Goal: Task Accomplishment & Management: Manage account settings

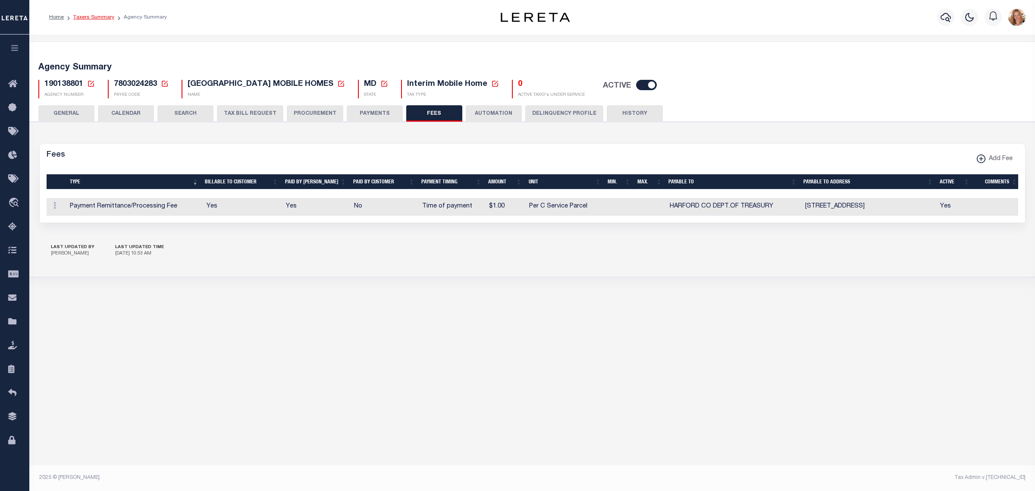
click at [78, 18] on link "Taxers Summary" at bounding box center [93, 17] width 41 height 5
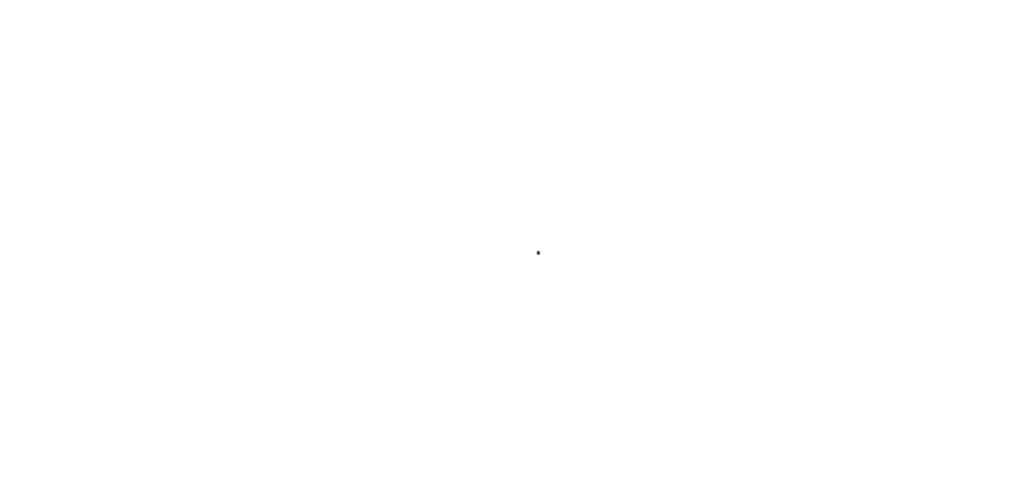
select select
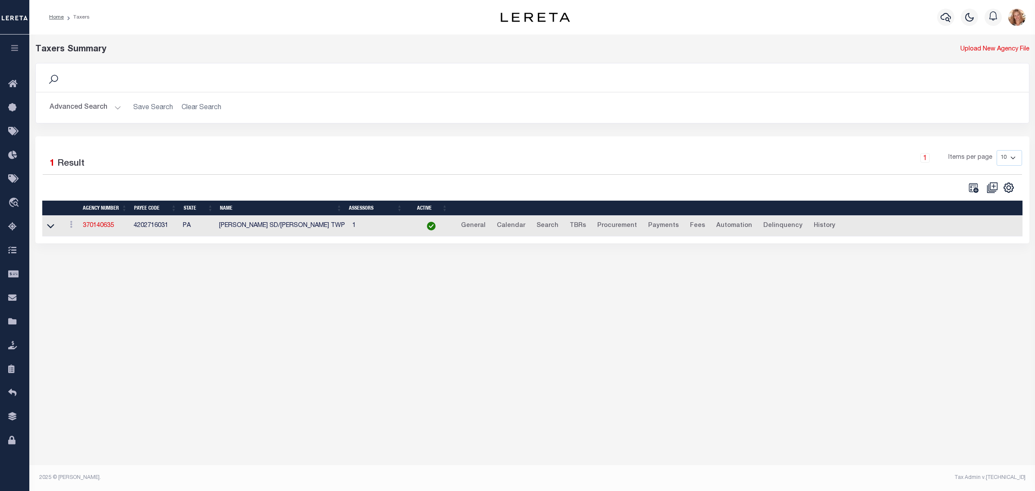
click at [94, 109] on button "Advanced Search" at bounding box center [86, 107] width 72 height 17
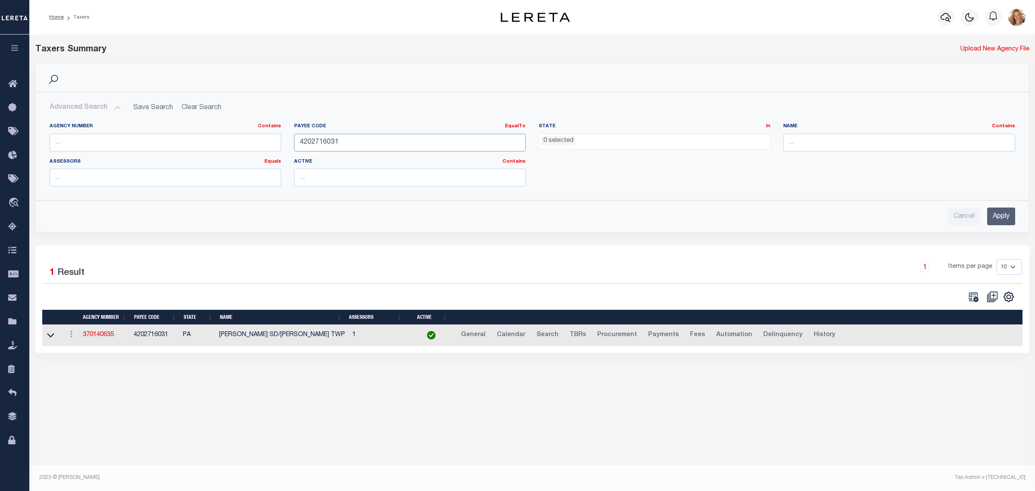
click at [349, 145] on input "4202716031" at bounding box center [410, 143] width 232 height 18
type input "420271603"
click at [307, 141] on input "420271603" at bounding box center [410, 143] width 232 height 18
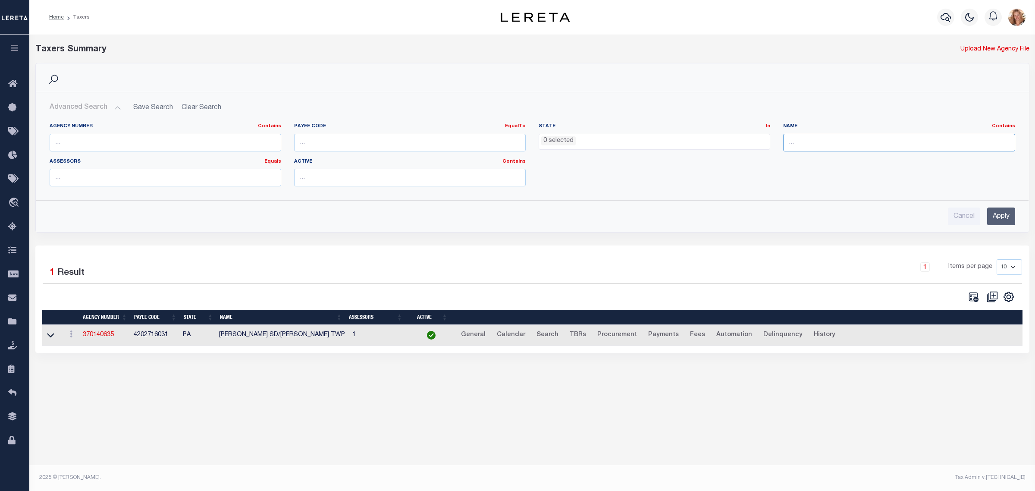
click at [824, 141] on input "text" at bounding box center [899, 143] width 232 height 18
type input "hempstead t"
click at [1006, 218] on input "Apply" at bounding box center [1001, 216] width 28 height 18
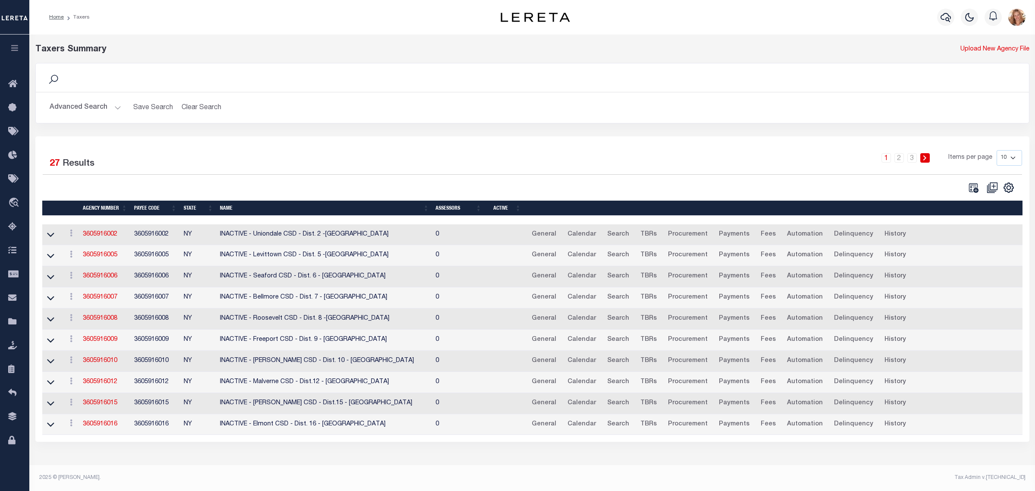
click at [98, 111] on button "Advanced Search" at bounding box center [86, 107] width 72 height 17
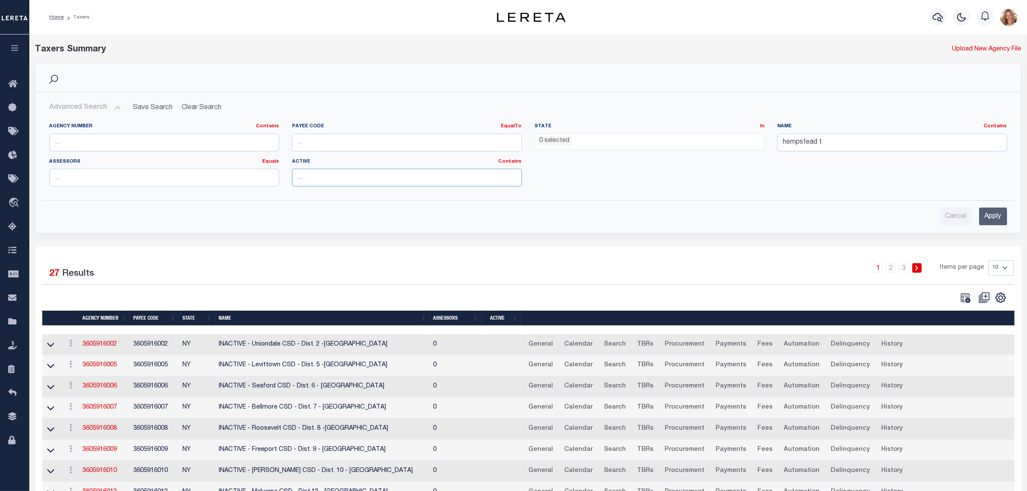
click at [312, 172] on input "text" at bounding box center [407, 178] width 230 height 18
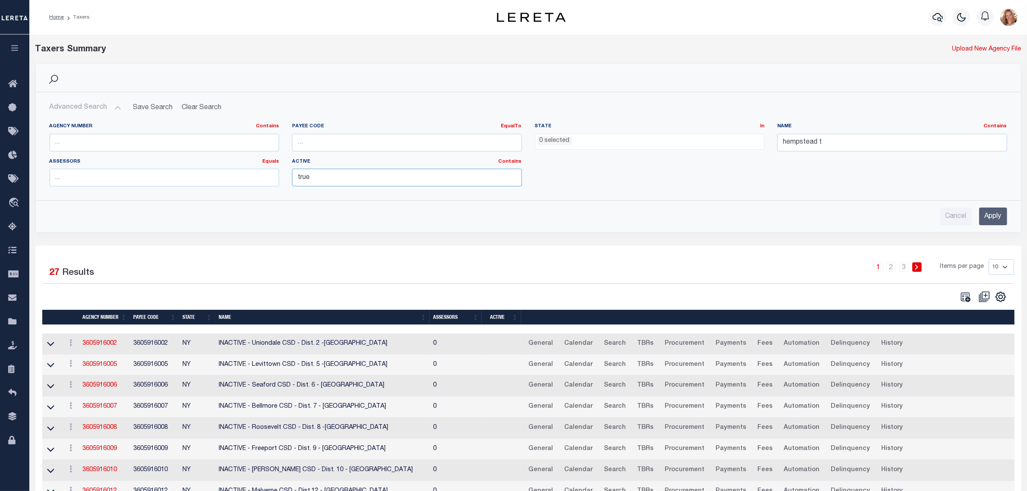
type input "true"
click at [430, 162] on label "Active Contains Contains Is" at bounding box center [407, 161] width 230 height 7
click at [984, 216] on input "Apply" at bounding box center [993, 216] width 28 height 18
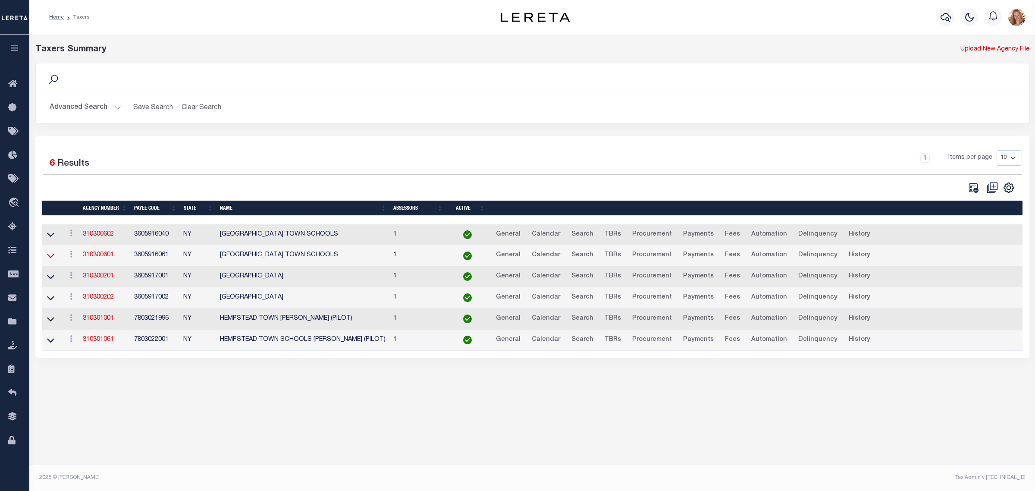
click at [53, 255] on icon at bounding box center [50, 255] width 7 height 9
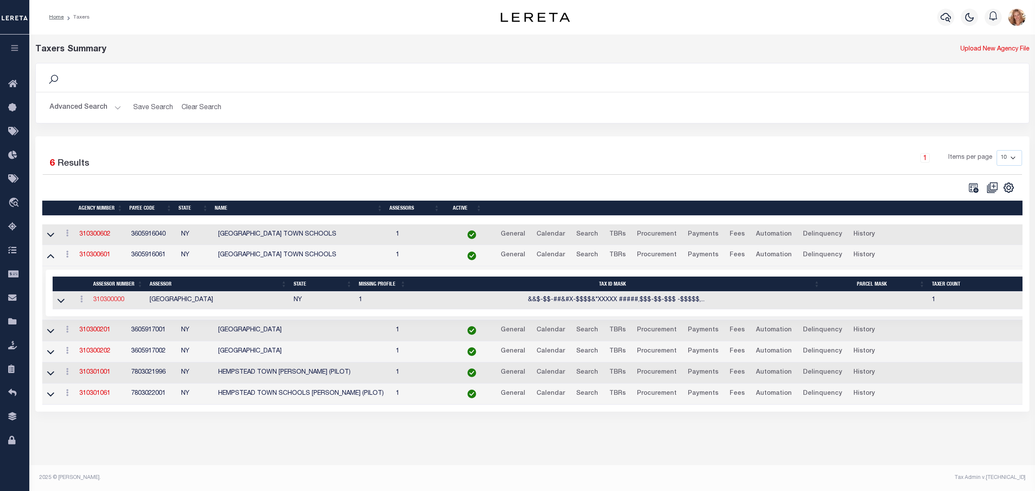
click at [101, 301] on link "310300000" at bounding box center [108, 300] width 31 height 6
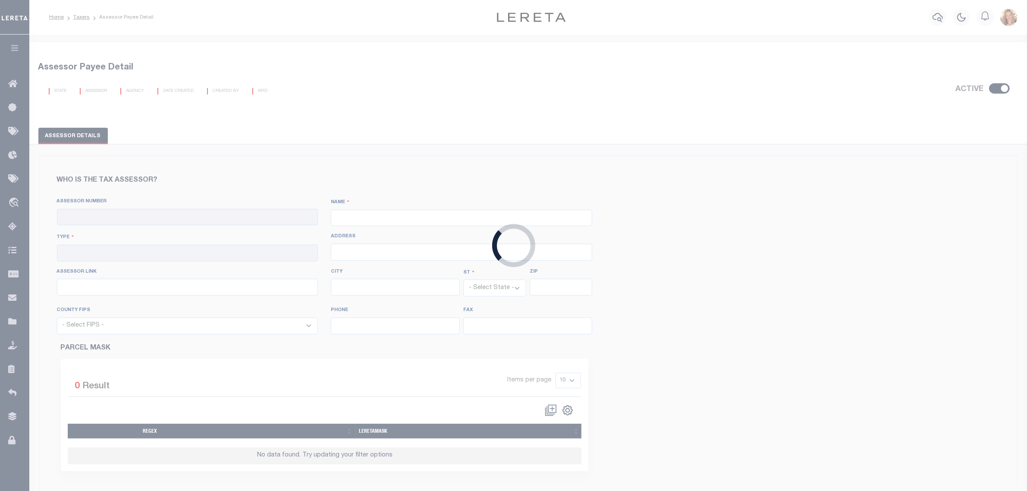
checkbox input "true"
type input "310300000"
type input "NASSAU COUNTY"
type input "00 - County"
type input "1 West St, 1st Fl"
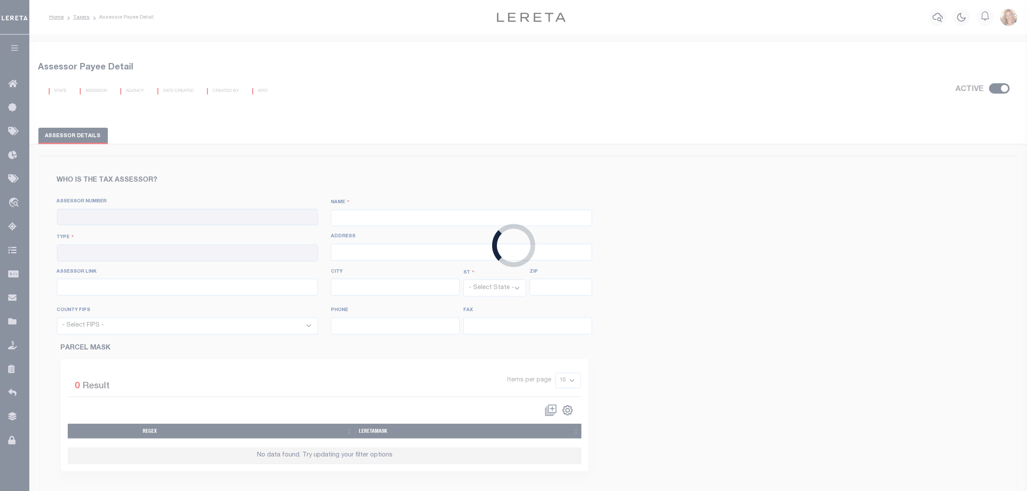
type input "https://lrv.nassaucountyny.gov/"
type input "Mineola"
select select "NY"
type input "11501"
select select "36059"
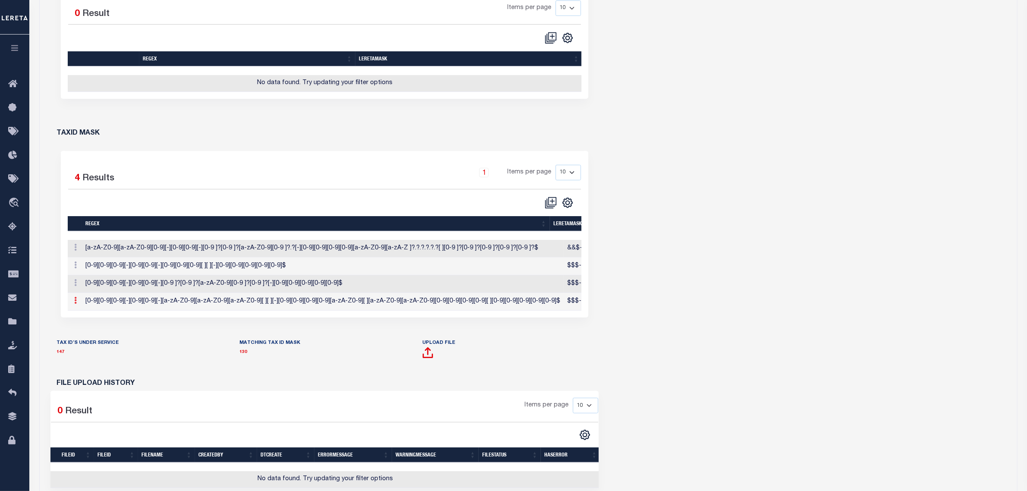
click at [75, 304] on icon at bounding box center [76, 300] width 3 height 7
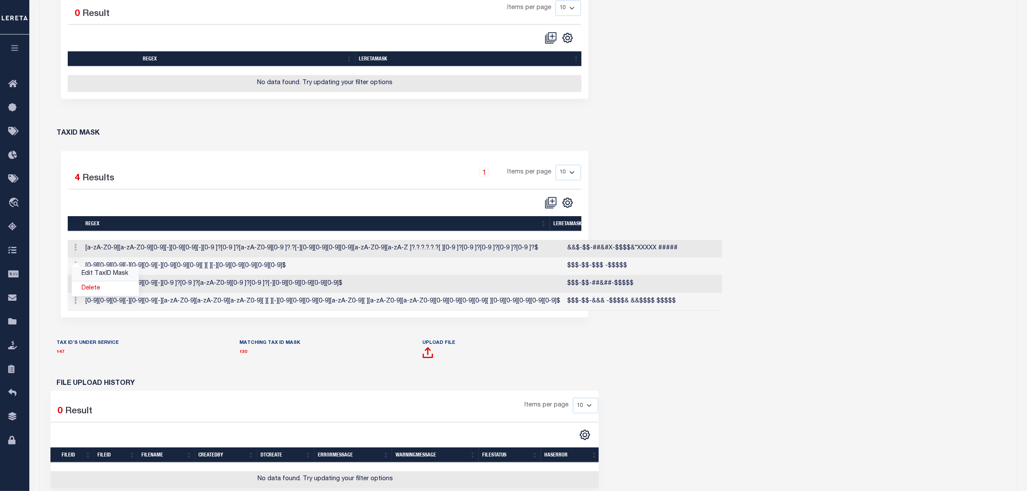
click at [85, 281] on link "Edit TaxID Mask" at bounding box center [105, 274] width 67 height 14
type input "$$$-$$-&&& -$$$$& &&$$$$ $$$$$"
type input "null"
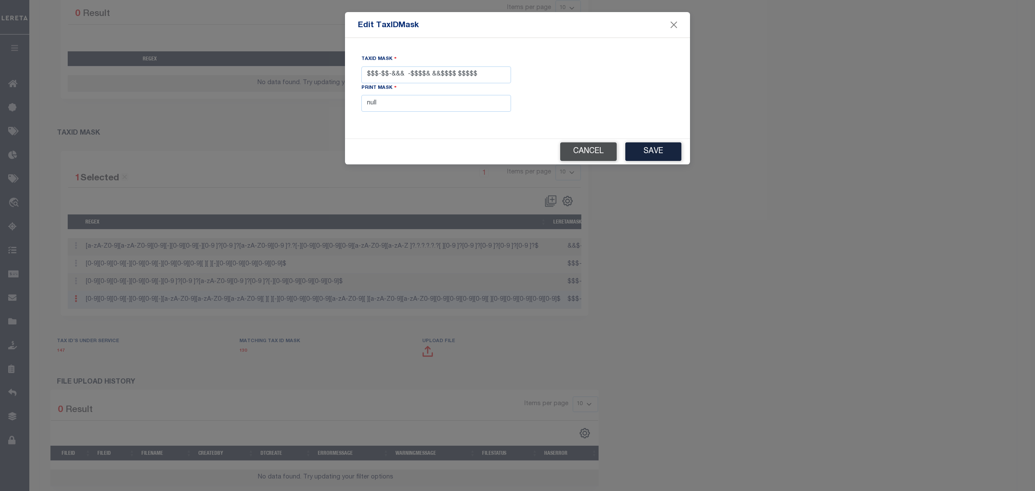
click at [593, 153] on button "Cancel" at bounding box center [588, 151] width 56 height 19
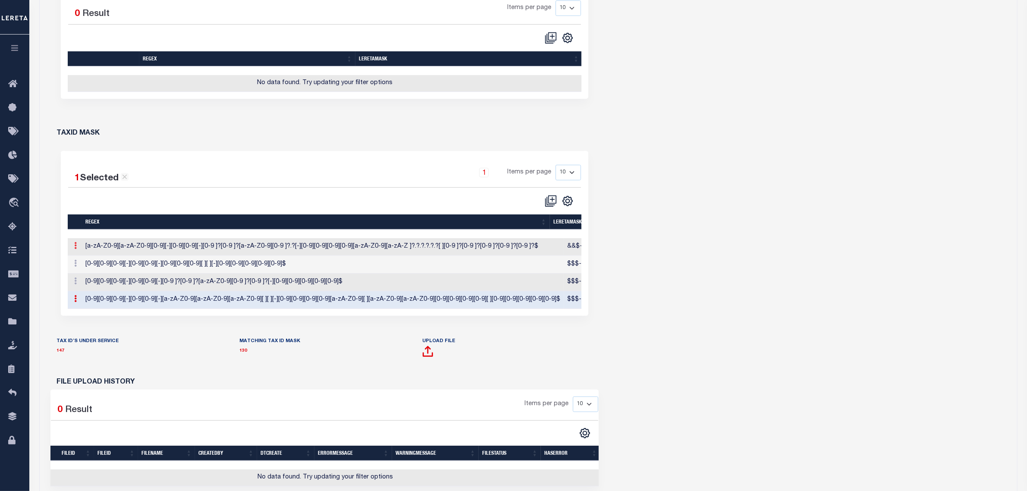
click at [75, 249] on icon at bounding box center [76, 245] width 3 height 7
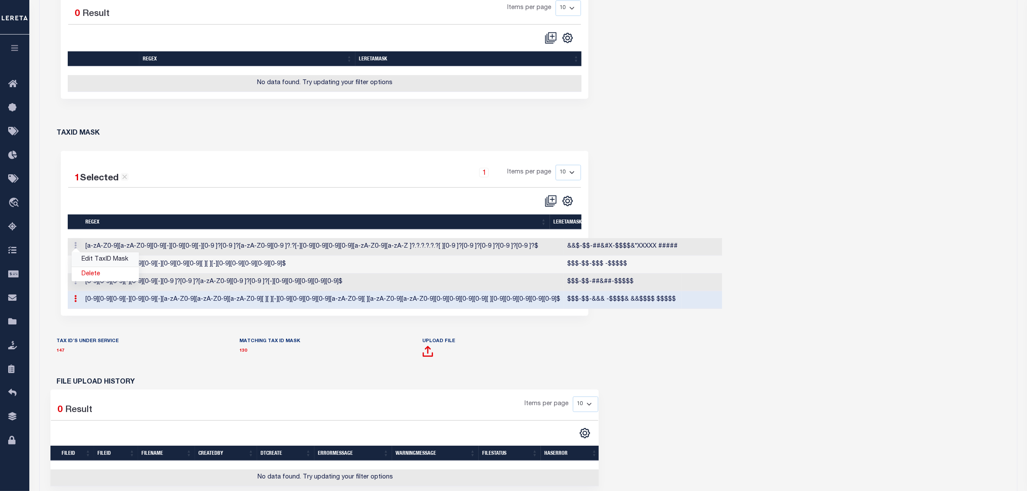
click at [87, 264] on link "Edit TaxID Mask" at bounding box center [105, 259] width 67 height 14
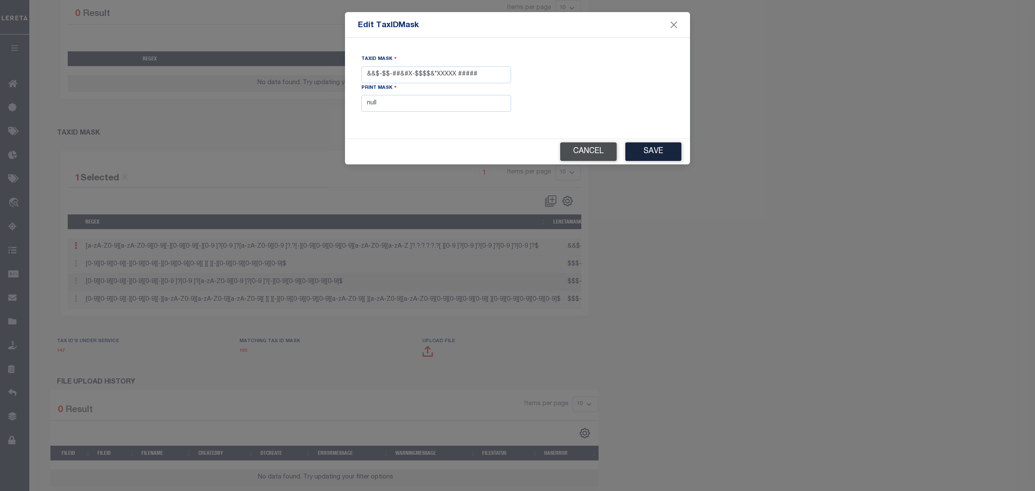
click at [605, 156] on button "Cancel" at bounding box center [588, 151] width 56 height 19
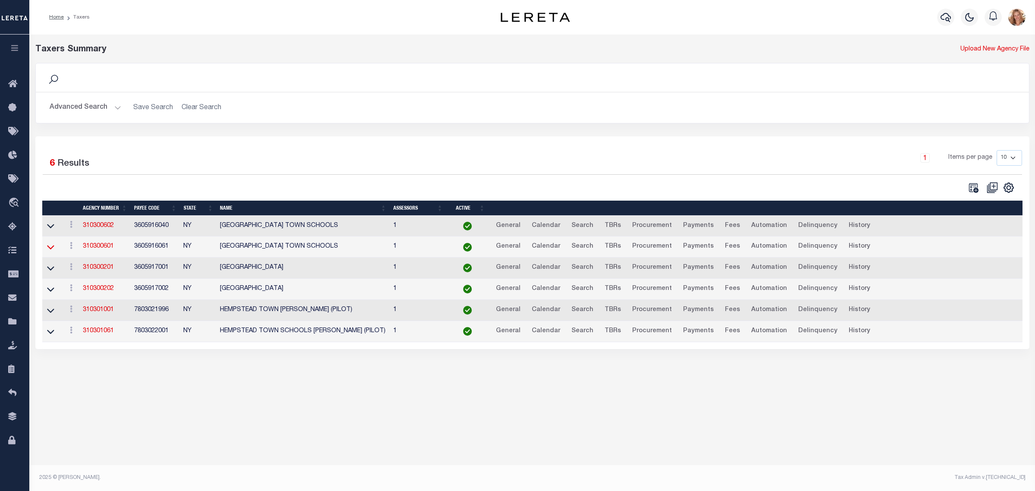
click at [49, 249] on icon at bounding box center [50, 246] width 7 height 9
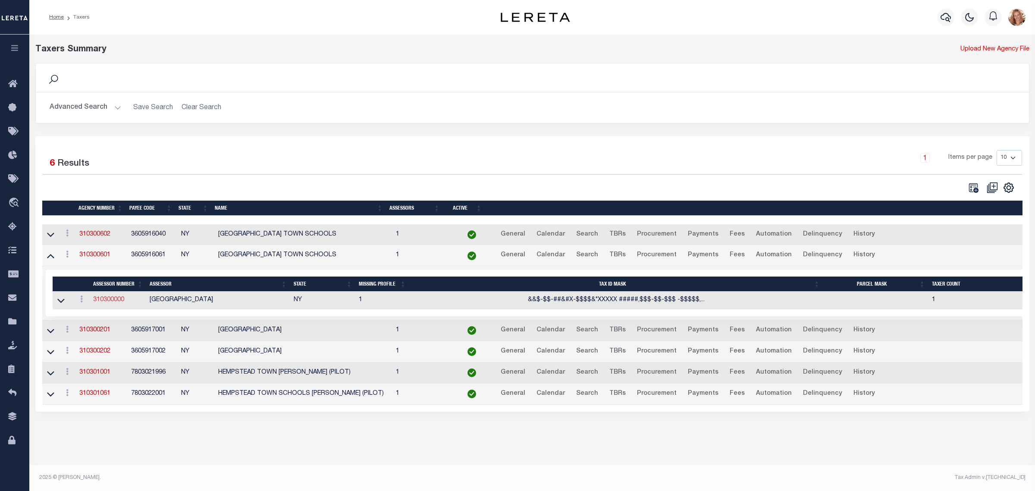
click at [103, 302] on link "310300000" at bounding box center [108, 300] width 31 height 6
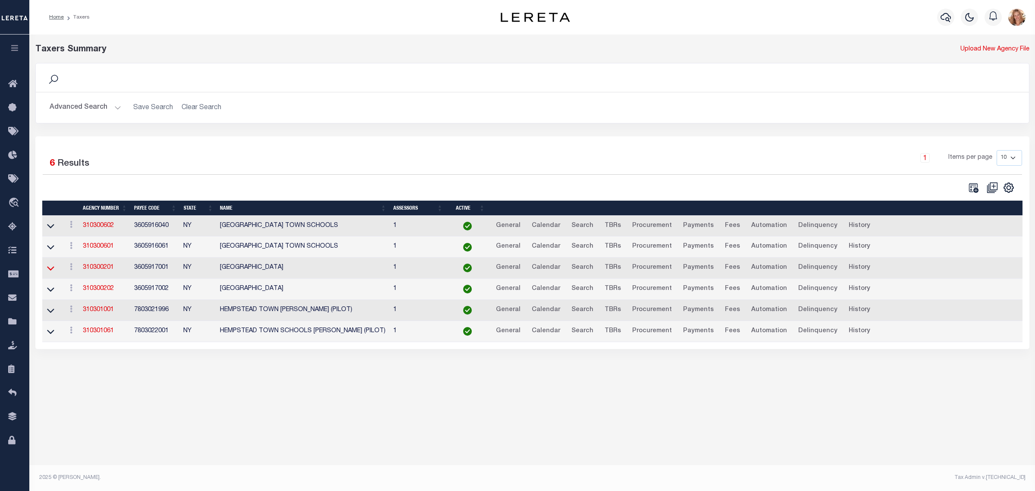
click at [50, 272] on icon at bounding box center [50, 268] width 7 height 9
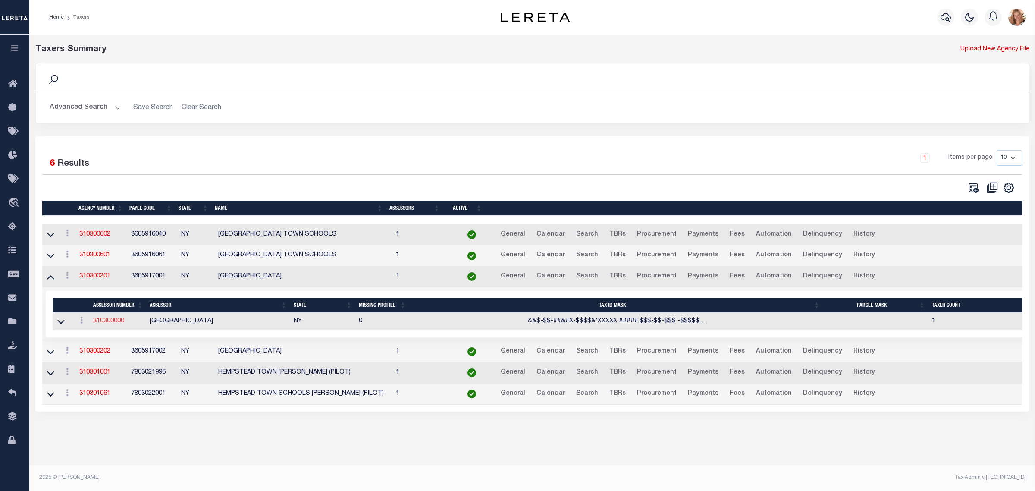
click at [108, 324] on link "310300000" at bounding box center [108, 321] width 31 height 6
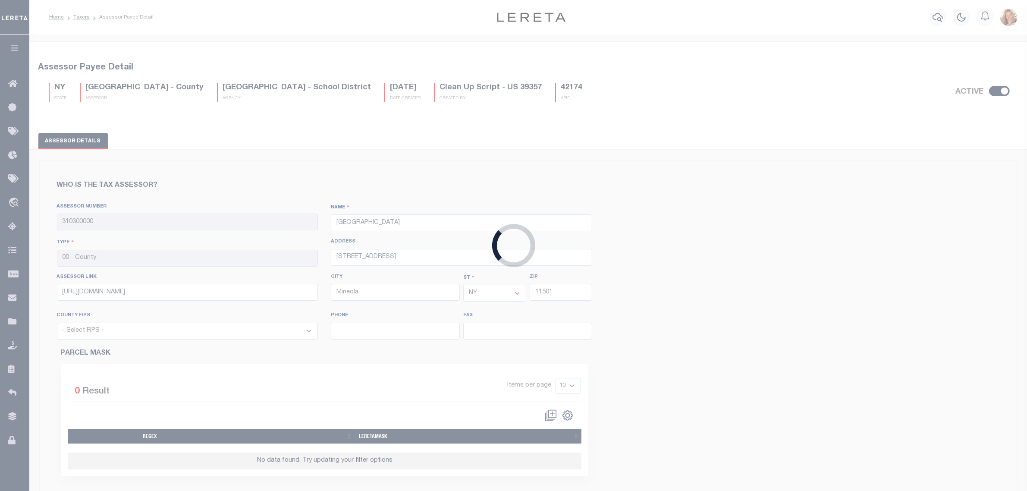
select select "36059"
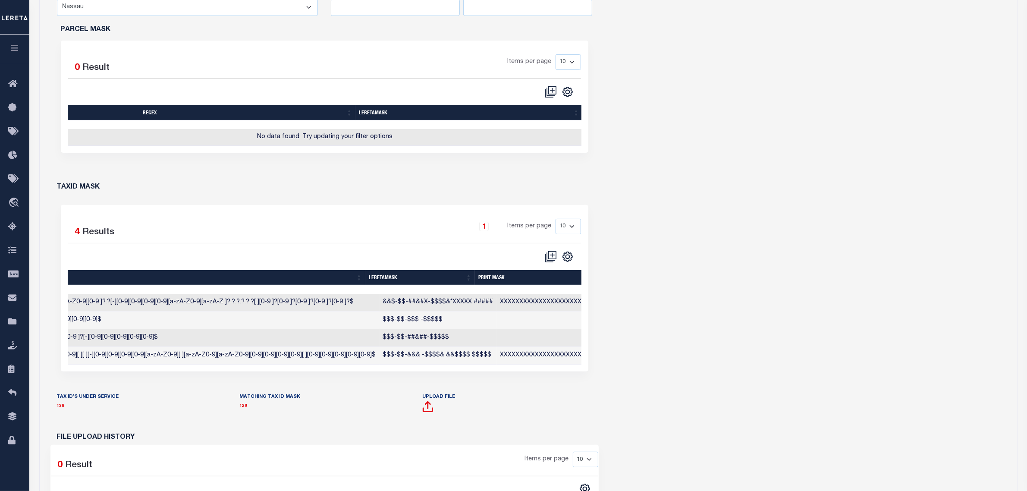
scroll to position [0, 202]
click at [61, 408] on link "138" at bounding box center [61, 406] width 8 height 4
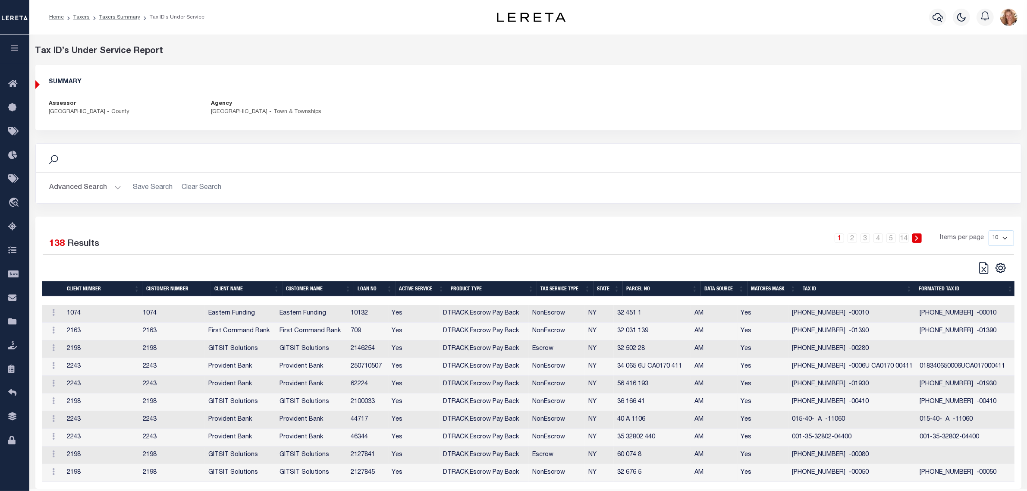
click at [598, 245] on div "1 2 3 4 5 … 14 Items per page 10 25 50 100" at bounding box center [651, 241] width 725 height 22
click at [1003, 238] on select "10 25 50 100" at bounding box center [1000, 238] width 25 height 16
select select "100"
click at [988, 230] on select "10 25 50 100" at bounding box center [1000, 238] width 25 height 16
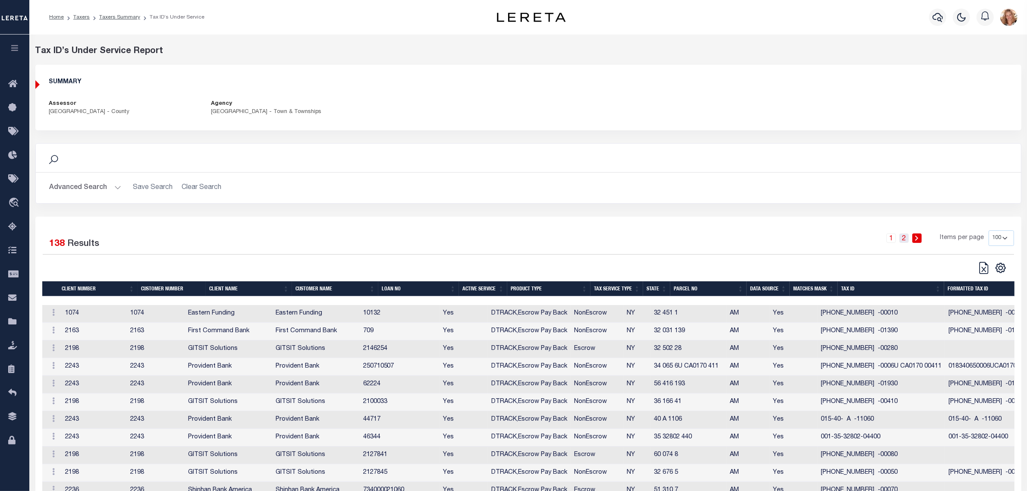
click at [905, 239] on link "2" at bounding box center [903, 237] width 9 height 9
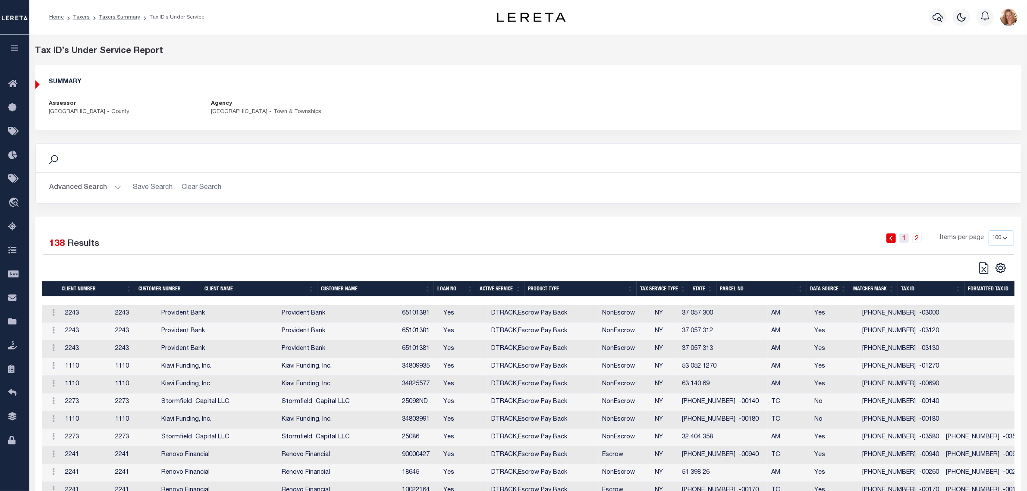
click at [904, 240] on link "1" at bounding box center [903, 237] width 9 height 9
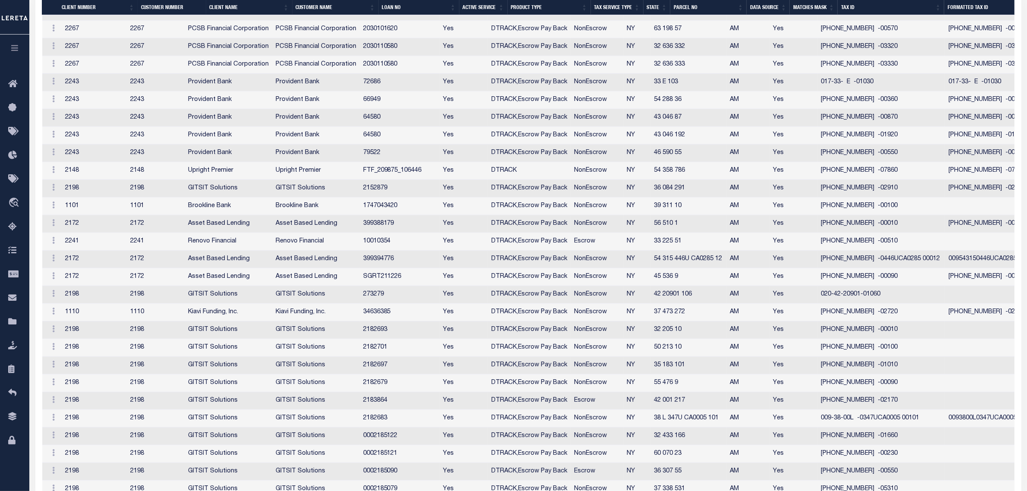
scroll to position [701, 0]
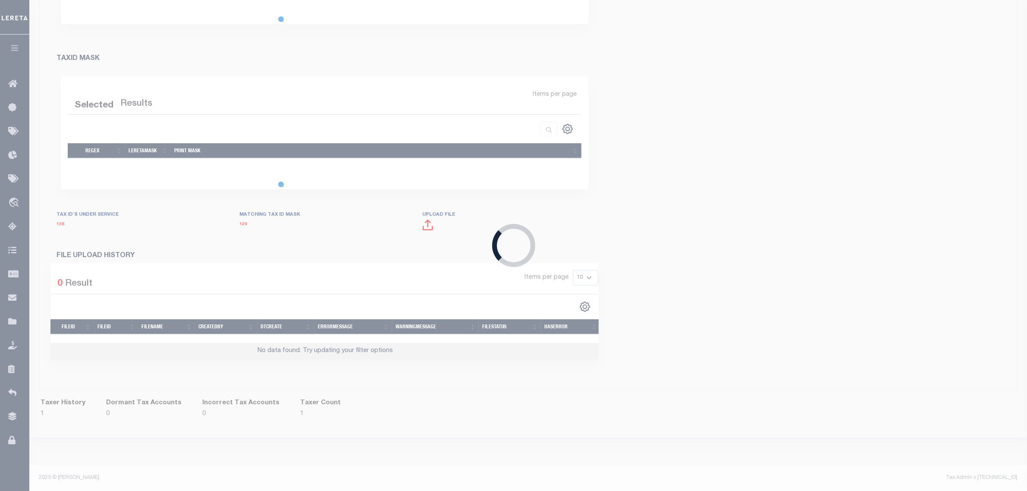
scroll to position [368, 0]
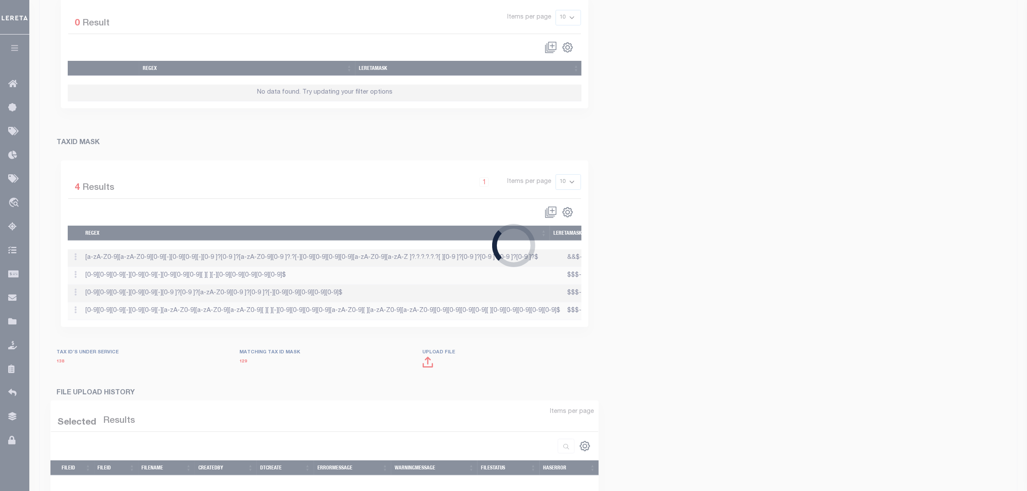
select select "36059"
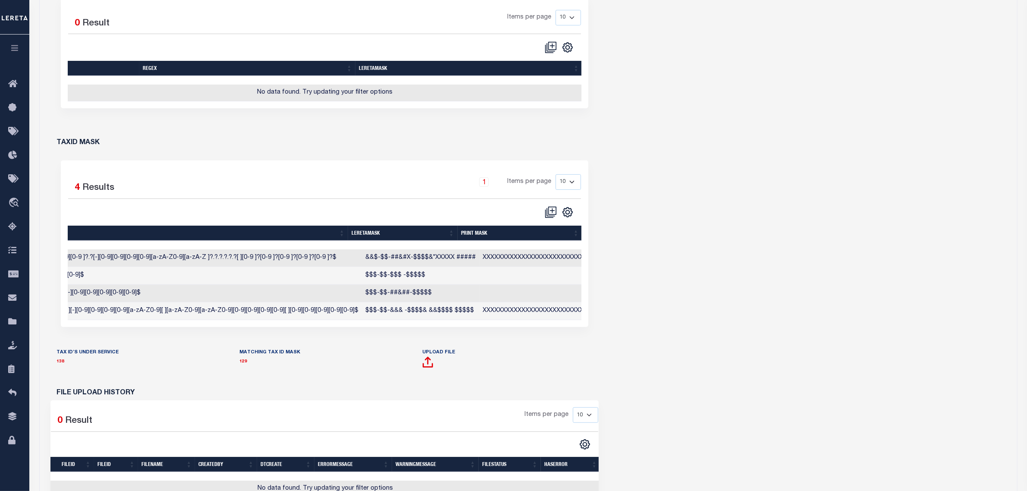
scroll to position [0, 0]
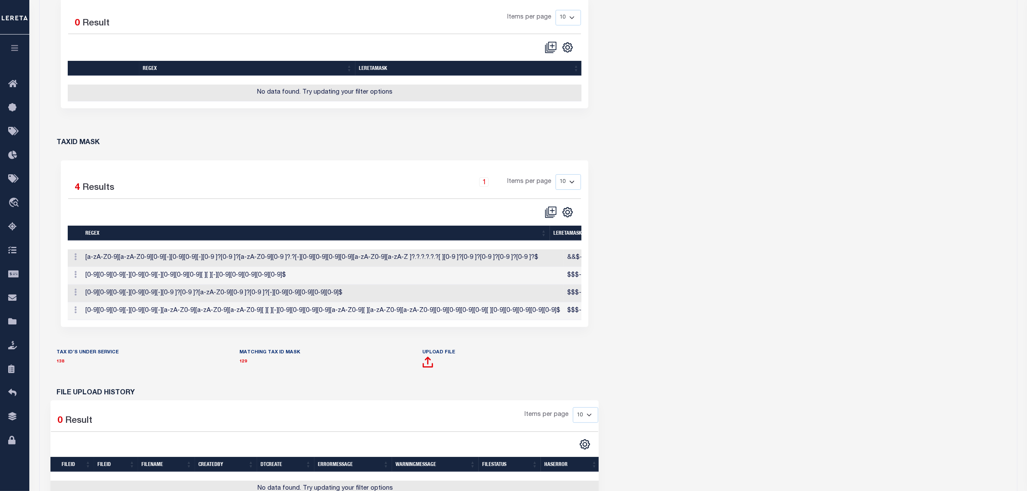
click at [162, 348] on div "Selected 4 Results 1 Items per page 10 25 50 100" at bounding box center [324, 253] width 549 height 187
drag, startPoint x: 176, startPoint y: 333, endPoint x: 417, endPoint y: 331, distance: 241.5
click at [417, 327] on div "Selected 4 Results 1 Items per page 10 25 50 100" at bounding box center [325, 243] width 528 height 166
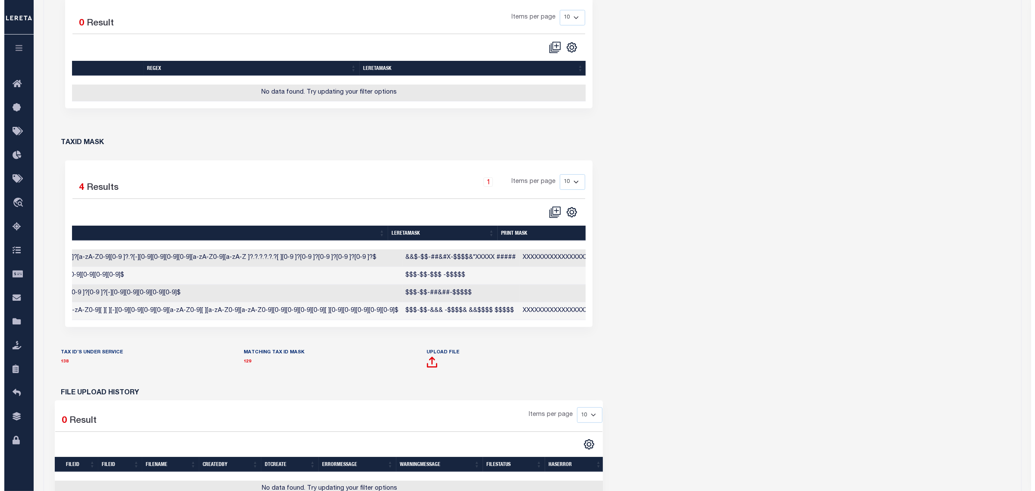
scroll to position [0, 202]
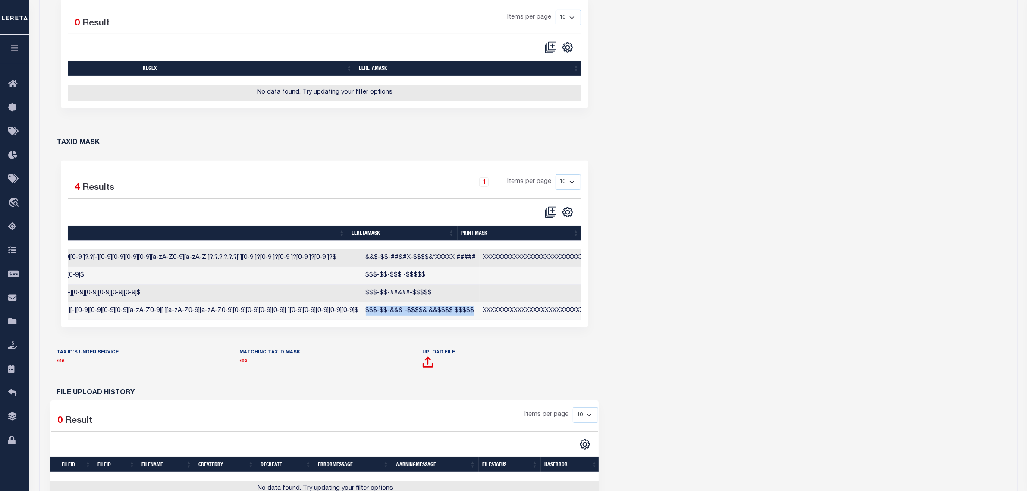
drag, startPoint x: 351, startPoint y: 316, endPoint x: 453, endPoint y: 317, distance: 102.7
click at [453, 317] on td "$$$-$$-&&& -$$$$& &&$$$$ $$$$$" at bounding box center [420, 311] width 117 height 18
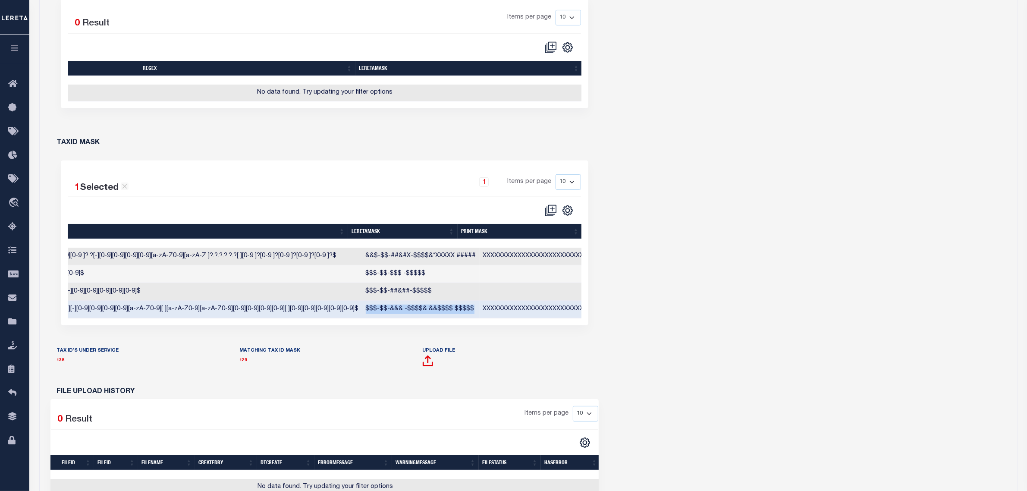
copy td "$$$-$$-&&& -$$$$& &&$$$$ $$$$$"
click at [547, 214] on icon "" at bounding box center [551, 210] width 8 height 8
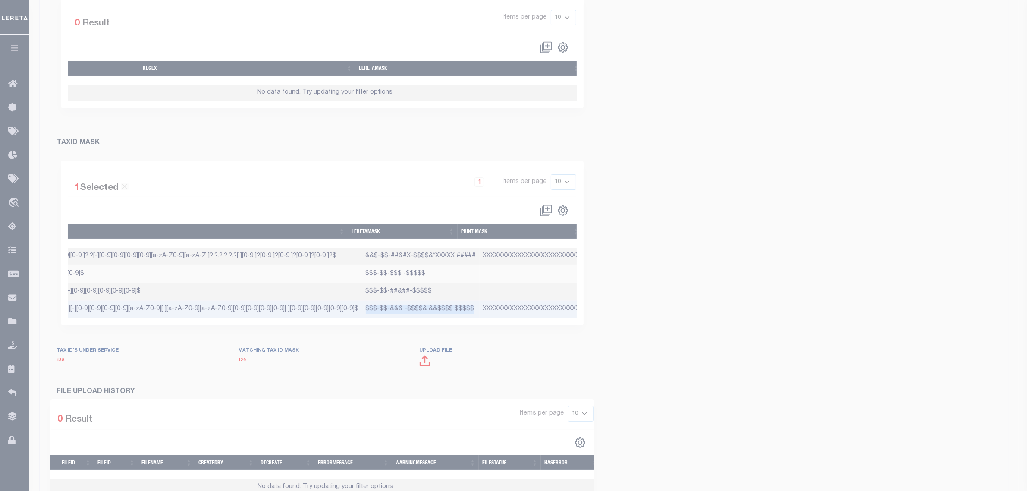
scroll to position [0, 197]
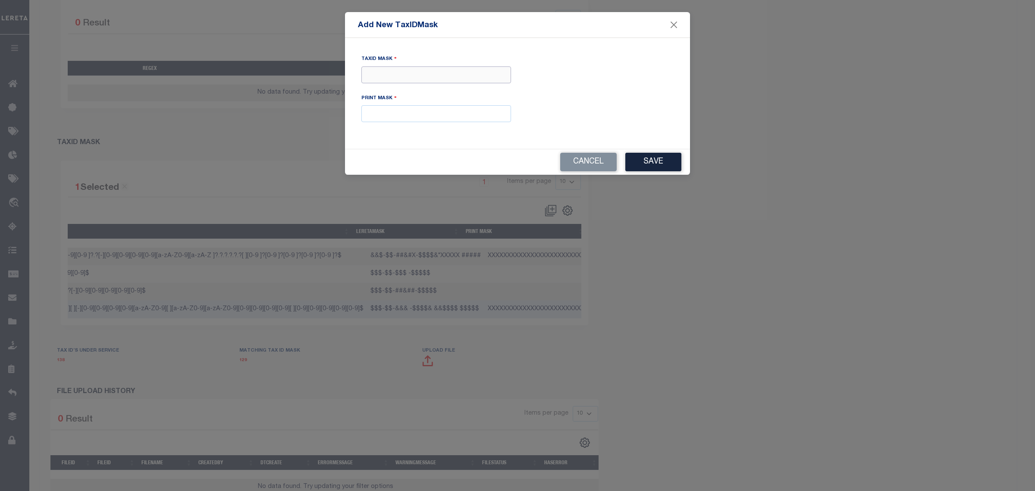
click at [369, 68] on input "Tax ID Mask" at bounding box center [436, 74] width 150 height 17
paste input "$$$-$$-##%##-$$$$% %%$$$$ $$$$$"
type input "$$$-$$-##%##-$$$$% %%$$$$ $$$$$"
paste input "XXXXXXXXXXXXXXXXXXXXXXXXXXXXXX*"
drag, startPoint x: 486, startPoint y: 115, endPoint x: 617, endPoint y: 138, distance: 133.2
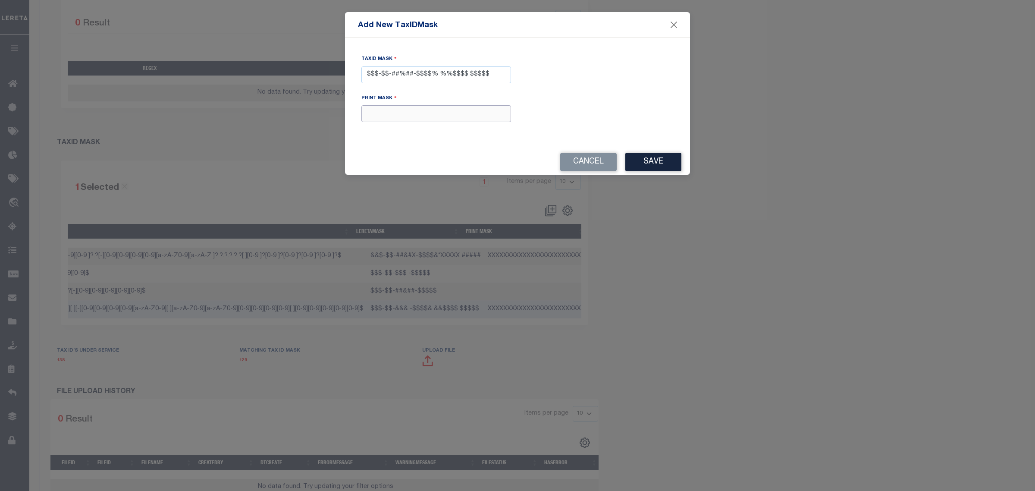
click at [486, 115] on input "XXXXXXXXXXXXXXXXXXXXXXXXXXXXXX*" at bounding box center [436, 113] width 150 height 17
type input "XXXXXXXXXXXXXXXXXXXXXXXXXXXXXX*"
click at [649, 166] on button "Save" at bounding box center [653, 162] width 56 height 19
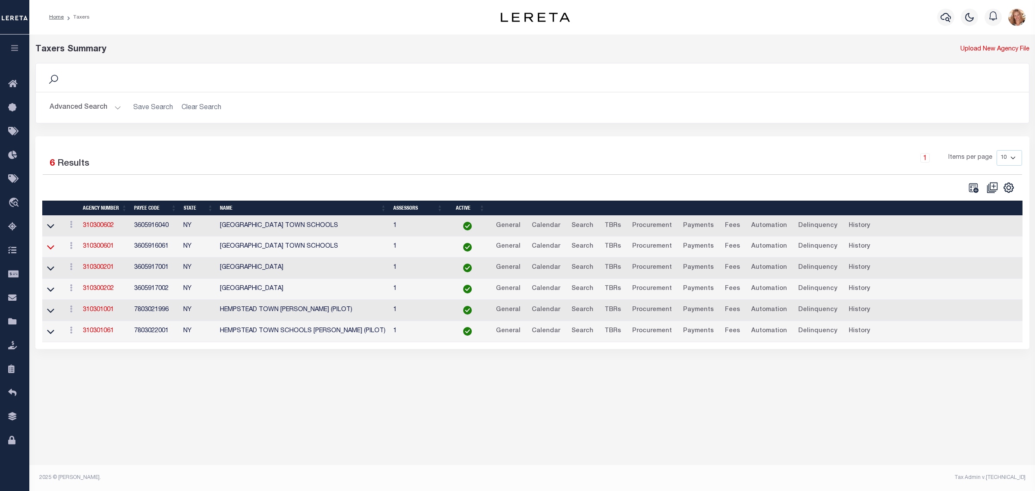
click at [49, 251] on icon at bounding box center [50, 246] width 7 height 9
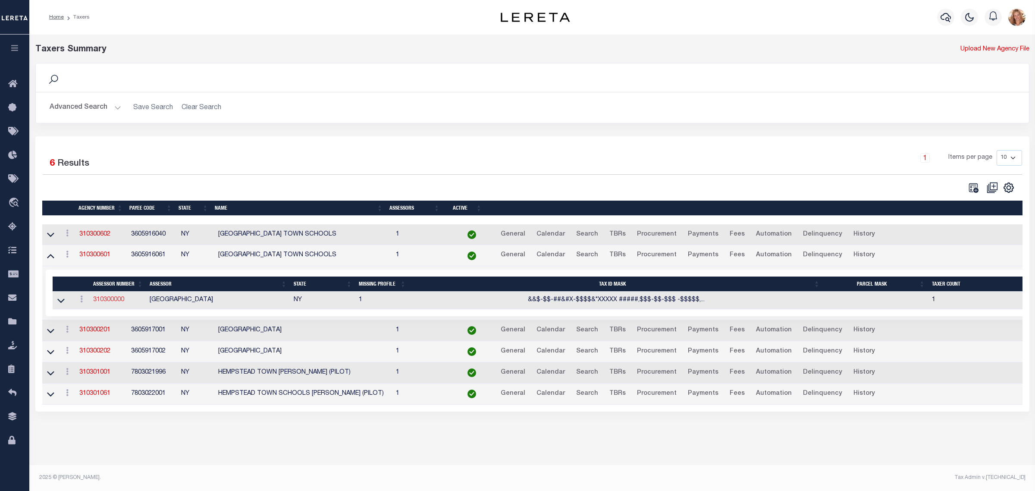
click at [104, 301] on link "310300000" at bounding box center [108, 300] width 31 height 6
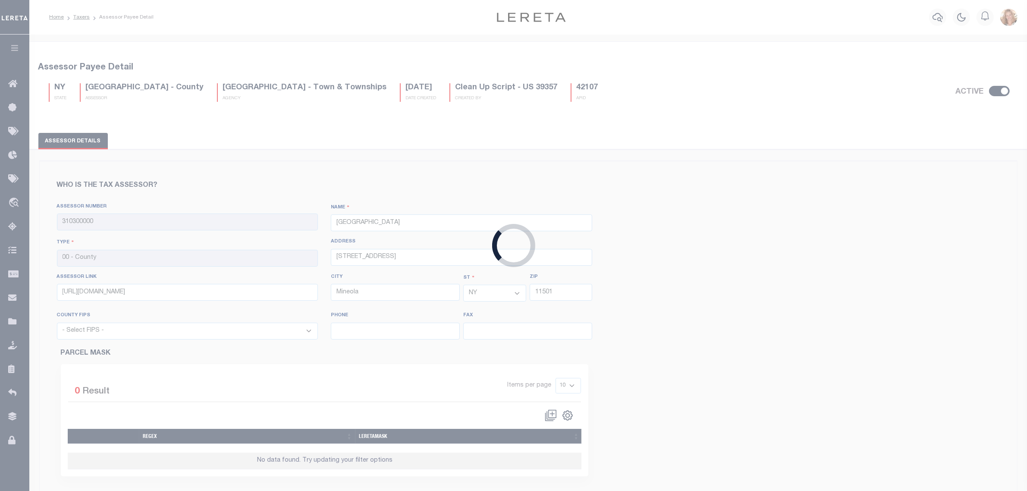
select select "36059"
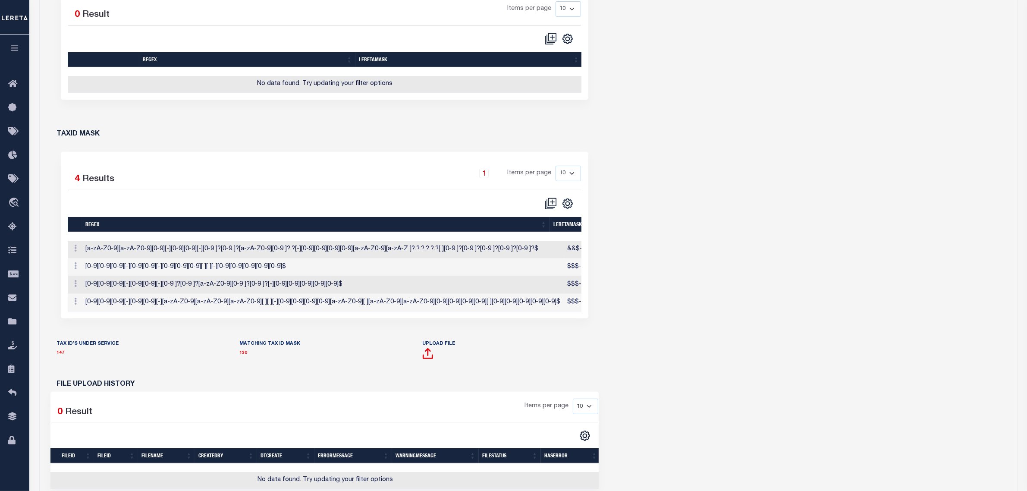
scroll to position [377, 0]
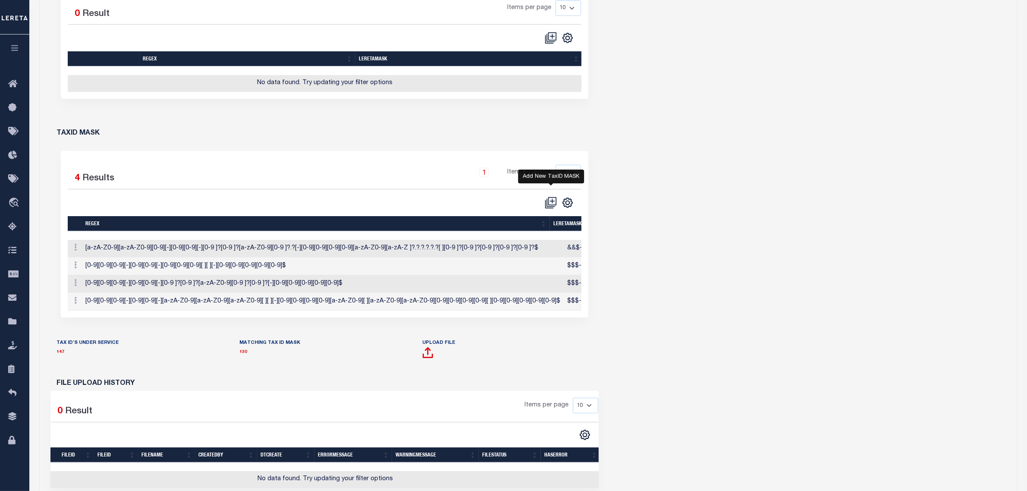
click at [553, 206] on icon "" at bounding box center [551, 203] width 12 height 12
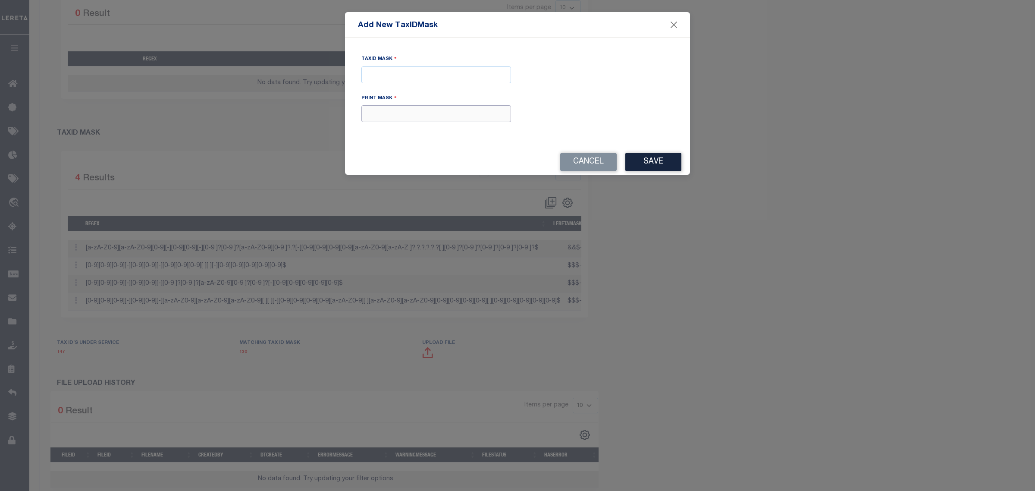
click at [458, 119] on input "text" at bounding box center [436, 113] width 150 height 17
paste input "XXXXXXXXXXXXXXXXXXXXXXXXXXXXXX*"
type input "XXXXXXXXXXXXXXXXXXXXXXXXXXXXXX*"
click at [383, 78] on input "Tax ID Mask" at bounding box center [436, 74] width 150 height 17
paste input "$$$-$$-##%##-$$$$% %%$$$$ $$$$$"
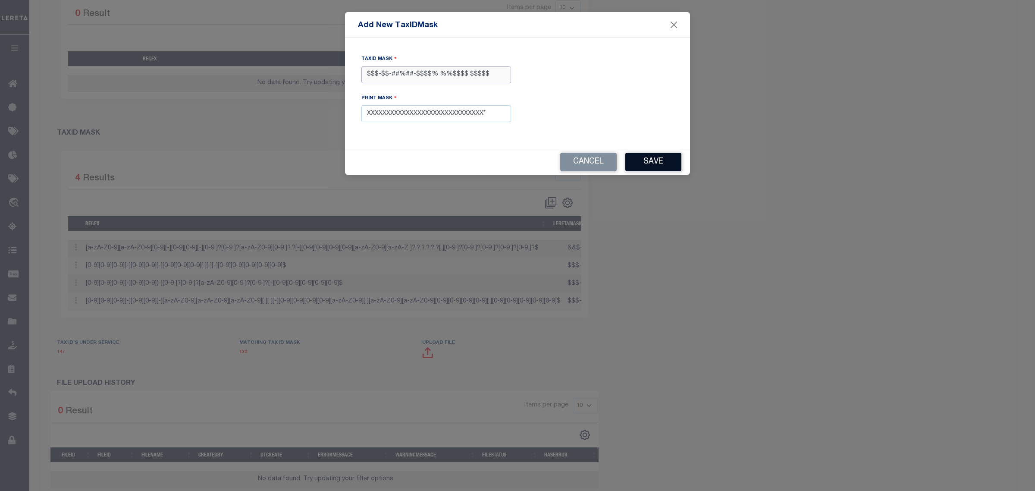
type input "$$$-$$-##%##-$$$$% %%$$$$ $$$$$"
click at [656, 162] on button "Save" at bounding box center [653, 162] width 56 height 19
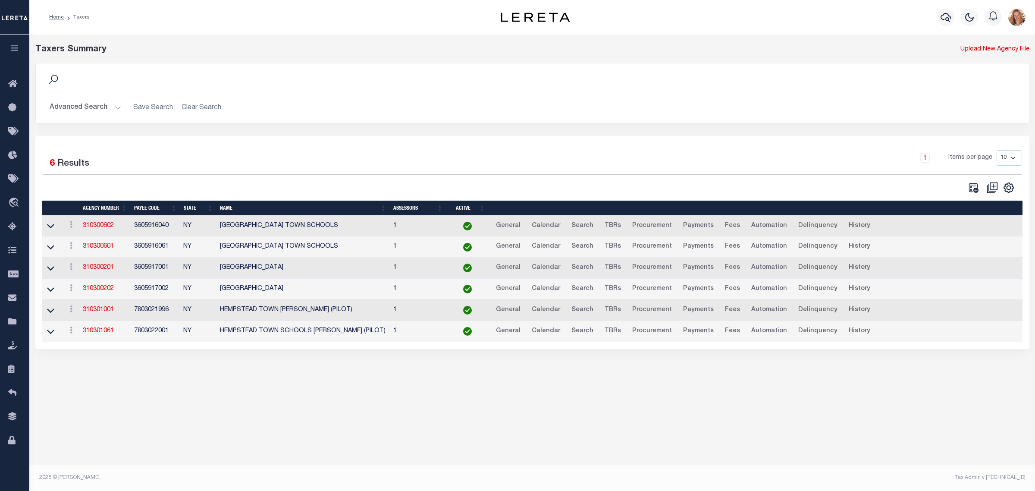
click at [94, 107] on button "Advanced Search" at bounding box center [86, 107] width 72 height 17
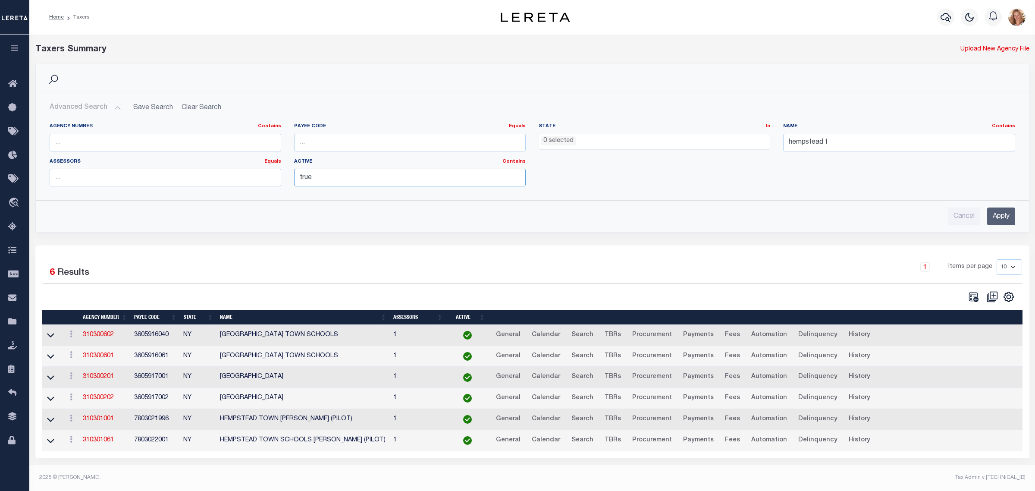
click at [314, 178] on input "true" at bounding box center [410, 178] width 232 height 18
drag, startPoint x: 802, startPoint y: 147, endPoint x: 725, endPoint y: 143, distance: 77.3
click at [725, 143] on div "Agency Number Contains Contains Is Payee Code Equals Equals Is Not Equal To Is …" at bounding box center [532, 158] width 979 height 70
type input "harford"
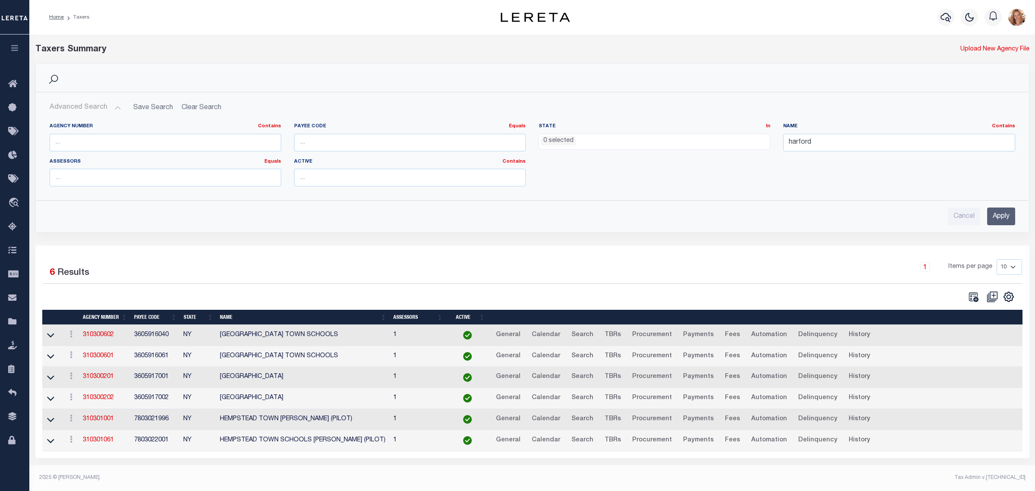
click at [737, 134] on ul "0 selected" at bounding box center [654, 140] width 231 height 12
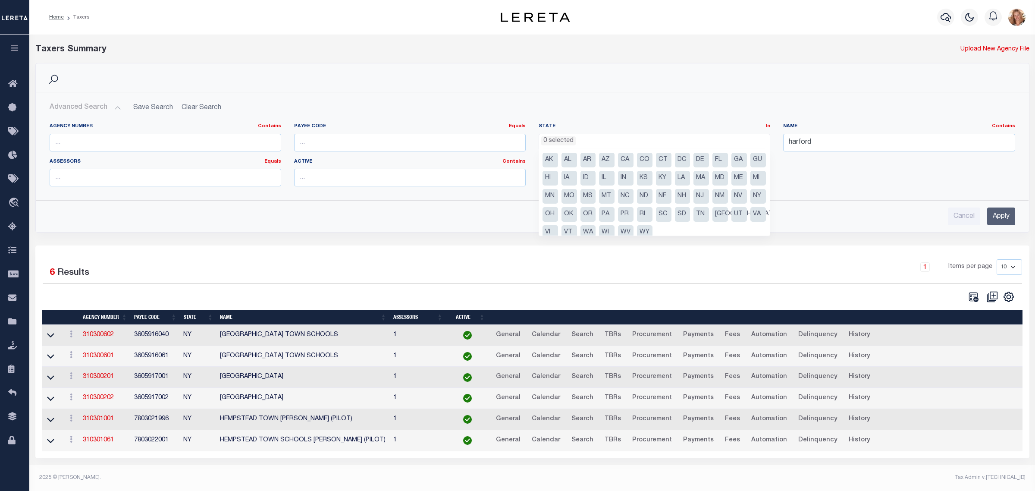
click at [728, 179] on li "MD" at bounding box center [720, 178] width 16 height 15
select select "MD"
click at [994, 216] on input "Apply" at bounding box center [1001, 216] width 28 height 18
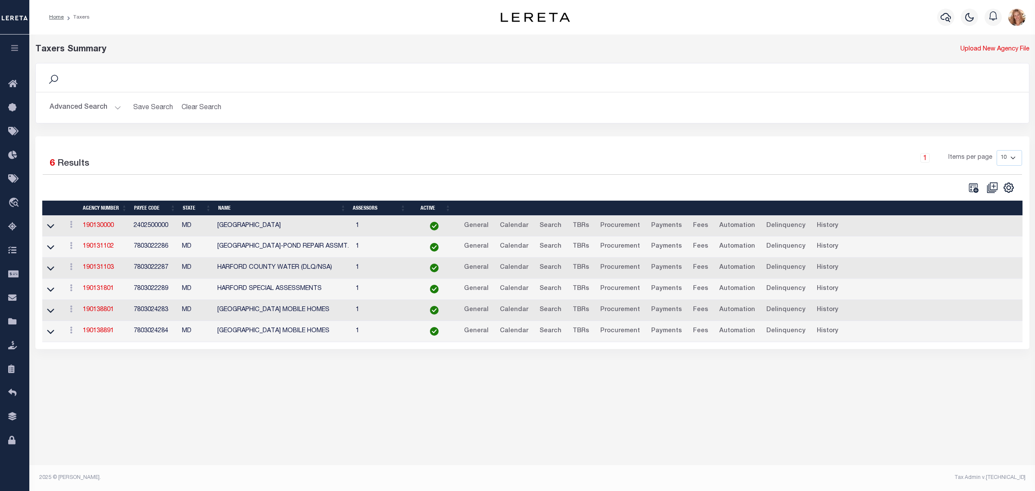
click at [347, 410] on div "Taxers Summary Upload New Agency File Search Advanced Search Save Search Clear …" at bounding box center [532, 256] width 1006 height 442
click at [106, 207] on th "Agency Number" at bounding box center [104, 208] width 51 height 15
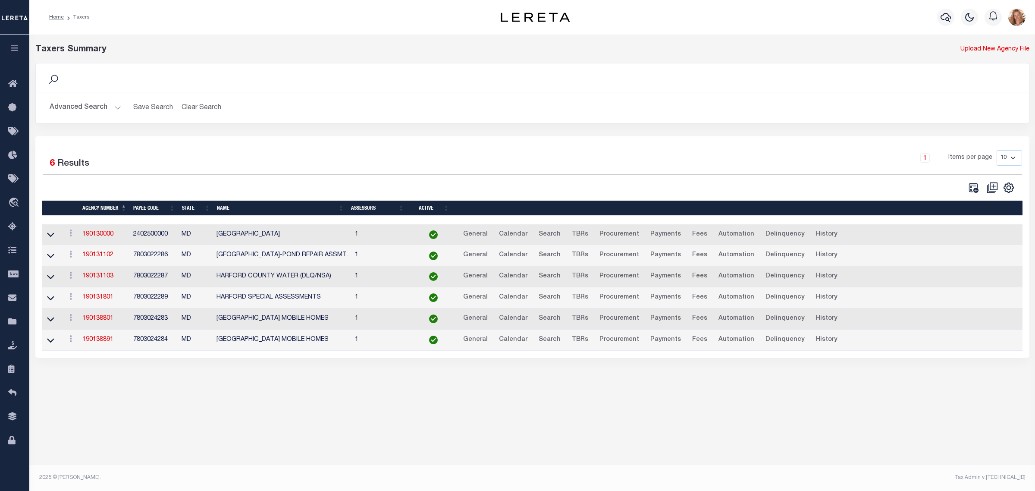
click at [149, 302] on td "7803022289" at bounding box center [154, 297] width 48 height 21
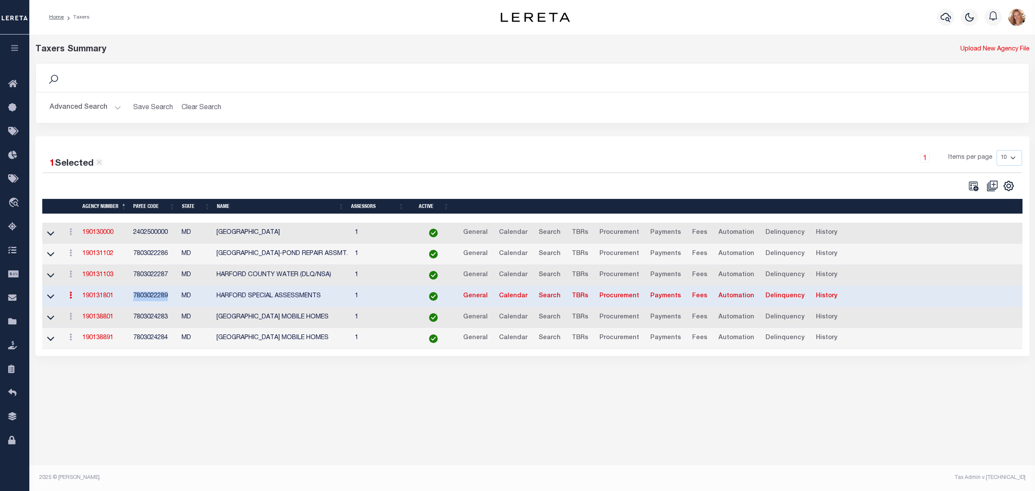
click at [149, 302] on td "7803022289" at bounding box center [154, 296] width 48 height 21
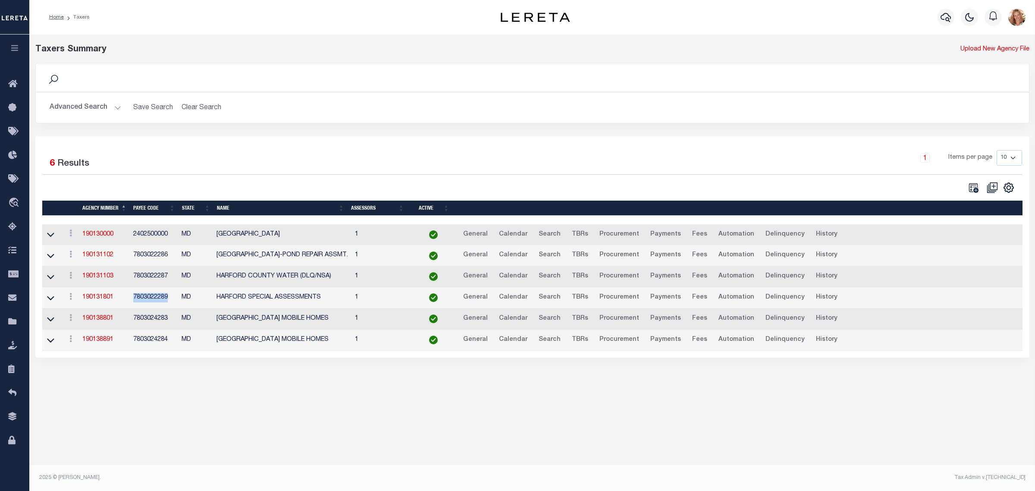
click at [150, 234] on td "2402500000" at bounding box center [154, 234] width 48 height 21
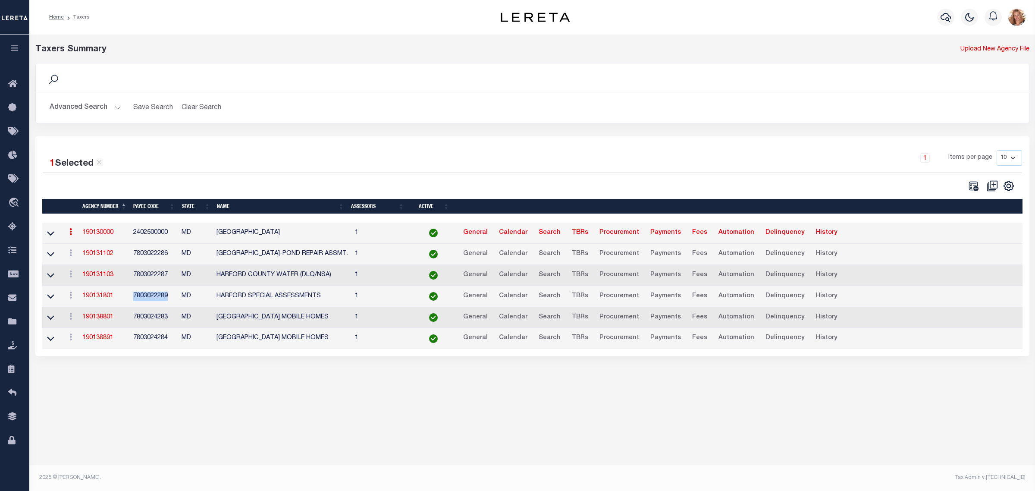
click at [150, 234] on td "2402500000" at bounding box center [154, 233] width 48 height 21
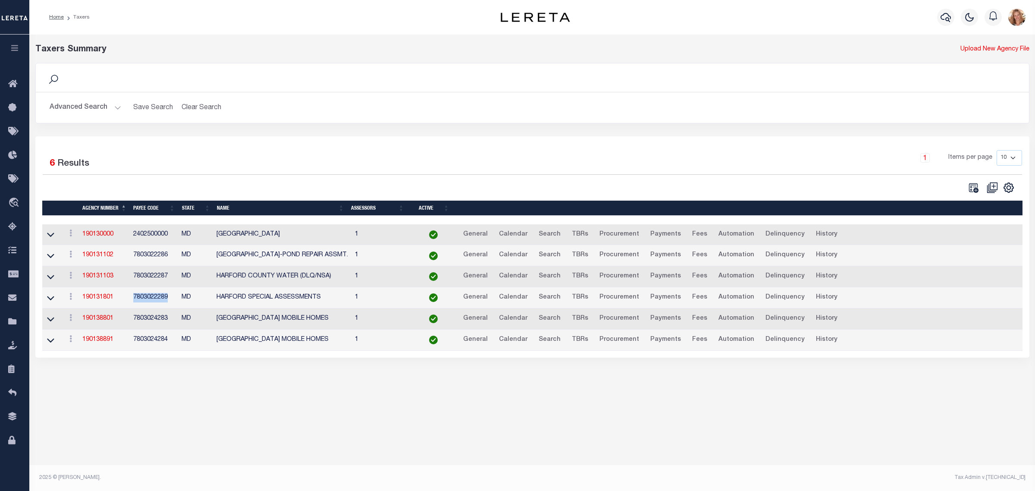
click at [150, 233] on td "2402500000" at bounding box center [154, 234] width 48 height 21
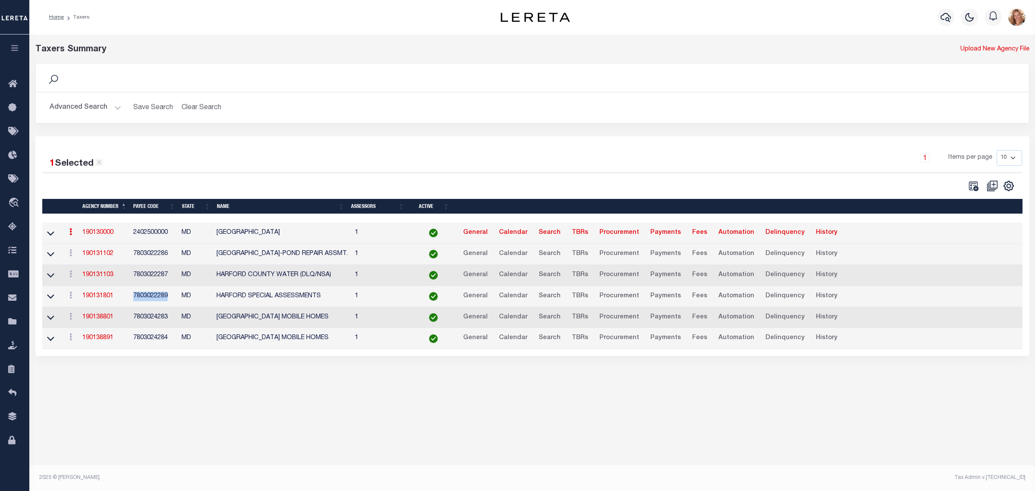
click at [150, 233] on td "2402500000" at bounding box center [154, 233] width 48 height 21
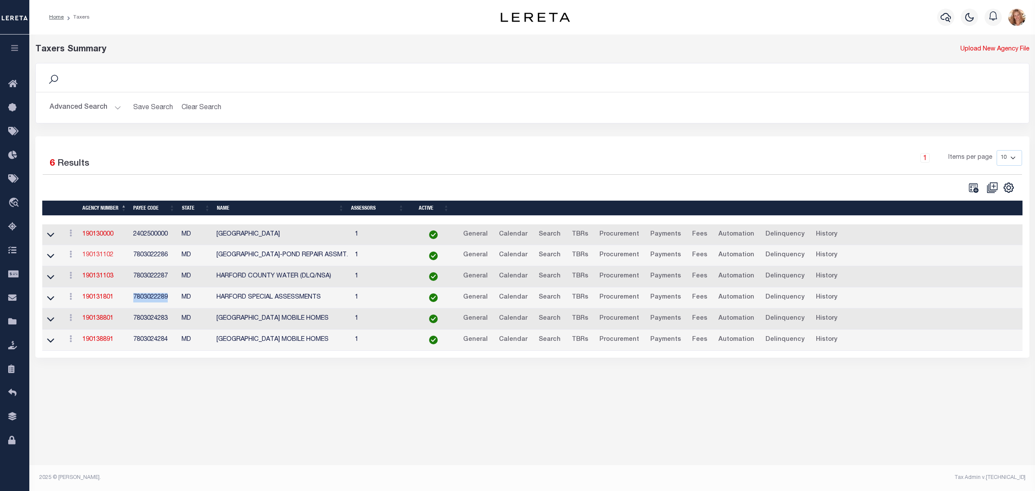
click at [97, 258] on link "190131102" at bounding box center [97, 255] width 31 height 6
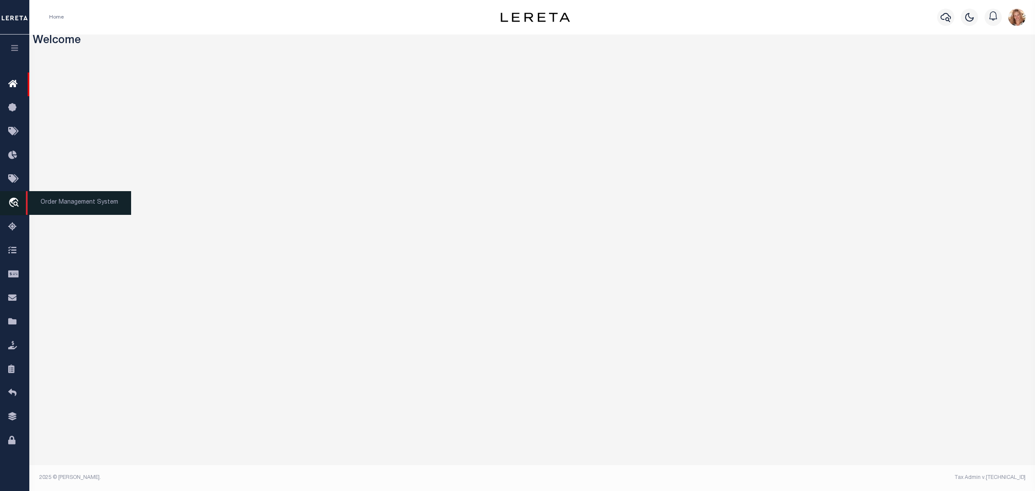
click at [13, 209] on icon "travel_explore" at bounding box center [15, 203] width 14 height 11
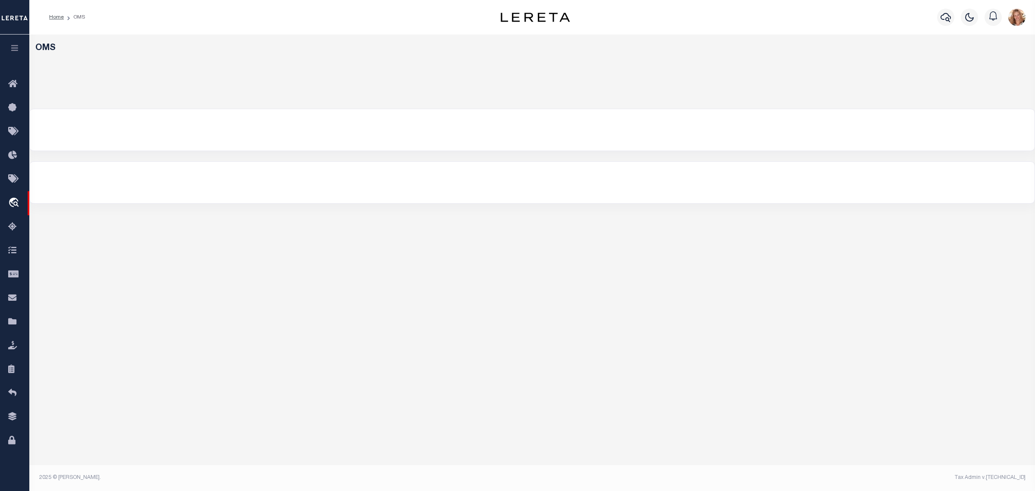
select select "200"
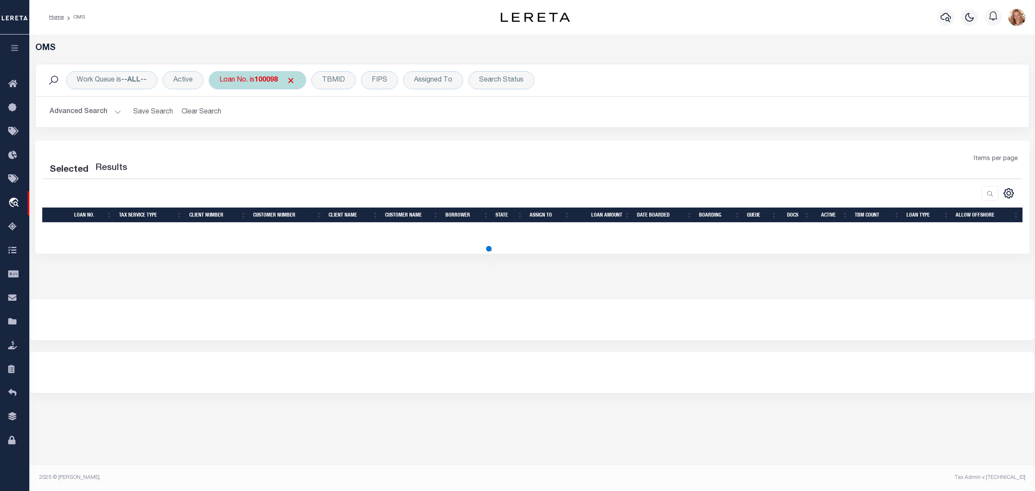
select select "200"
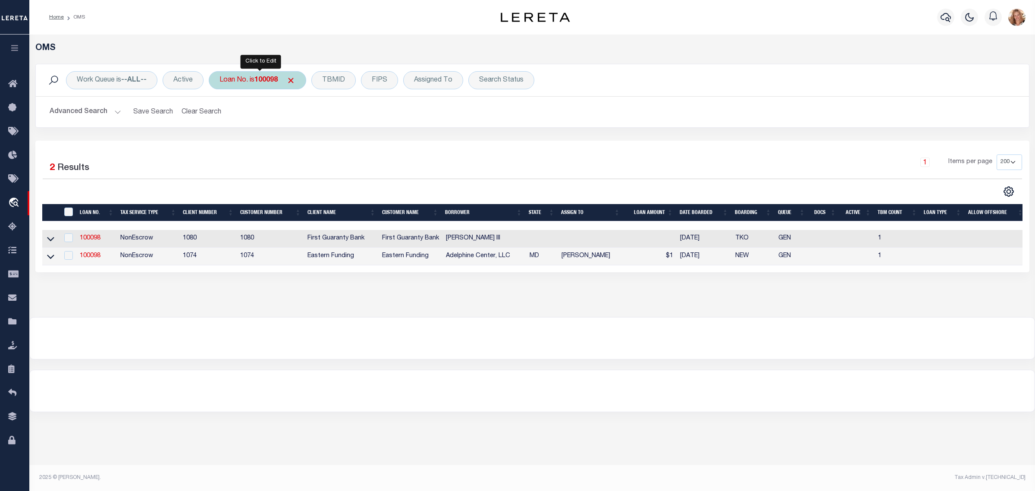
click at [256, 75] on div "Loan No. is 100098" at bounding box center [257, 80] width 97 height 18
type input "250710507"
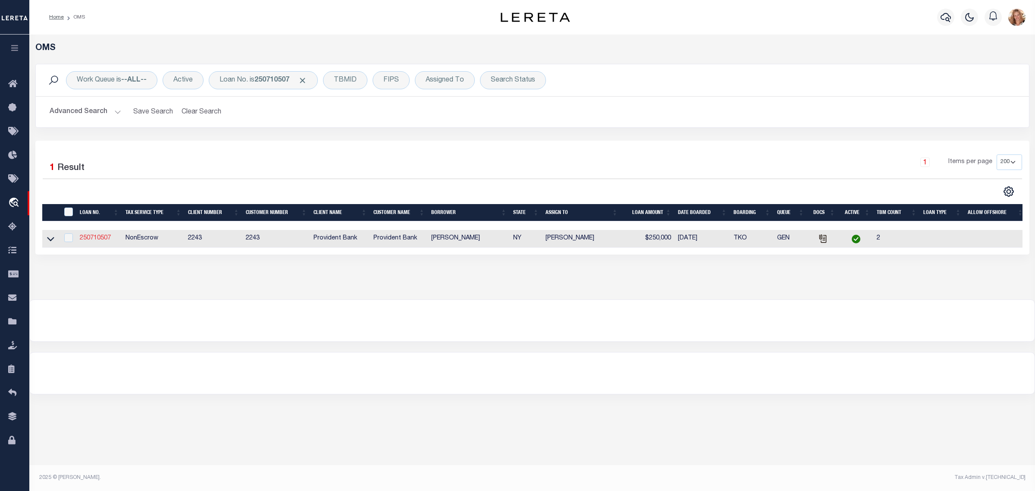
click at [102, 240] on link "250710507" at bounding box center [95, 238] width 31 height 6
type input "250710507"
type input "CASESA , NICHOLAS"
select select
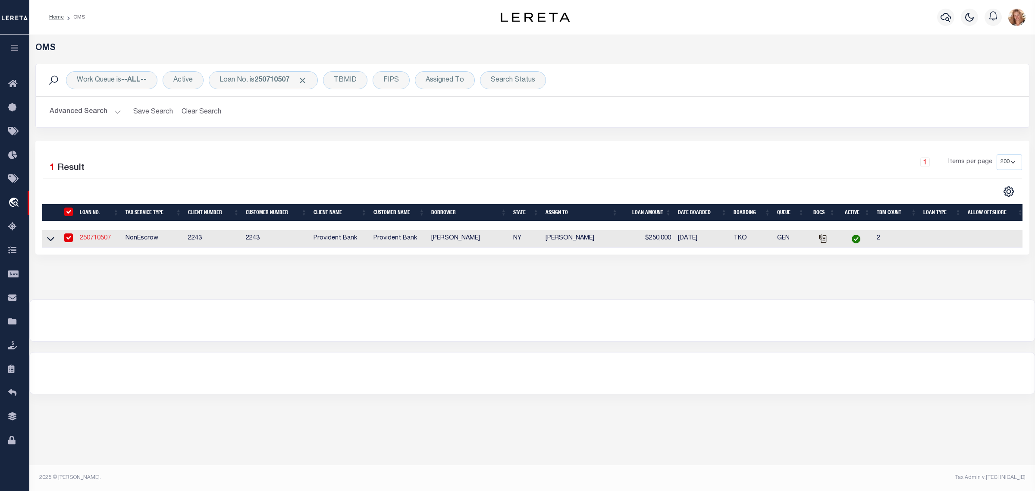
select select "NonEscrow"
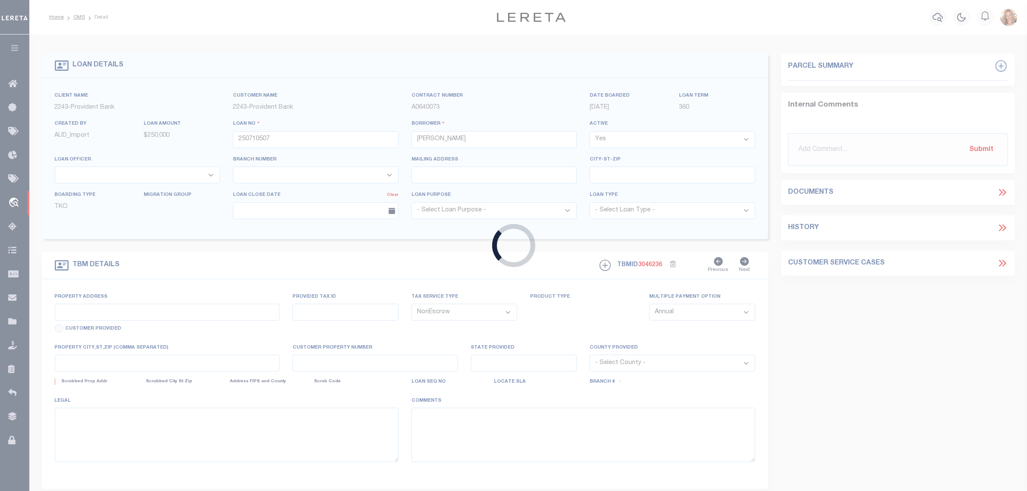
type input "111 CHERRY VALLEY AVE"
type input "02268-1-073"
type input "GARDEN CITY VILLAGE NY 11530"
type input "NY"
select select
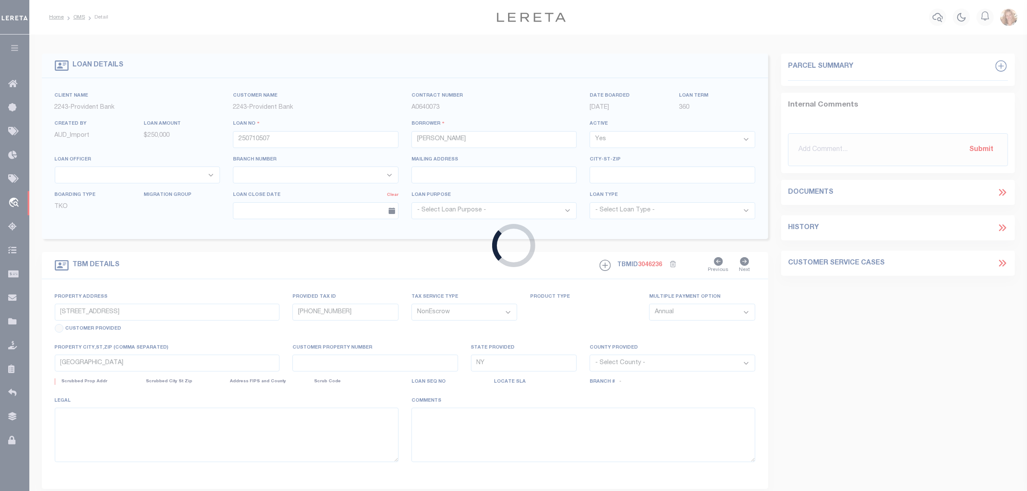
type textarea "OMER SUPPLIED APN 28201134-65-6.170/411"
type textarea "Liability subject to parcel provided"
select select "5389"
select select
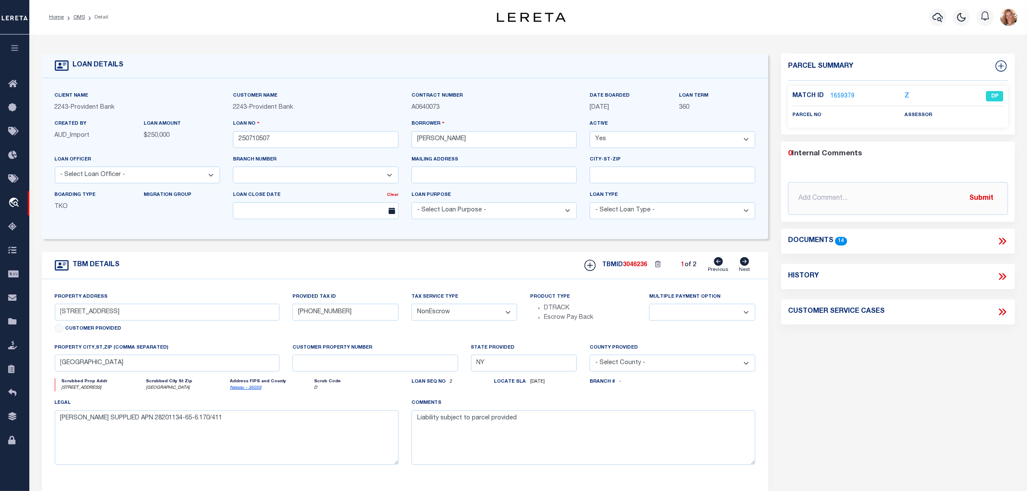
click at [748, 264] on icon at bounding box center [744, 261] width 9 height 9
type input "018-34-065 -0006UCA0170 00411"
select select
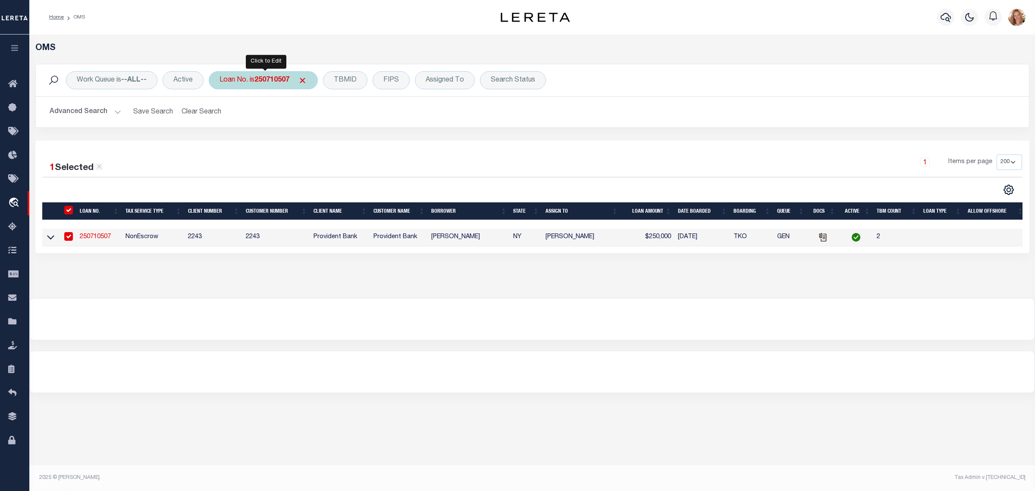
click at [267, 81] on b "250710507" at bounding box center [271, 80] width 35 height 7
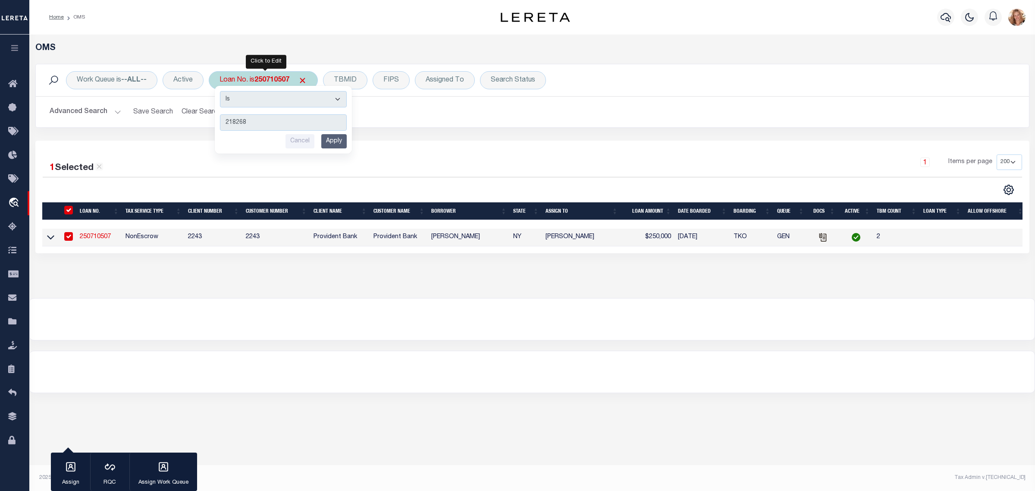
type input "2182683"
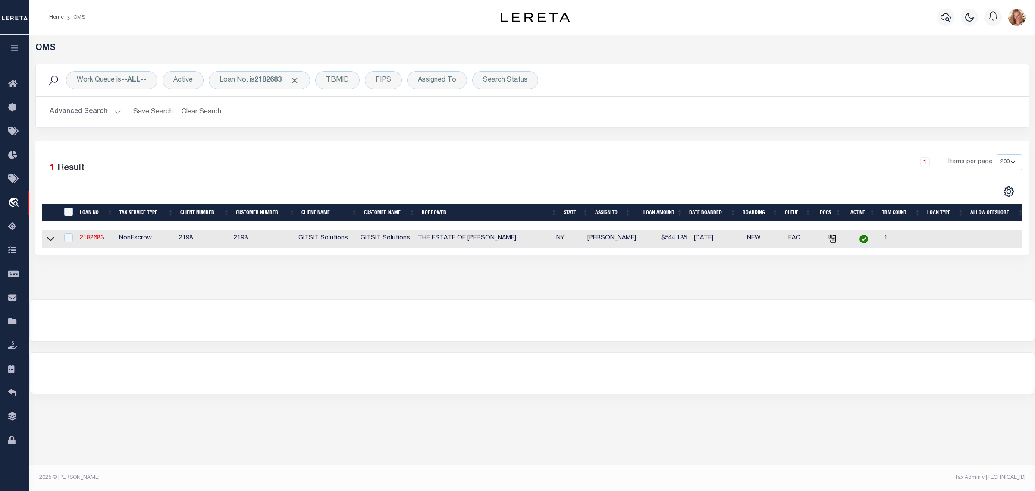
click at [45, 238] on td at bounding box center [50, 239] width 17 height 18
checkbox input "true"
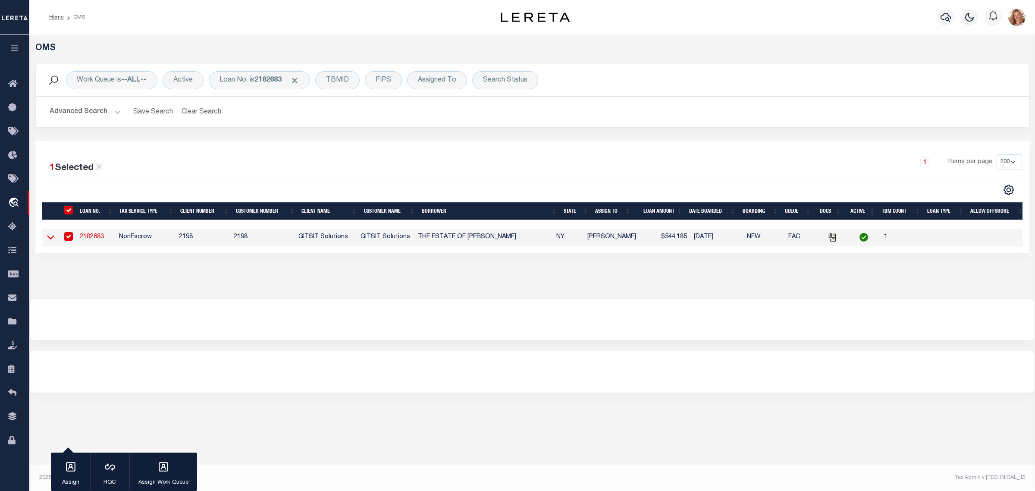
click at [47, 242] on icon at bounding box center [50, 236] width 7 height 9
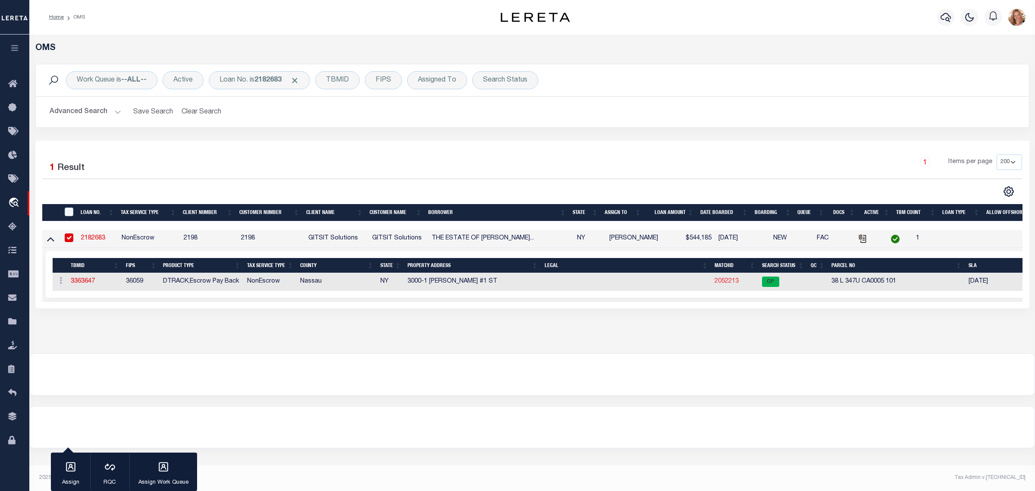
click at [717, 284] on link "2052213" at bounding box center [727, 281] width 24 height 6
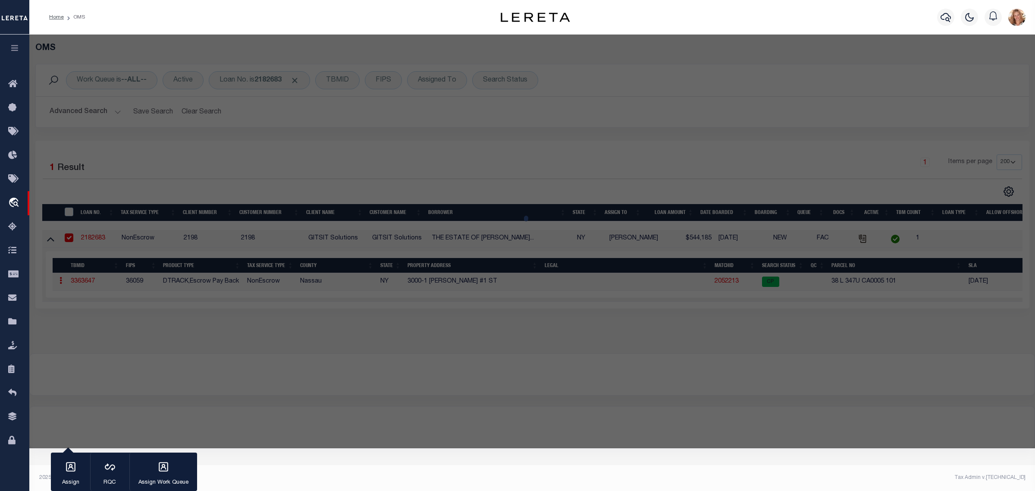
checkbox input "false"
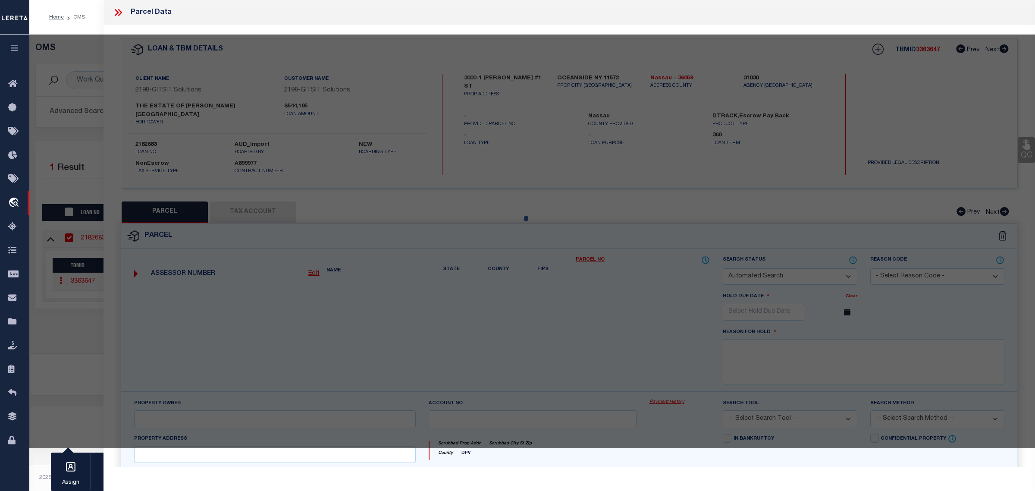
select select "CP"
select select
type input "3000-01 STEVENS ST."
type input "OCEANSIDE, NY 11572"
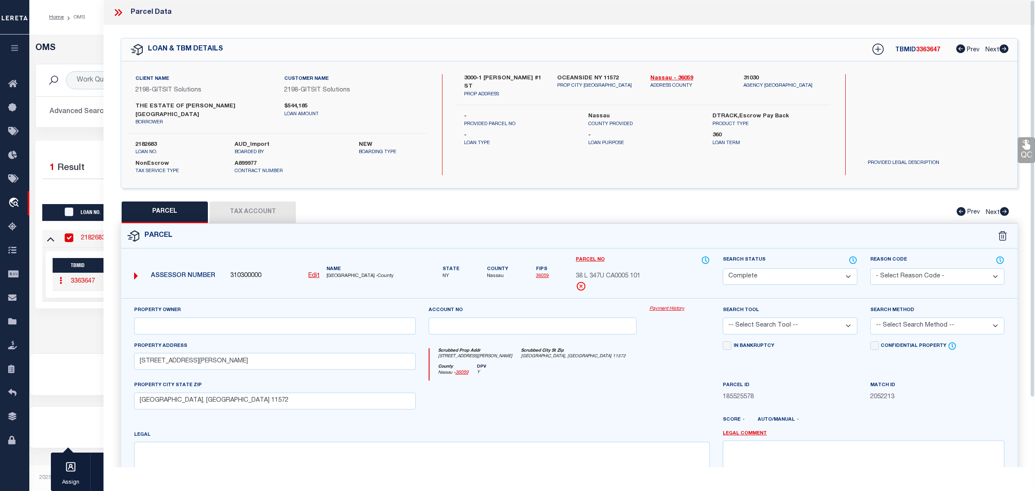
click at [255, 206] on button "Tax Account" at bounding box center [253, 212] width 86 height 22
select select "100"
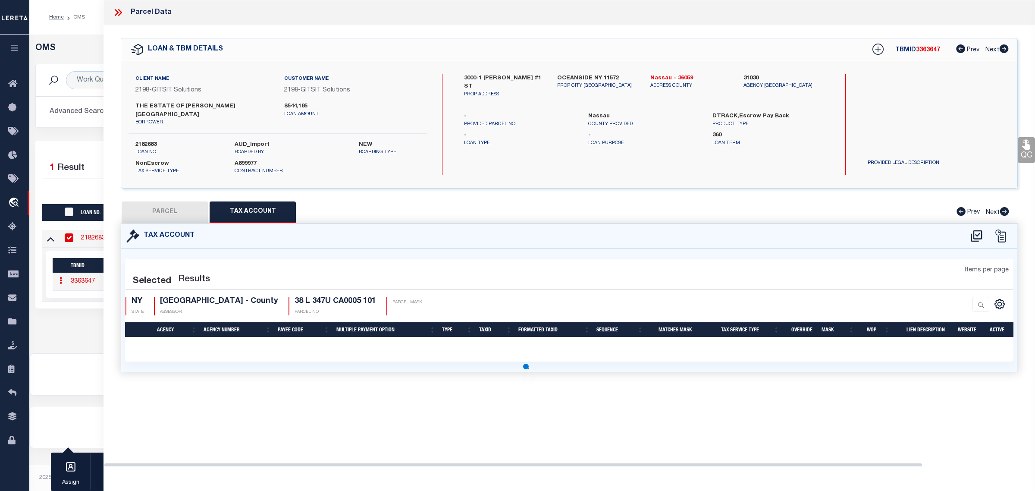
select select "100"
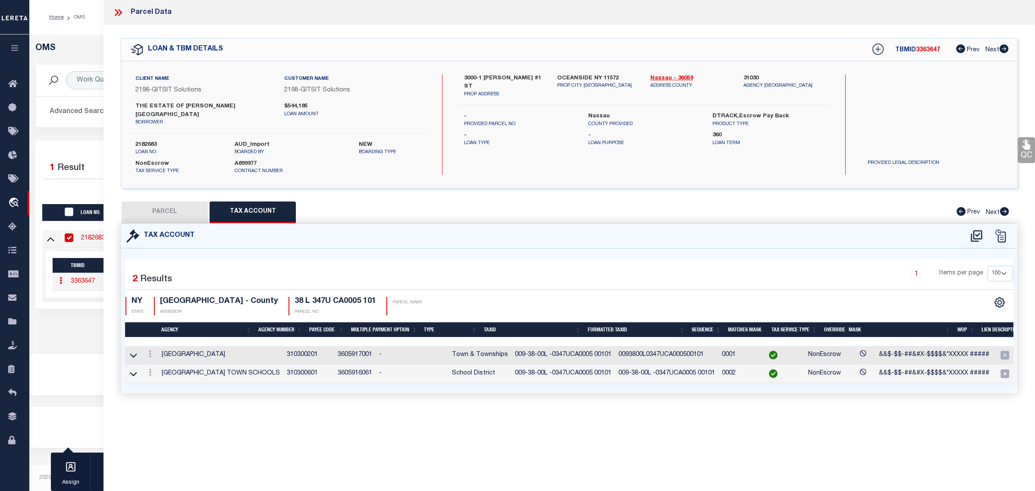
click at [93, 369] on div at bounding box center [532, 374] width 1005 height 41
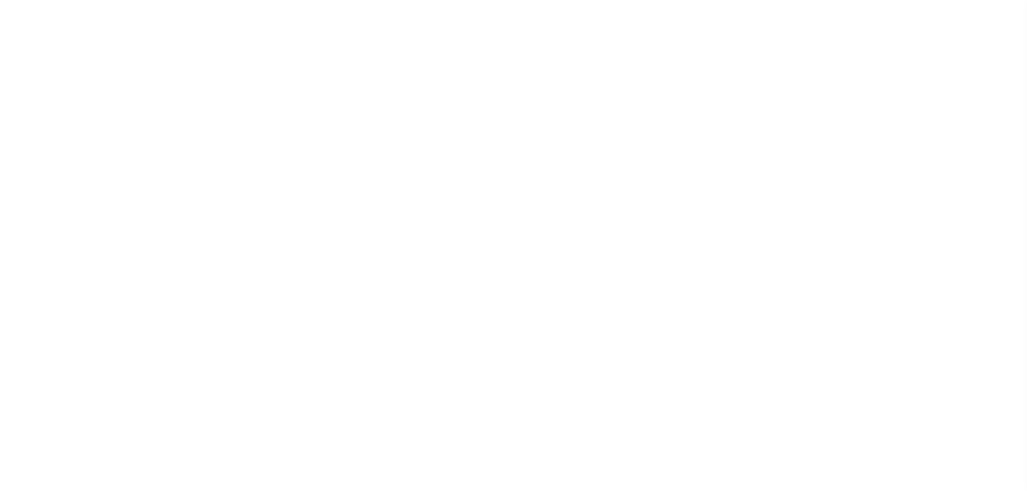
select select
checkbox input "false"
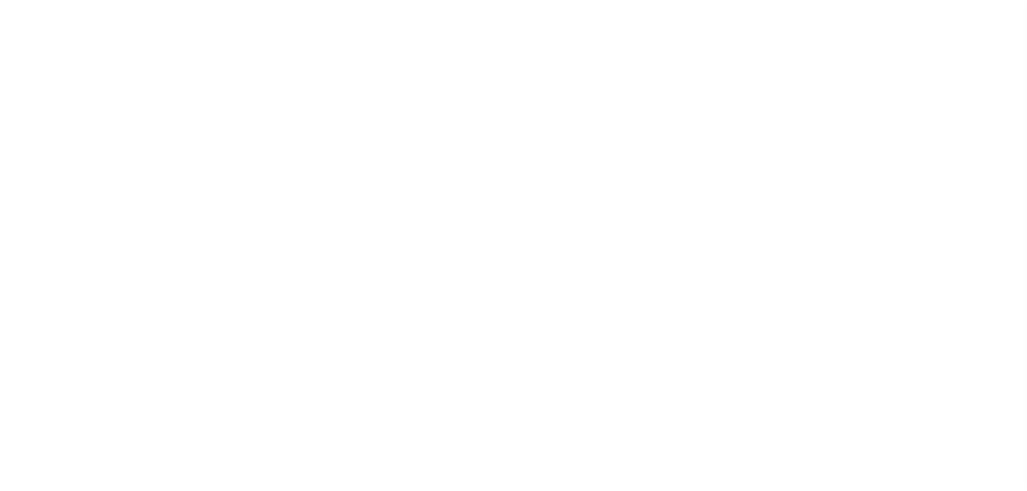
select select "2"
checkbox input "false"
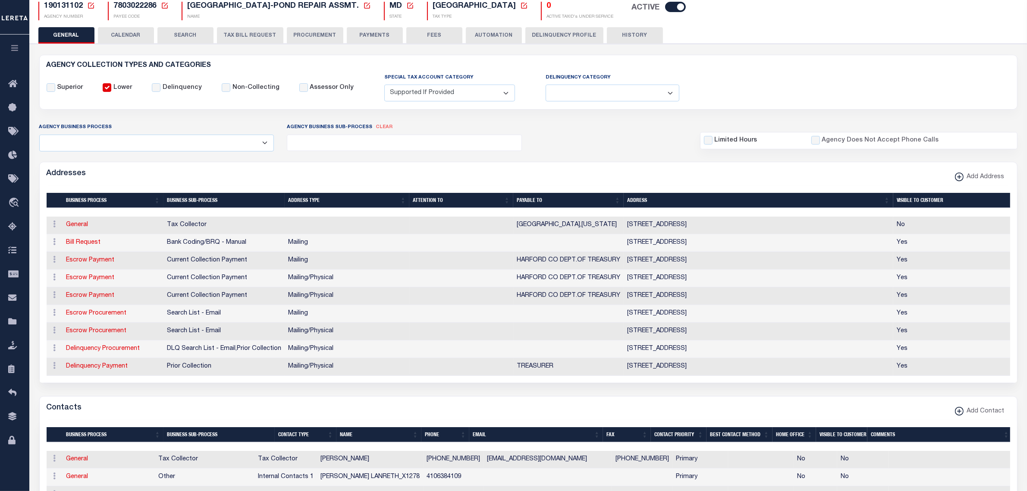
scroll to position [108, 0]
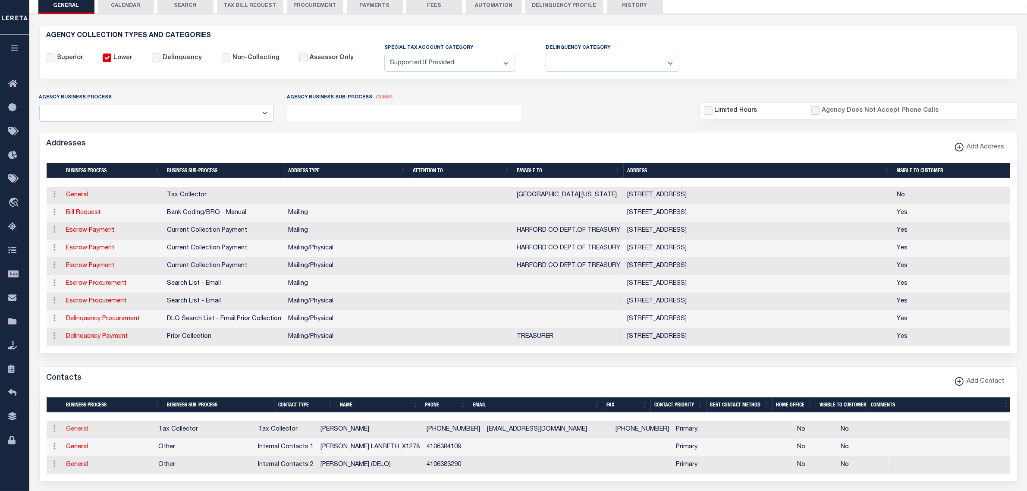
click at [74, 432] on link "General" at bounding box center [77, 429] width 22 height 6
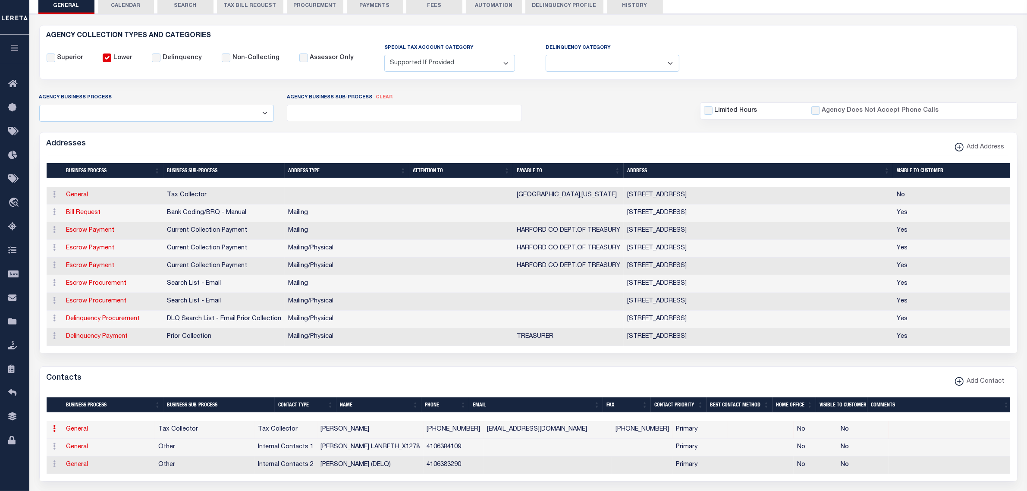
select select "2"
select select "1"
type input "ROBERT"
type input "SANDLESS"
type input "[PHONE_NUMBER]"
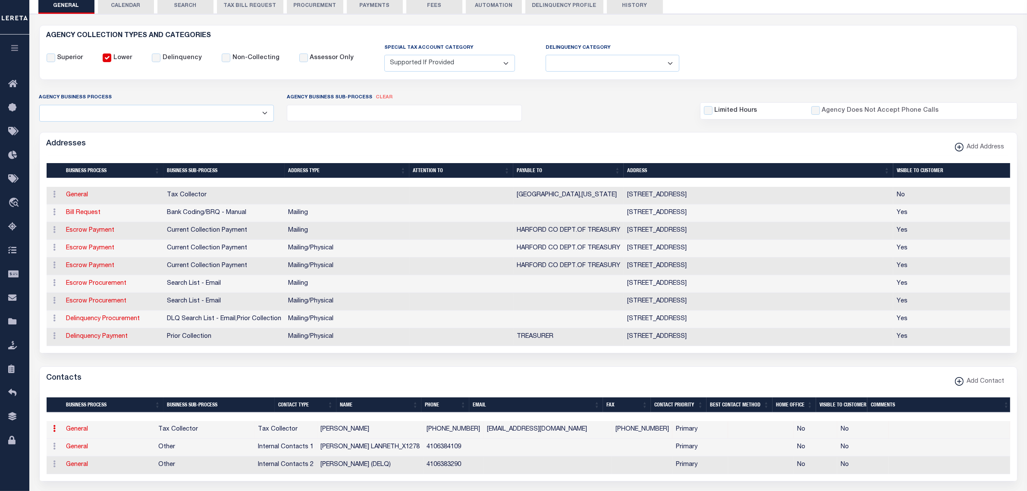
type input "[PHONE_NUMBER]"
type input "[EMAIL_ADDRESS][DOMAIN_NAME]"
select select "6"
select select "31"
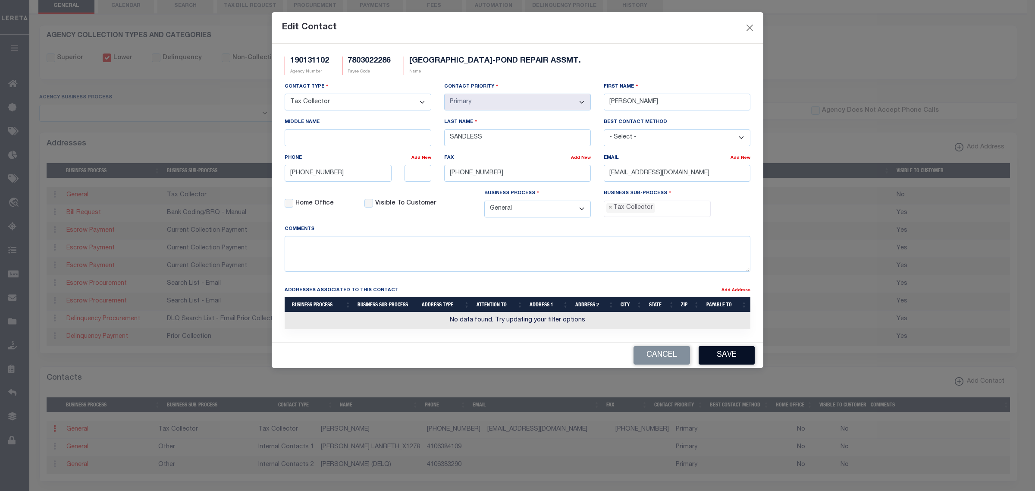
click at [732, 364] on button "Save" at bounding box center [727, 355] width 56 height 19
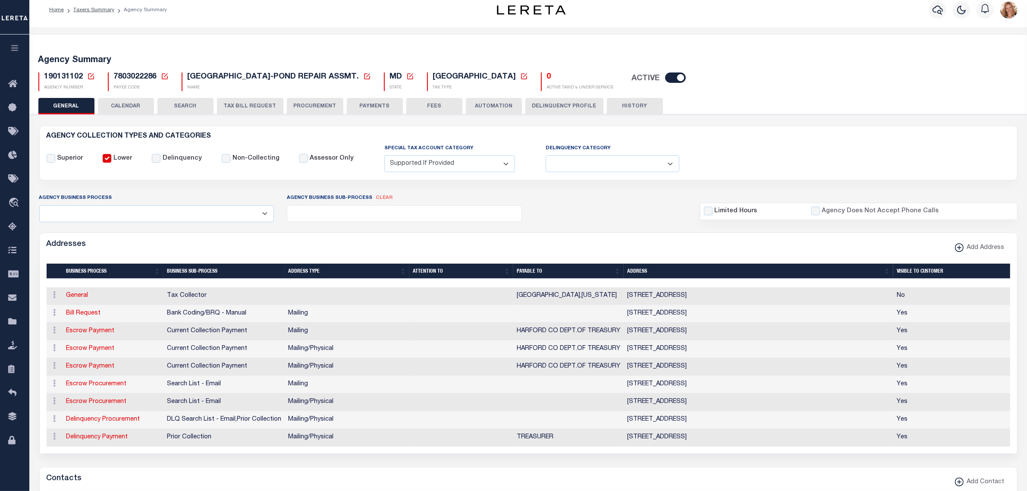
scroll to position [0, 0]
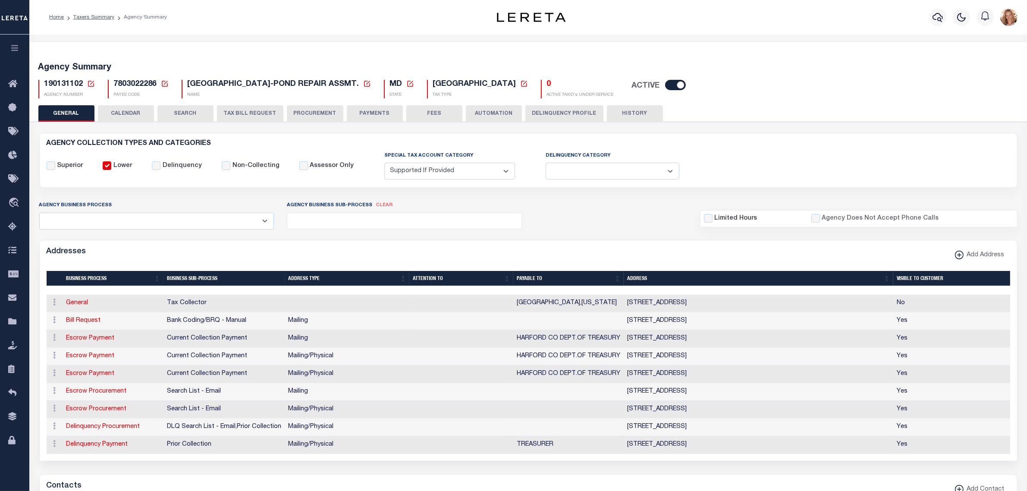
click at [201, 109] on button "SEARCH" at bounding box center [185, 113] width 56 height 16
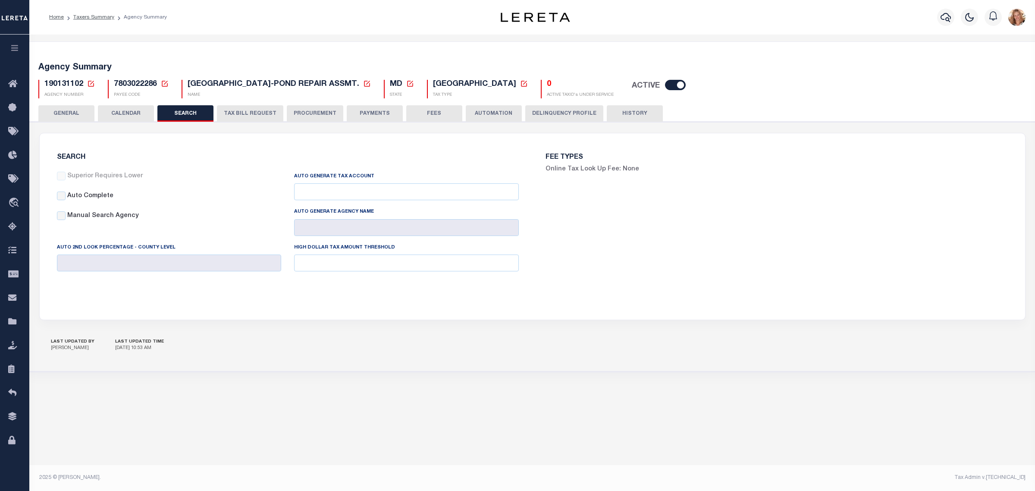
checkbox input "false"
type input "15000"
click at [243, 112] on button "TAX BILL REQUEST" at bounding box center [250, 113] width 66 height 16
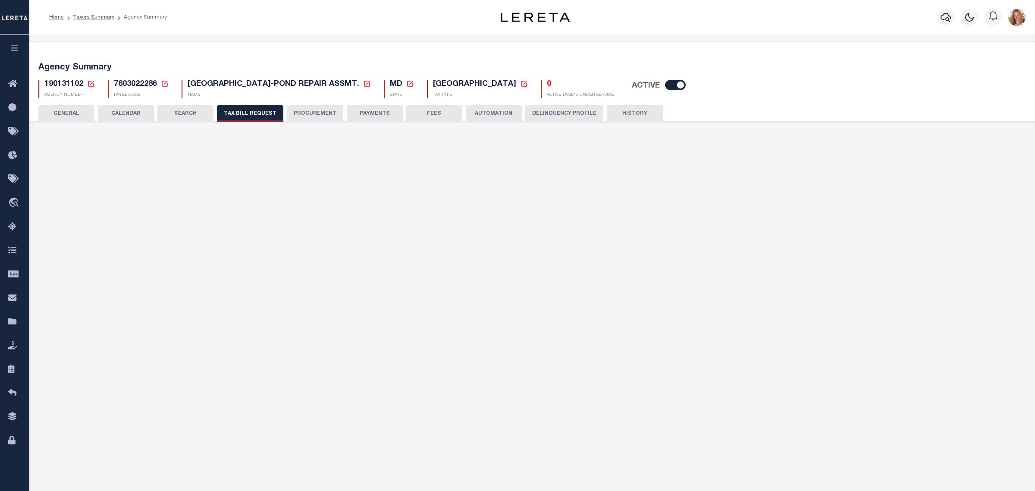
select select "27"
checkbox input "false"
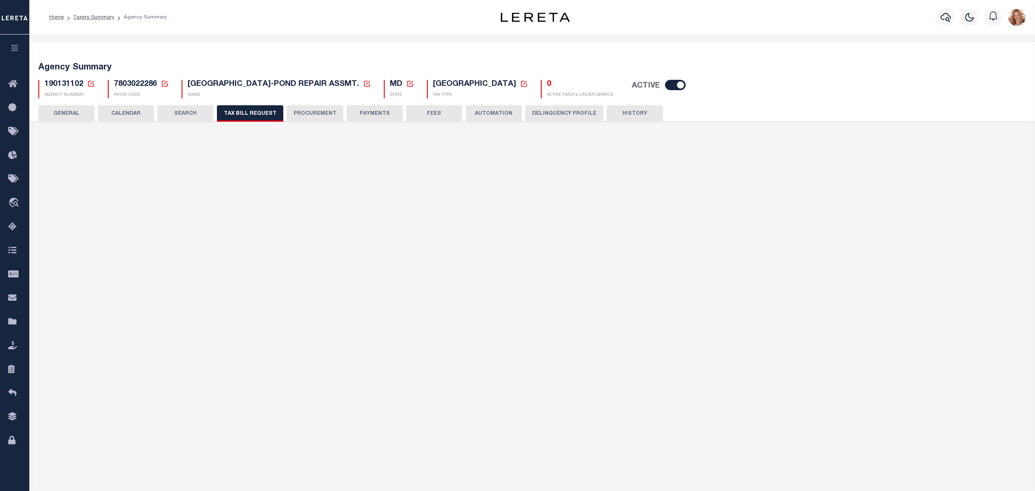
select select "23"
select select "false"
select select "15"
type input "0800"
select select
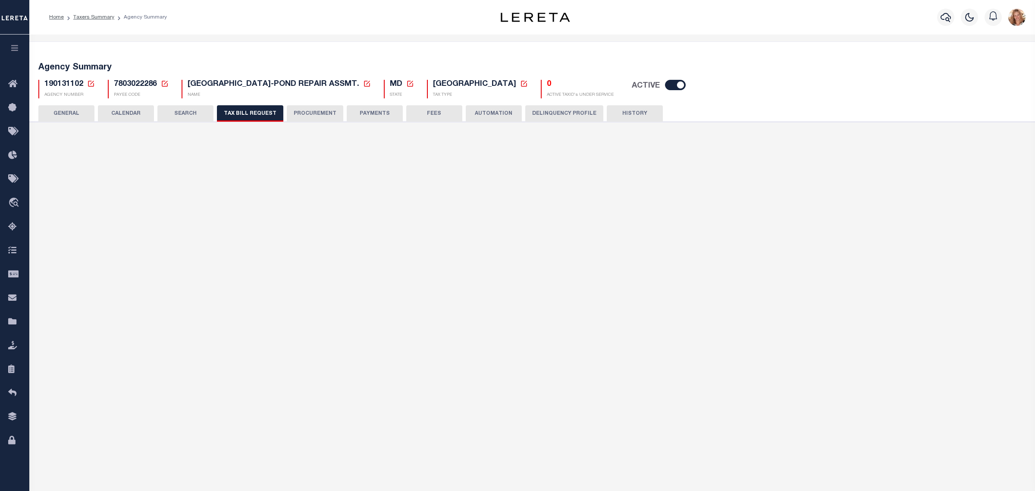
select select "2"
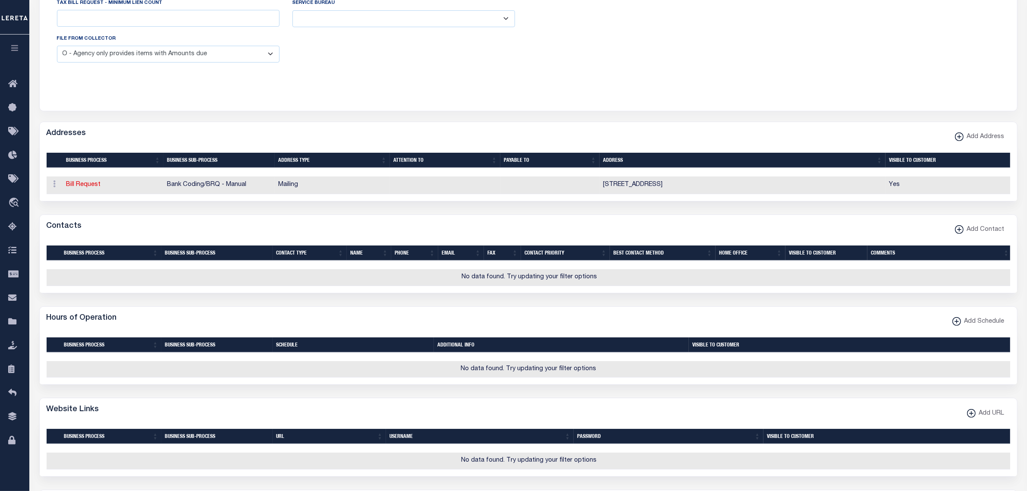
scroll to position [54, 0]
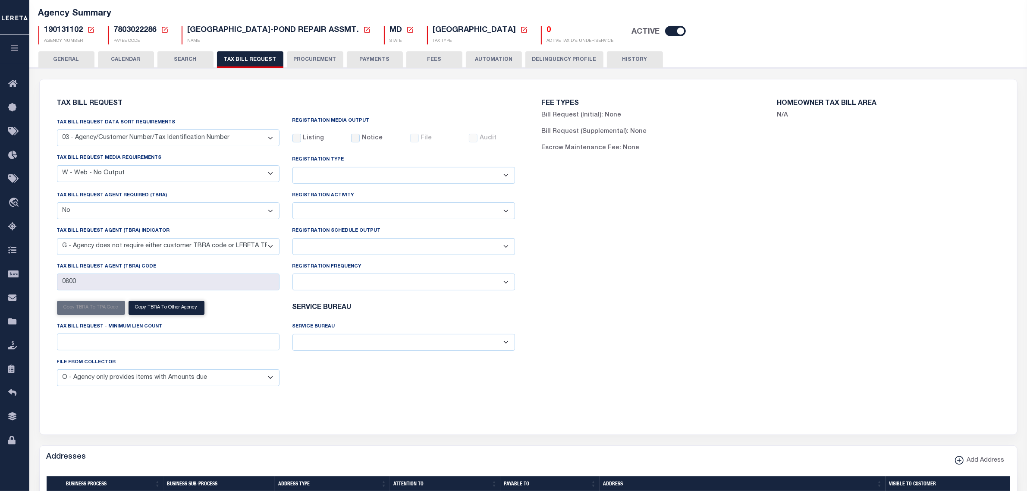
click at [63, 58] on button "GENERAL" at bounding box center [66, 59] width 56 height 16
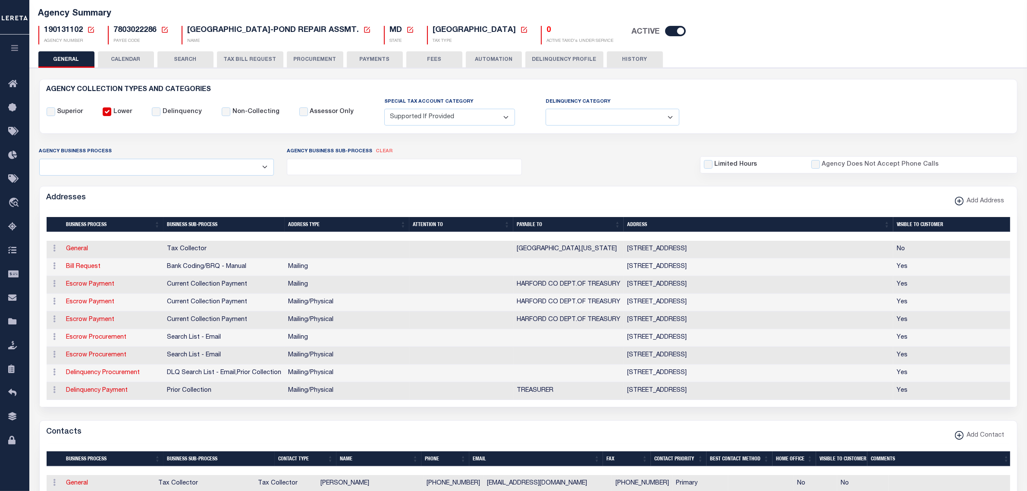
scroll to position [216, 0]
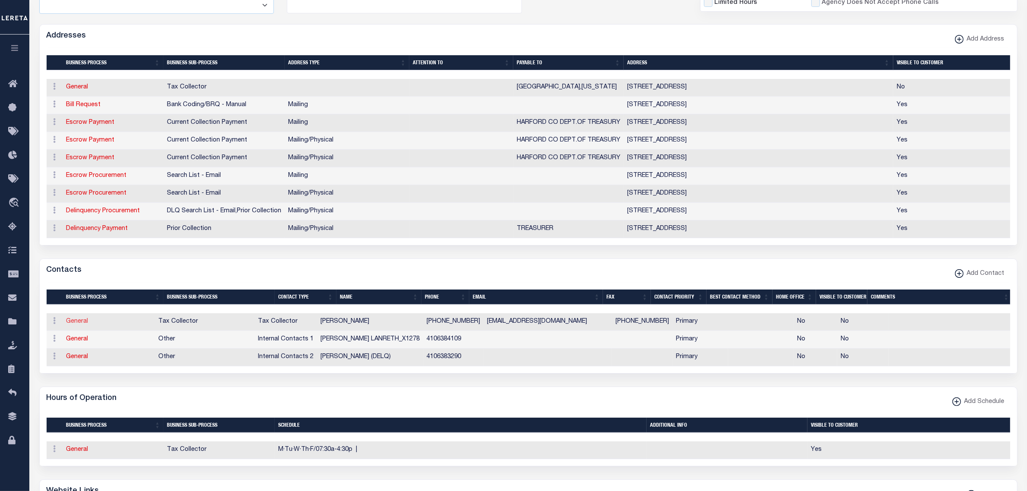
click at [78, 324] on link "General" at bounding box center [77, 321] width 22 height 6
select select
checkbox input "false"
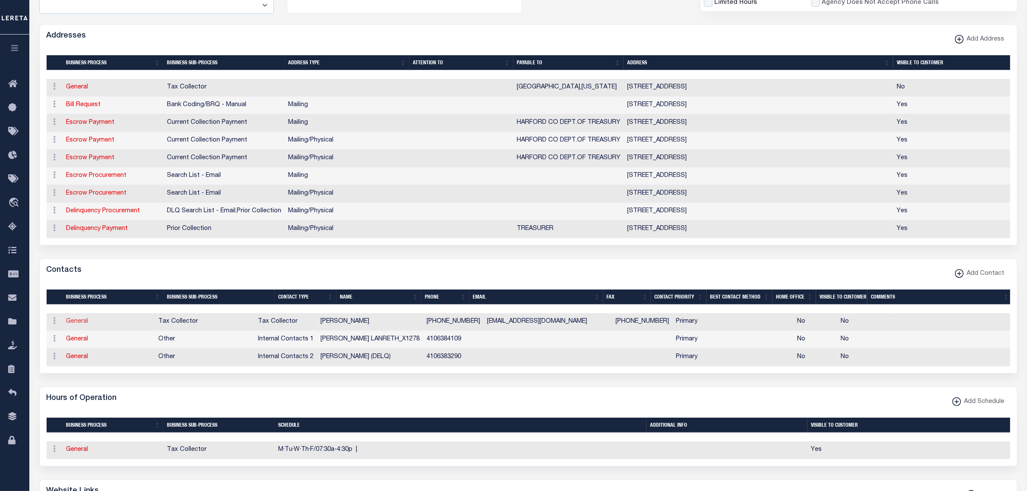
select select
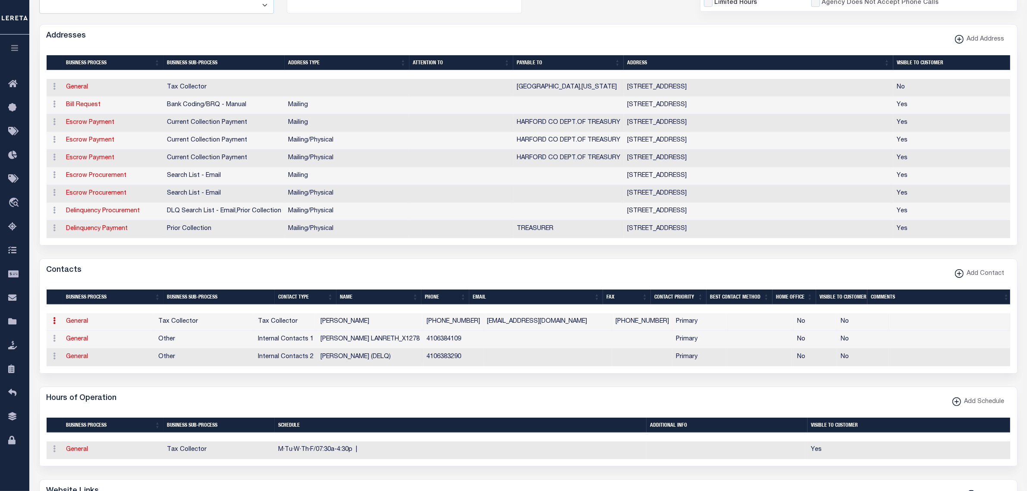
select select "2"
select select "1"
type input "[PERSON_NAME]"
type input "SANDLESS"
type input "[PHONE_NUMBER]"
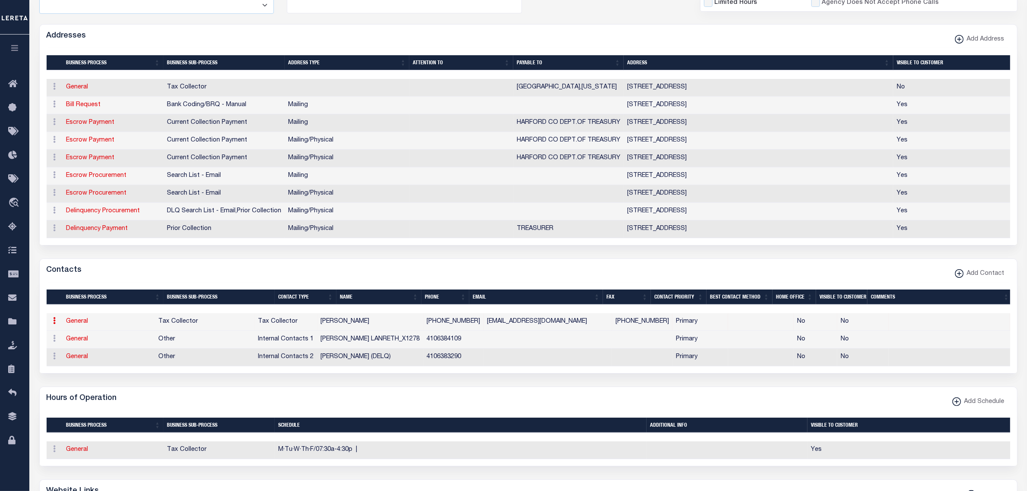
type input "[PHONE_NUMBER]"
type input "[EMAIL_ADDRESS][DOMAIN_NAME]"
select select "6"
select select "31"
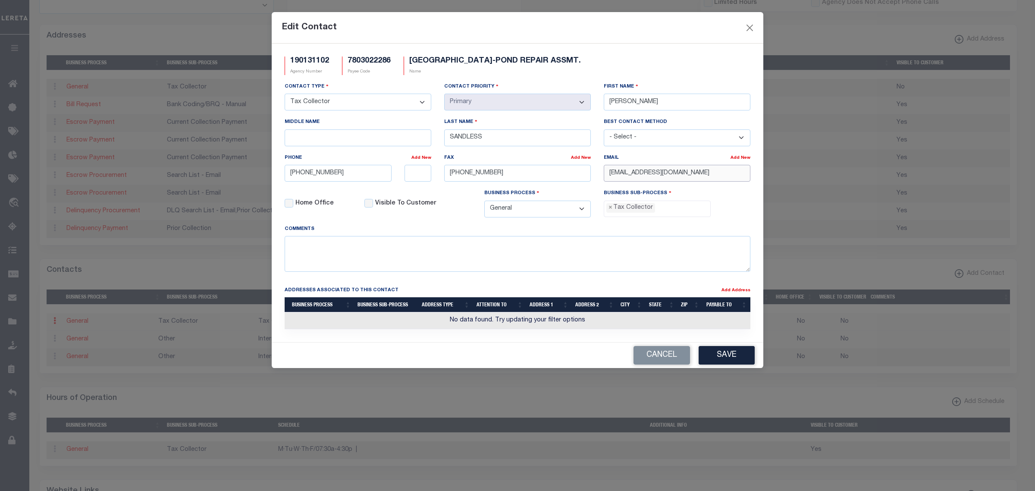
click at [664, 177] on input "TREASURY@HARDFORDCOUNTYMD.GOV" at bounding box center [677, 173] width 147 height 17
type input "[EMAIL_ADDRESS][DOMAIN_NAME]"
click at [727, 355] on button "Save" at bounding box center [727, 355] width 56 height 19
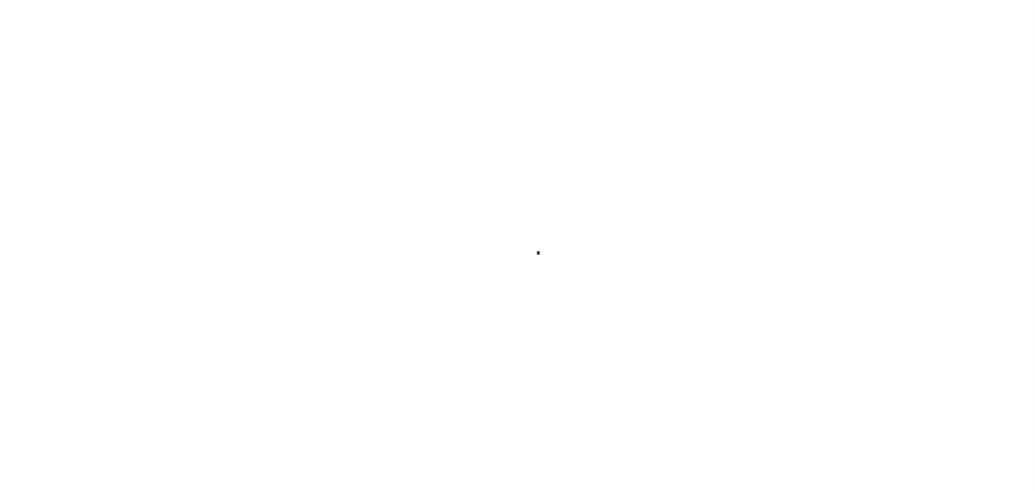
select select
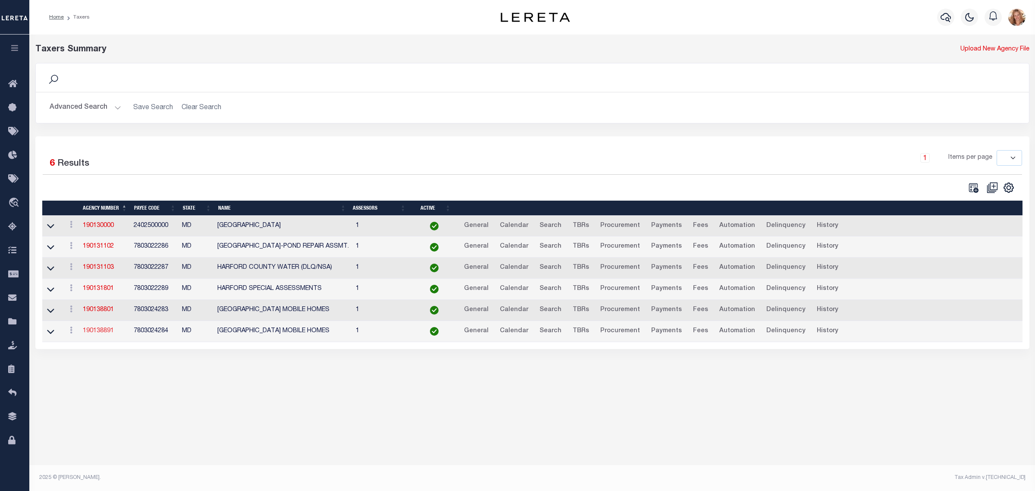
click at [98, 334] on link "190138891" at bounding box center [98, 331] width 31 height 6
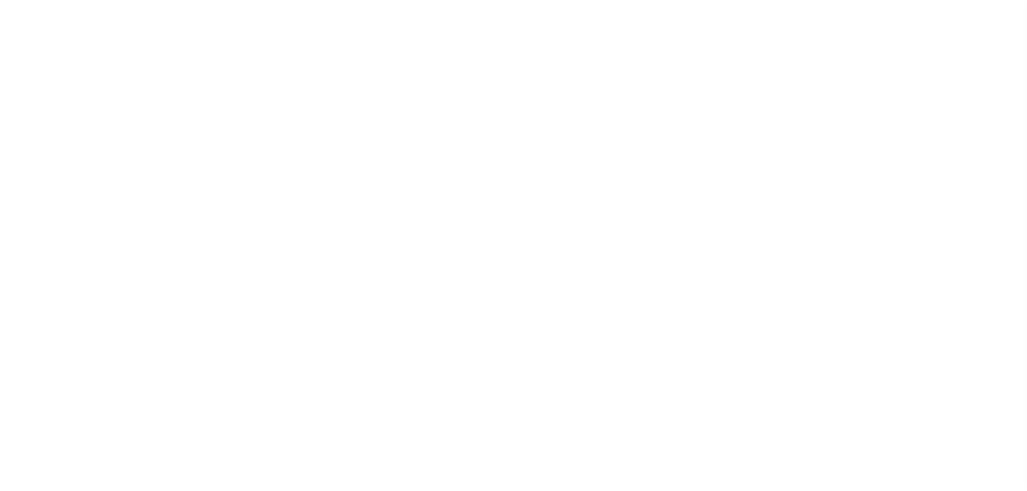
select select
checkbox input "false"
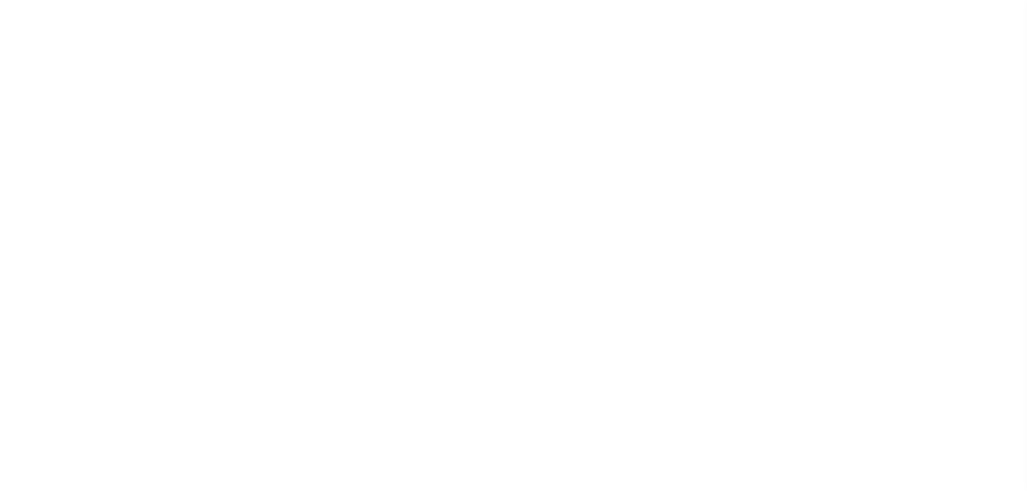
checkbox input "false"
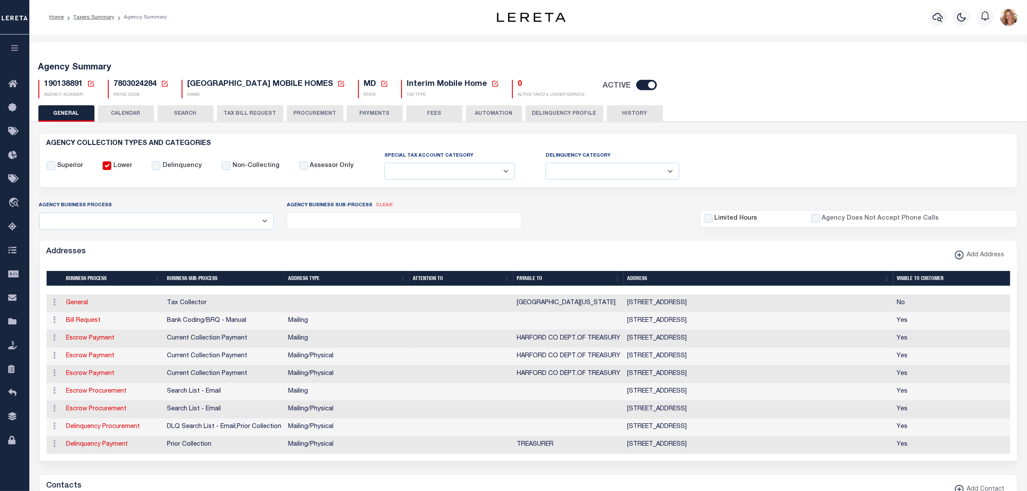
click at [428, 112] on button "FEES" at bounding box center [434, 113] width 56 height 16
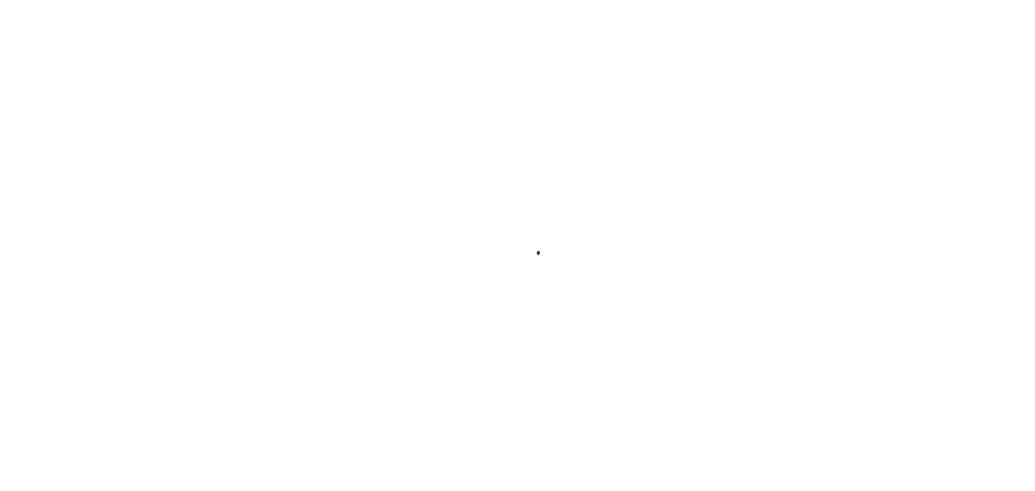
select select
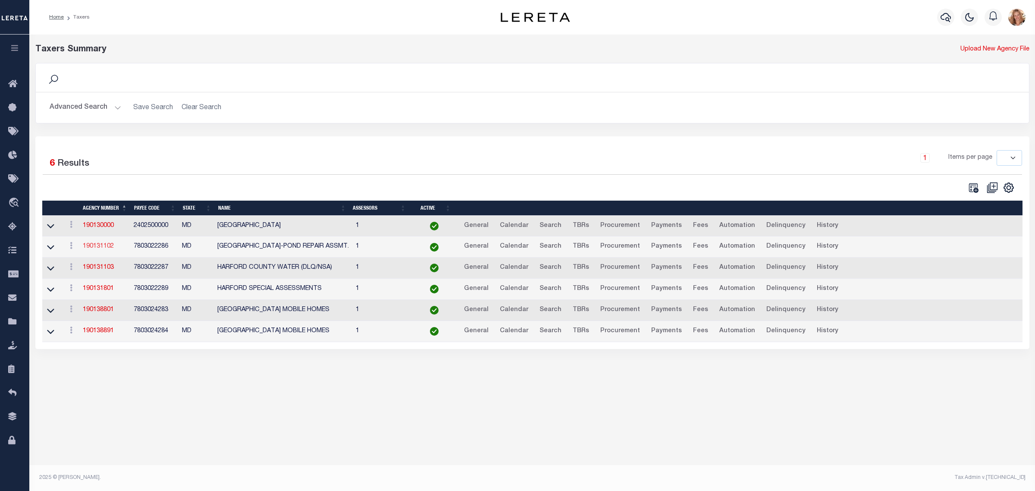
click at [100, 248] on link "190131102" at bounding box center [98, 246] width 31 height 6
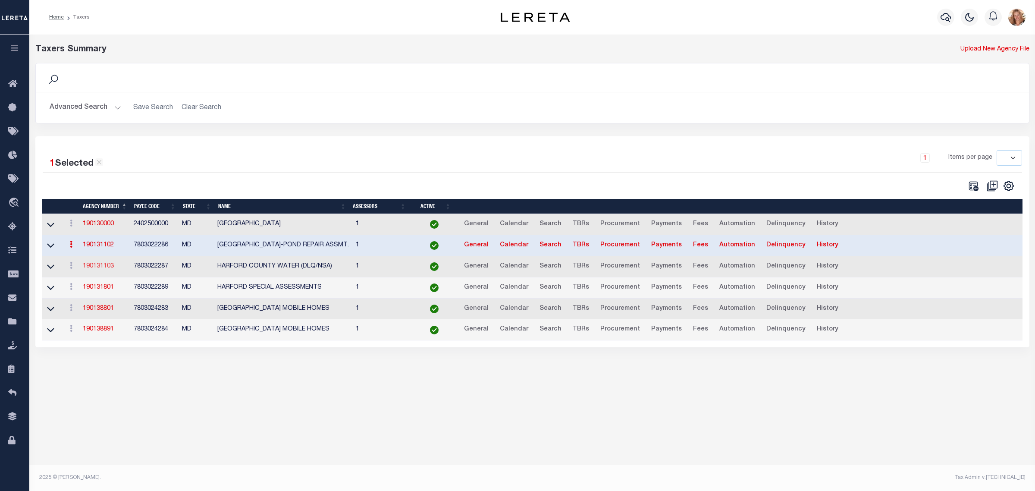
click at [94, 269] on link "190131103" at bounding box center [98, 266] width 31 height 6
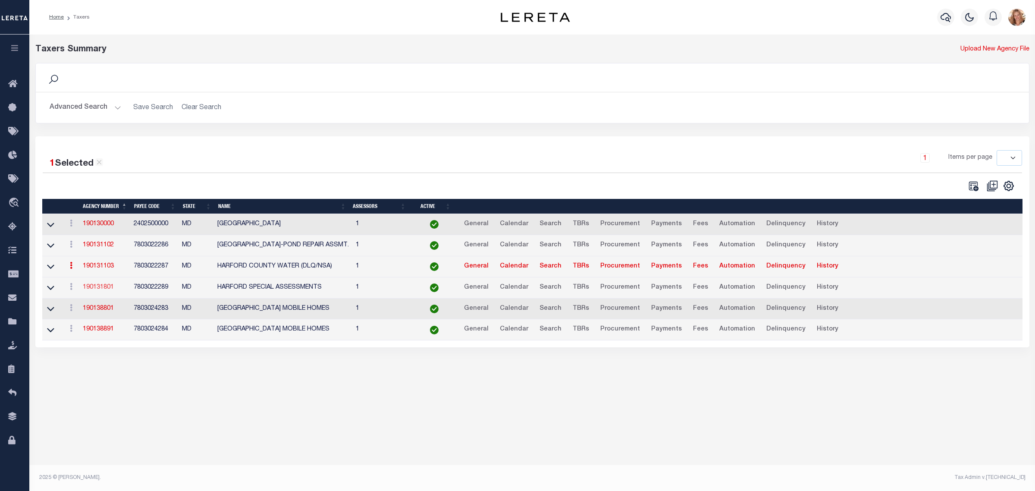
click at [102, 289] on link "190131801" at bounding box center [98, 287] width 31 height 6
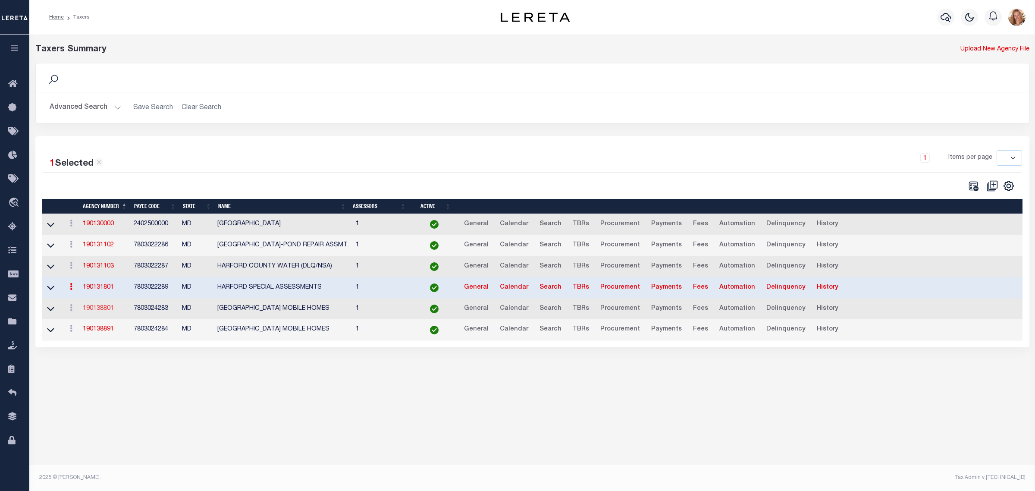
click at [98, 309] on link "190138801" at bounding box center [98, 308] width 31 height 6
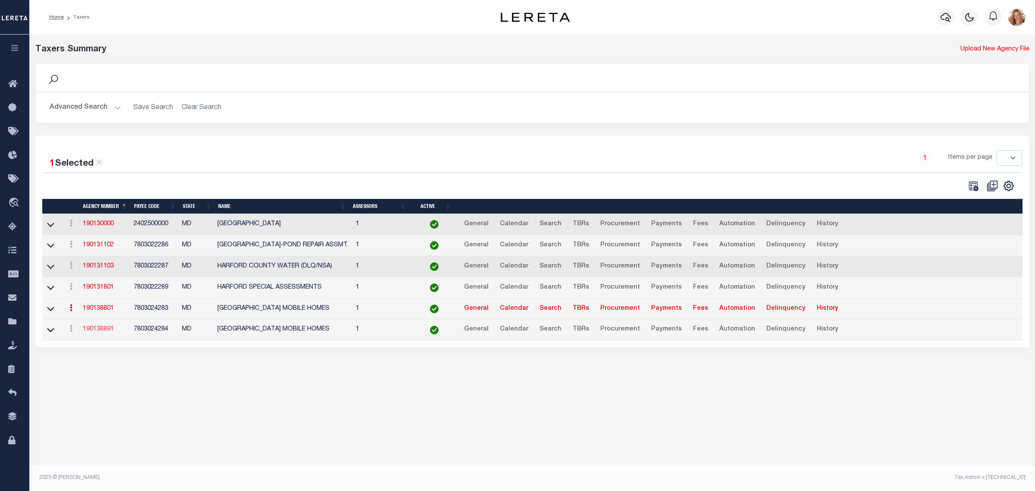
click at [93, 331] on link "190138891" at bounding box center [98, 329] width 31 height 6
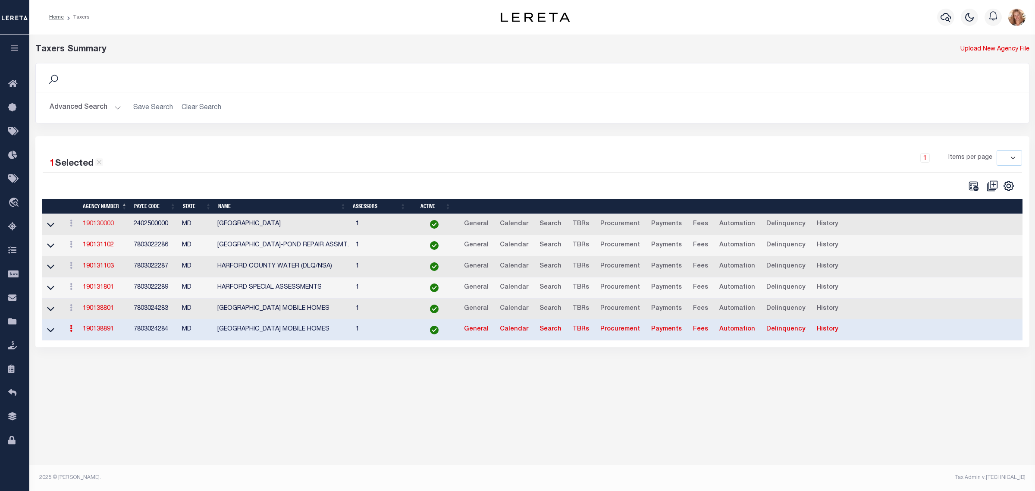
click at [91, 227] on link "190130000" at bounding box center [98, 224] width 31 height 6
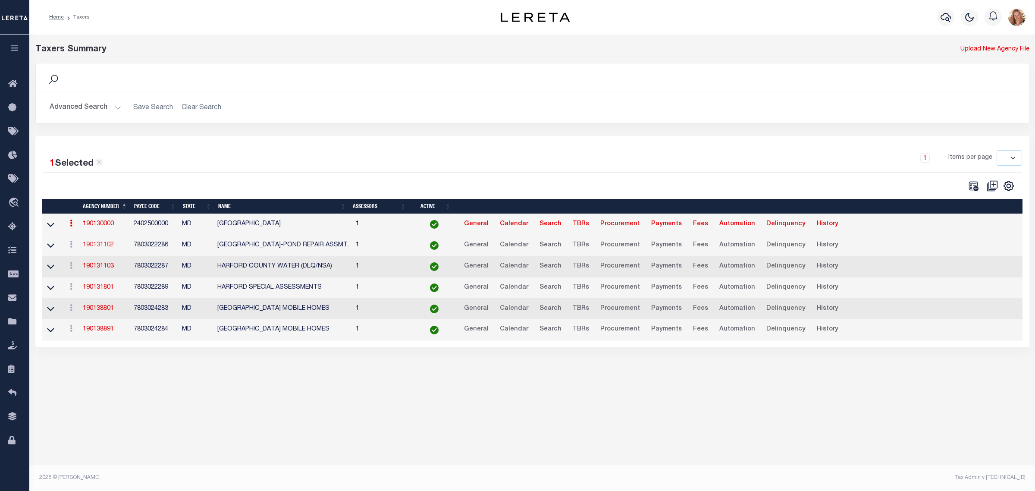
click at [93, 245] on link "190131102" at bounding box center [98, 245] width 31 height 6
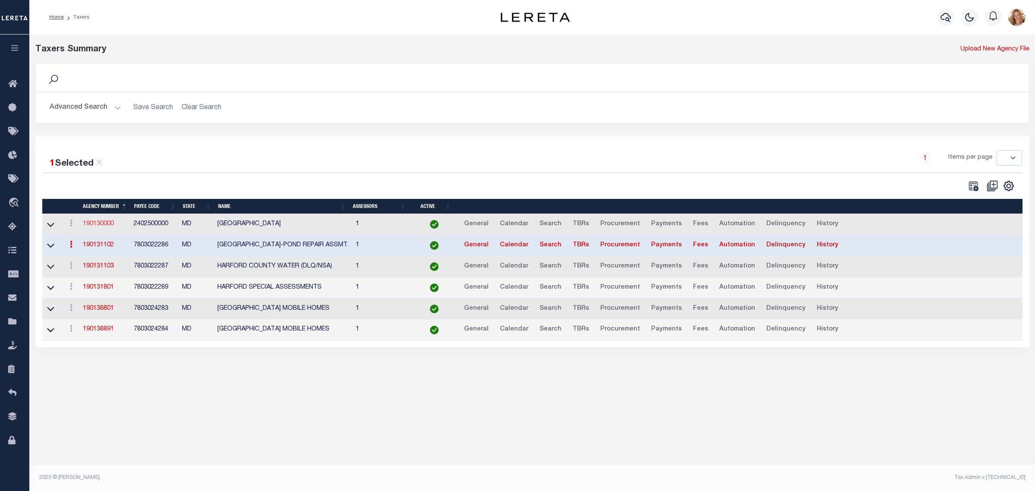
click at [101, 227] on link "190130000" at bounding box center [98, 224] width 31 height 6
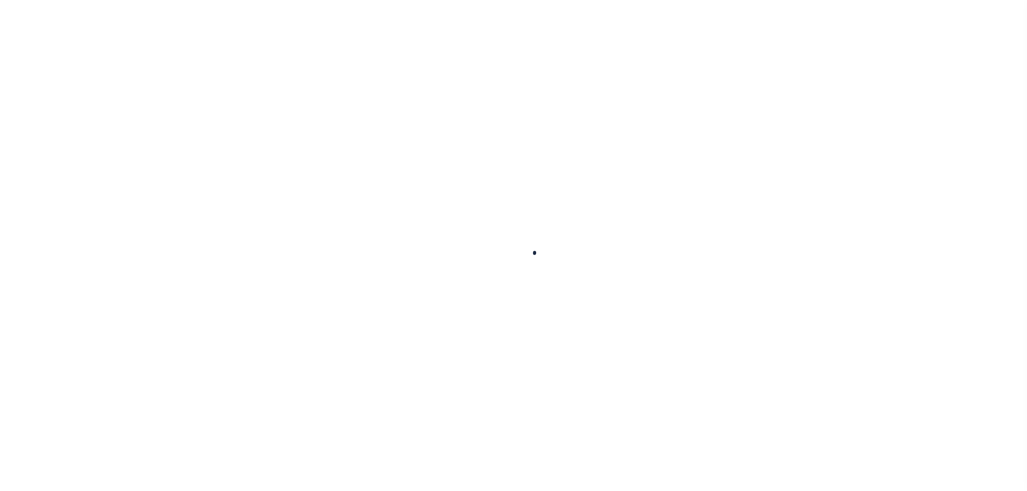
select select
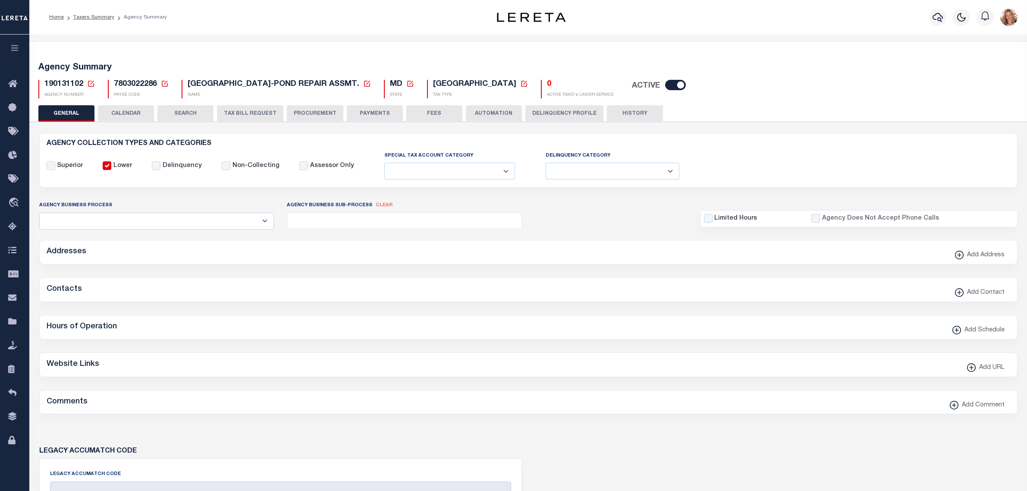
checkbox input "false"
select select "2"
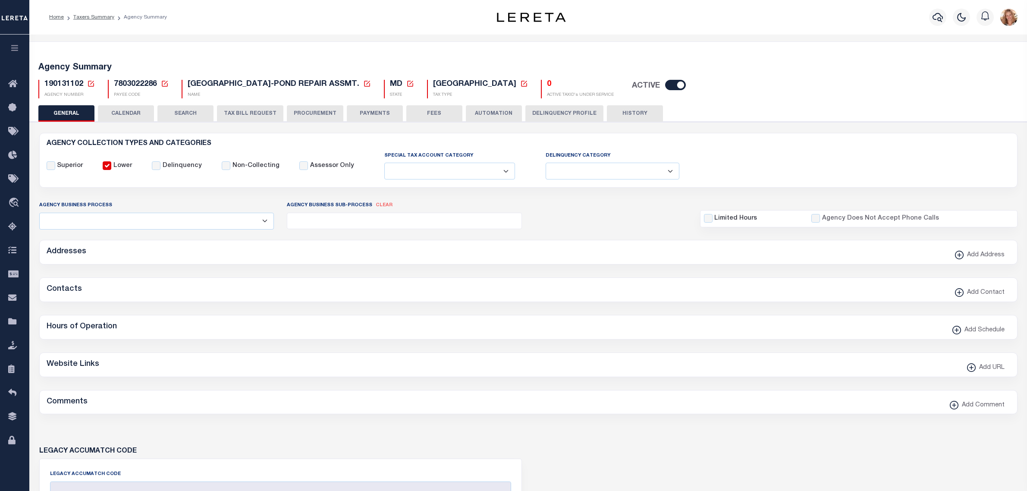
checkbox input "false"
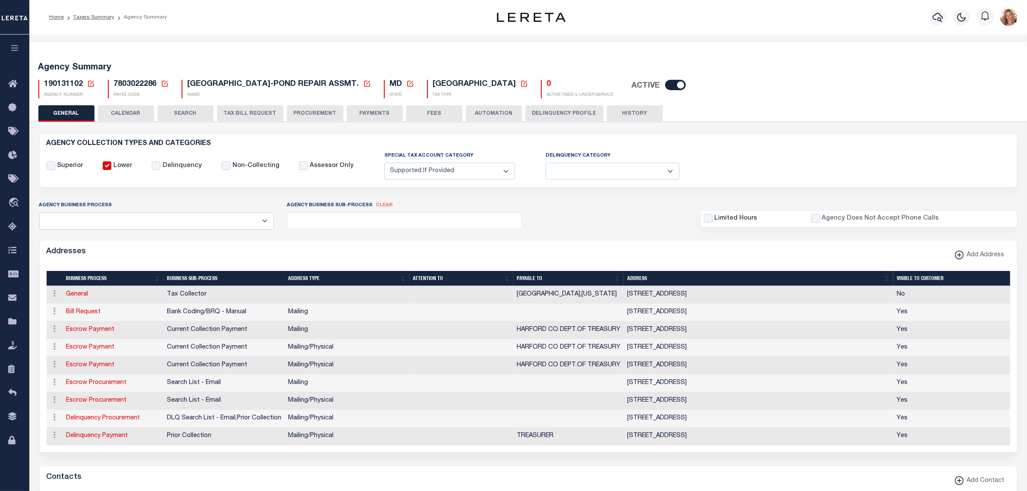
scroll to position [386, 0]
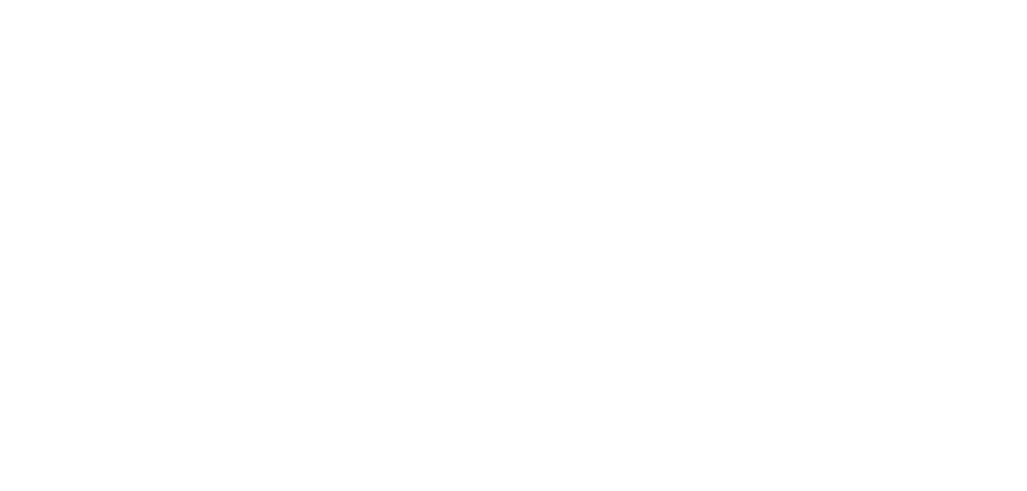
select select
checkbox input "false"
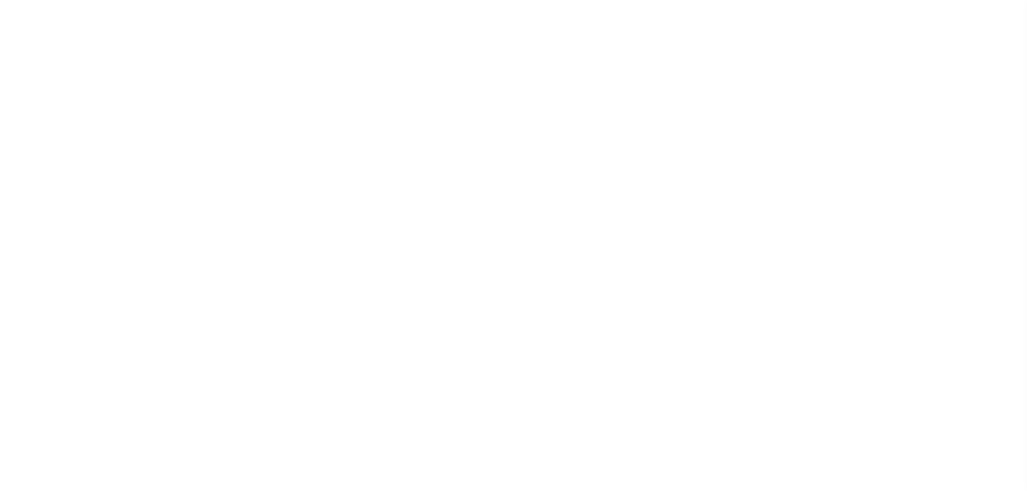
checkbox input "false"
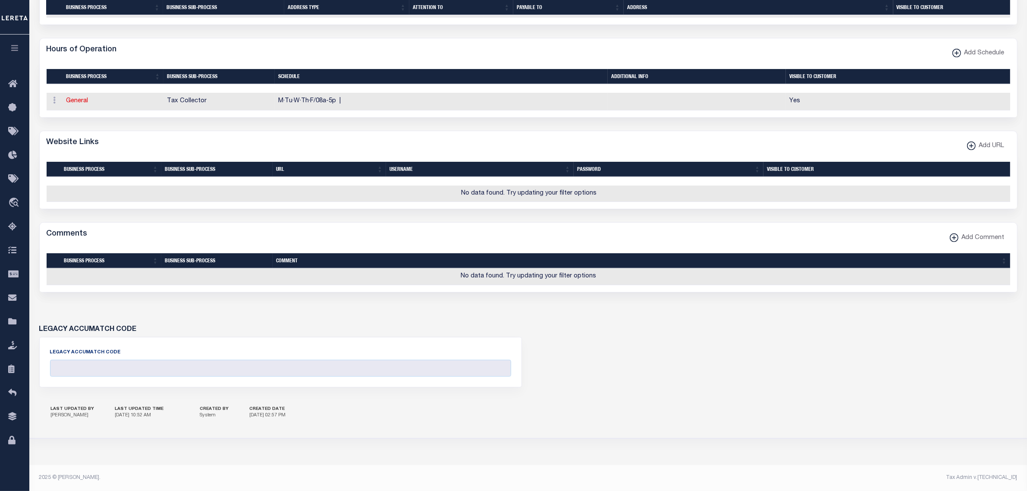
scroll to position [313, 0]
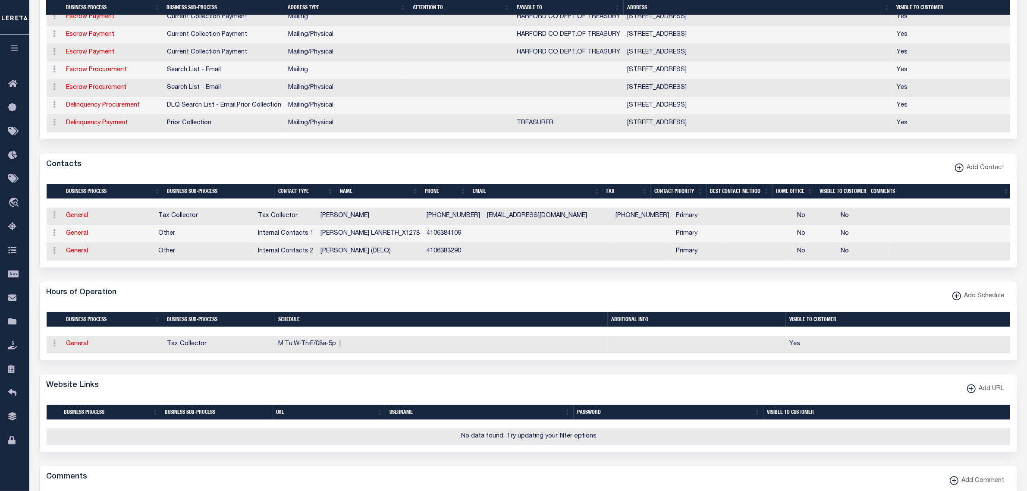
click at [75, 219] on td "General" at bounding box center [109, 216] width 92 height 18
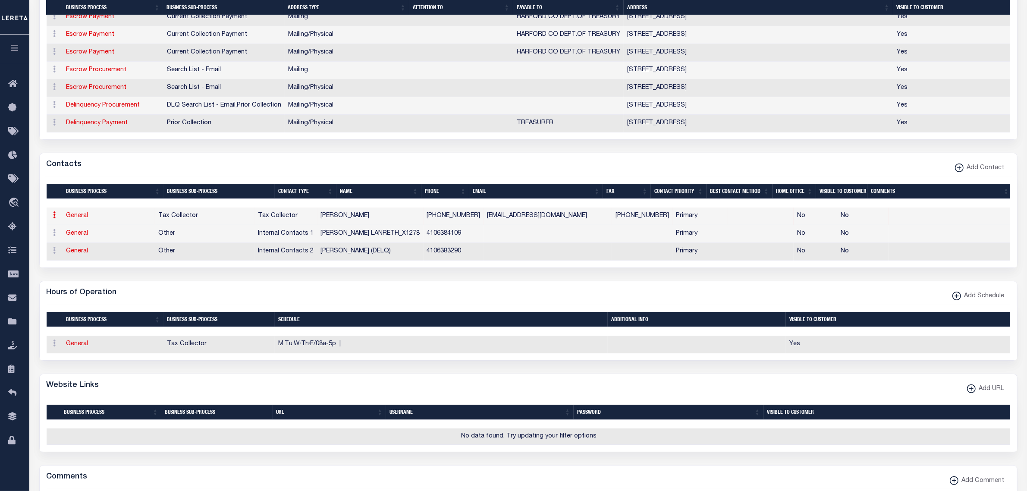
click at [72, 219] on link "General" at bounding box center [77, 216] width 22 height 6
checkbox input "false"
select select
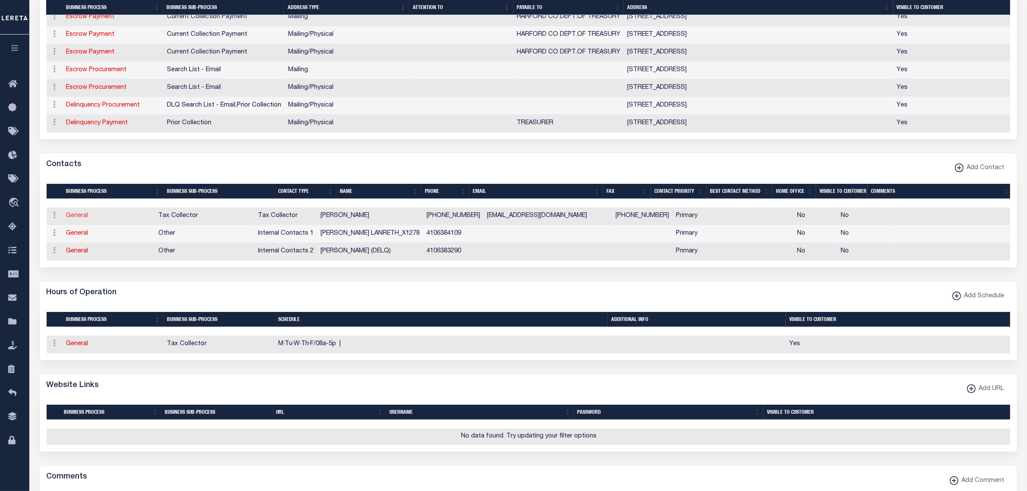
select select "2"
select select "1"
type input "[PERSON_NAME]"
type input "SANDLESS"
type input "[PHONE_NUMBER]"
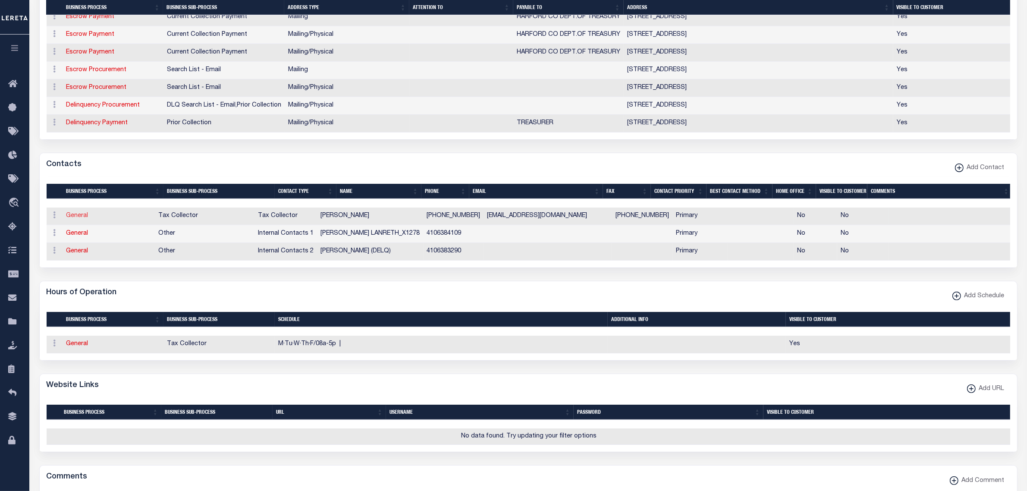
type input "[PHONE_NUMBER]"
type input "[EMAIL_ADDRESS][DOMAIN_NAME]"
select select "6"
select select "31"
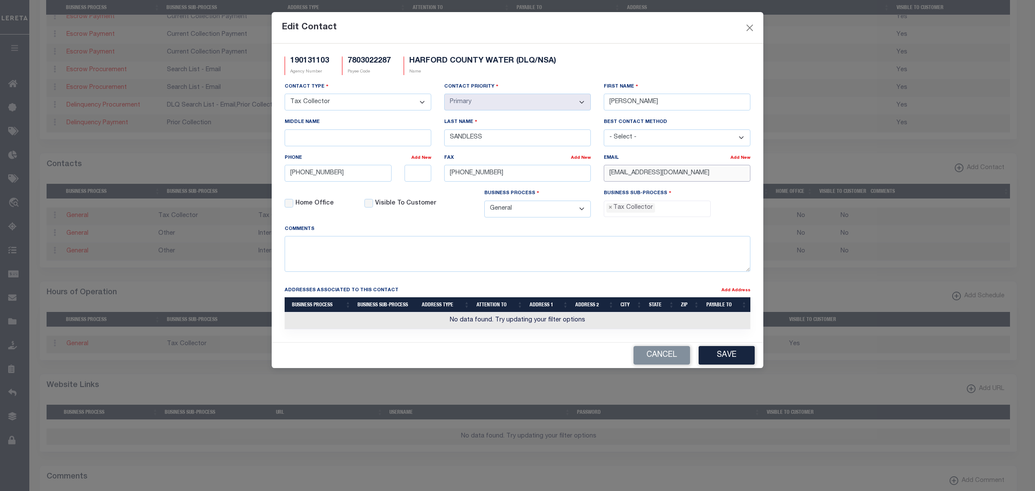
click at [664, 182] on input "[EMAIL_ADDRESS][DOMAIN_NAME]" at bounding box center [677, 173] width 147 height 17
type input "[EMAIL_ADDRESS][DOMAIN_NAME]"
click at [712, 363] on button "Save" at bounding box center [727, 355] width 56 height 19
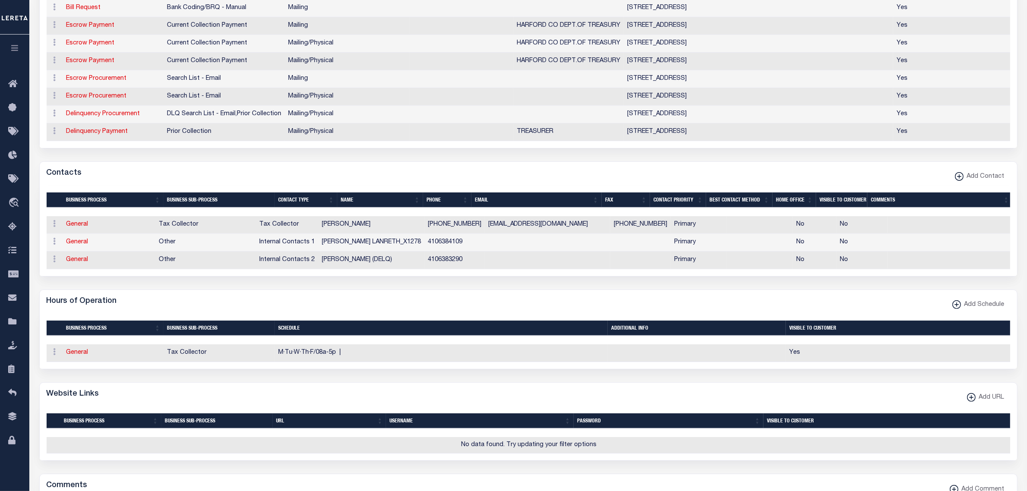
scroll to position [0, 0]
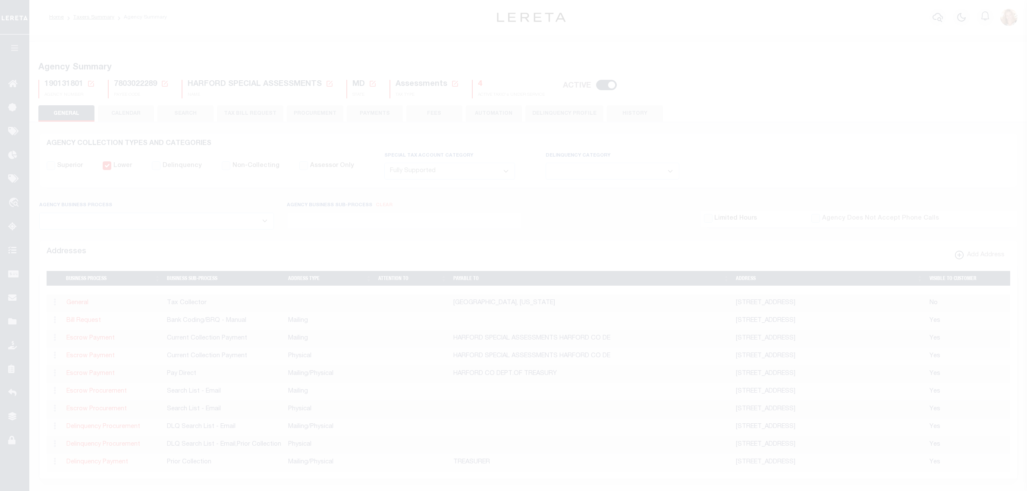
select select "1"
select select
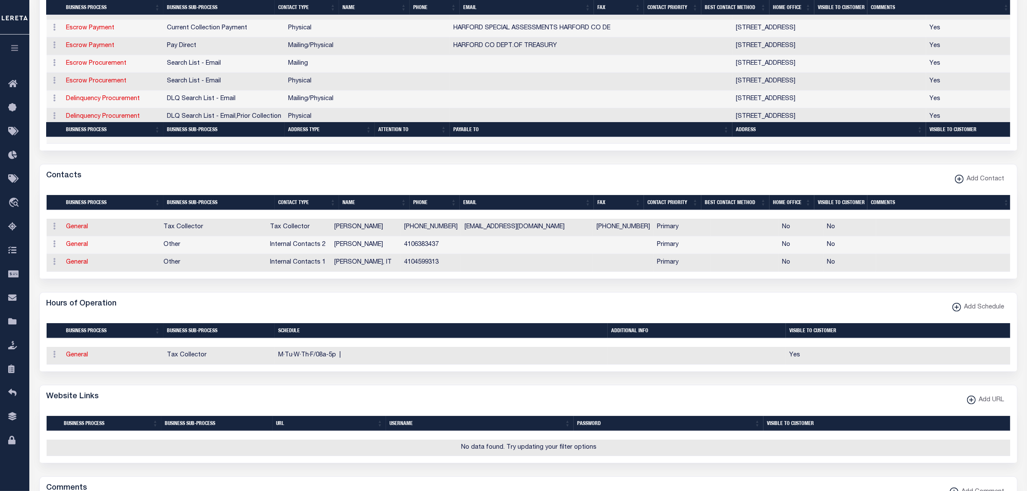
scroll to position [593, 0]
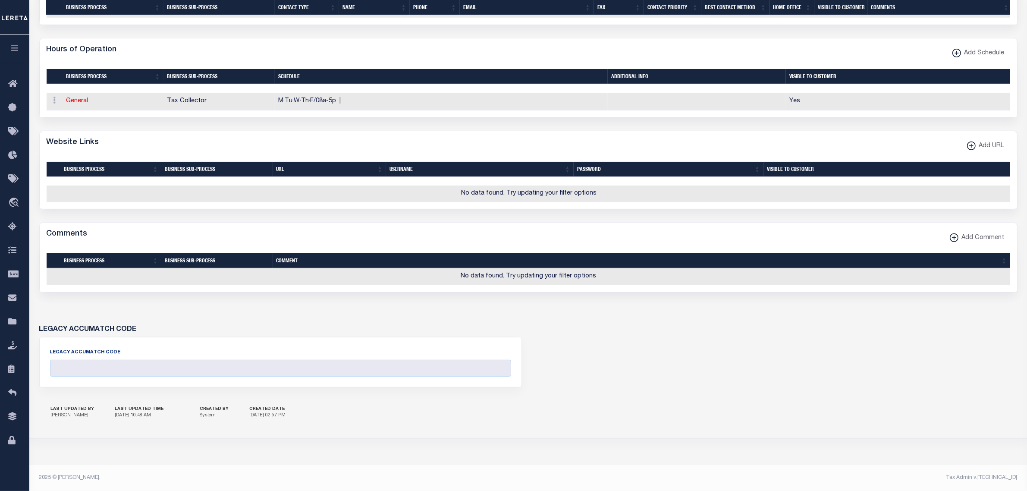
click at [149, 419] on p "8/14/2025, 10:48 AM" at bounding box center [139, 415] width 49 height 7
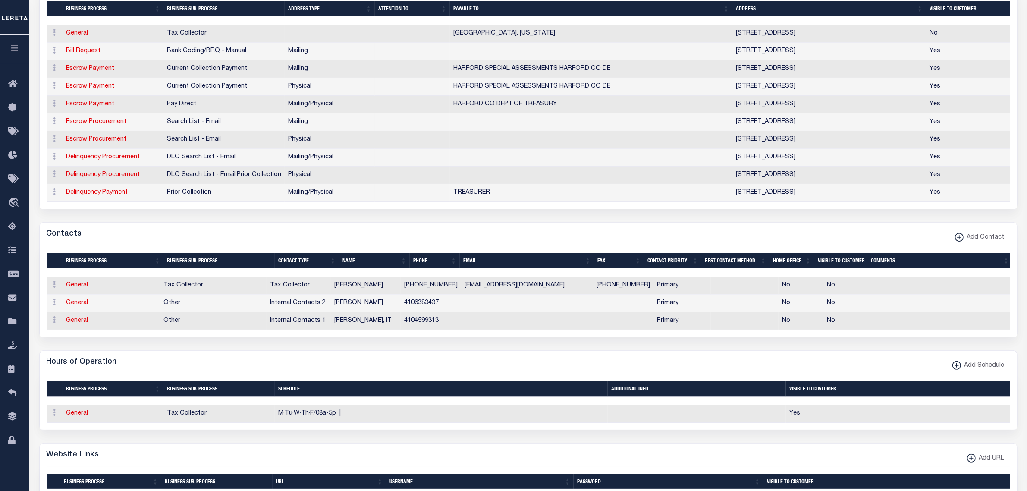
scroll to position [0, 0]
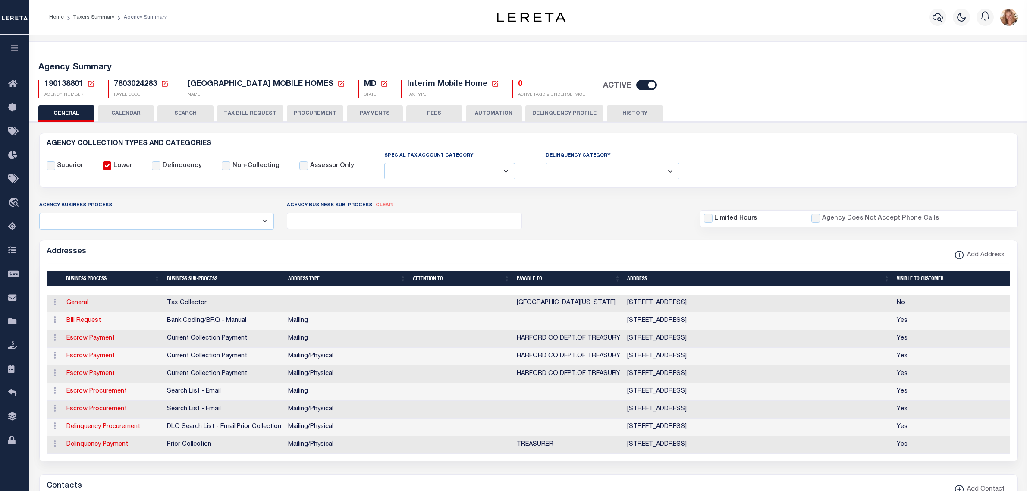
select select
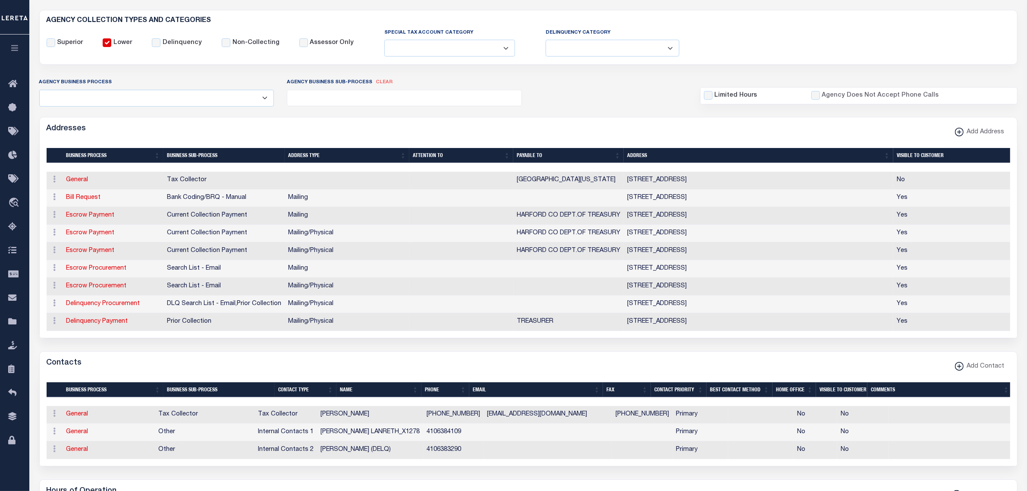
scroll to position [162, 0]
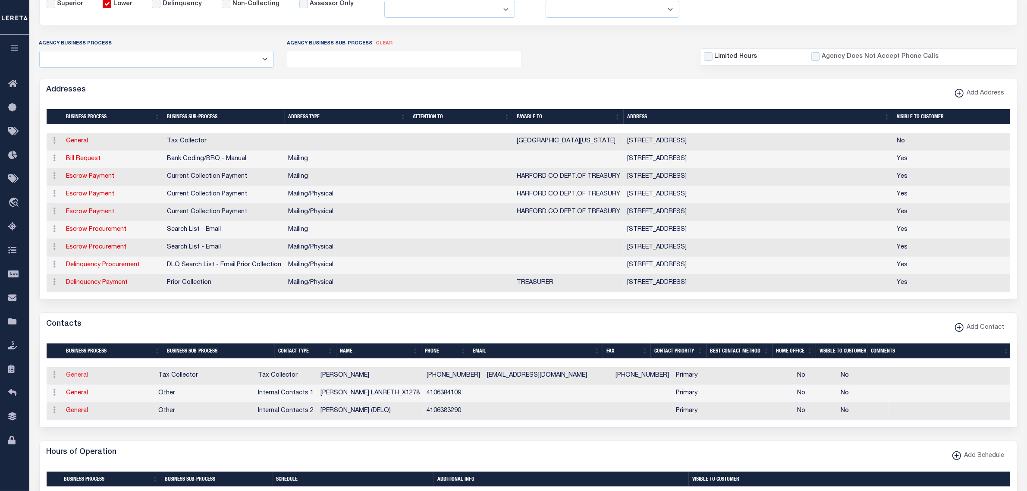
click at [78, 378] on link "General" at bounding box center [77, 375] width 22 height 6
checkbox input "false"
select select
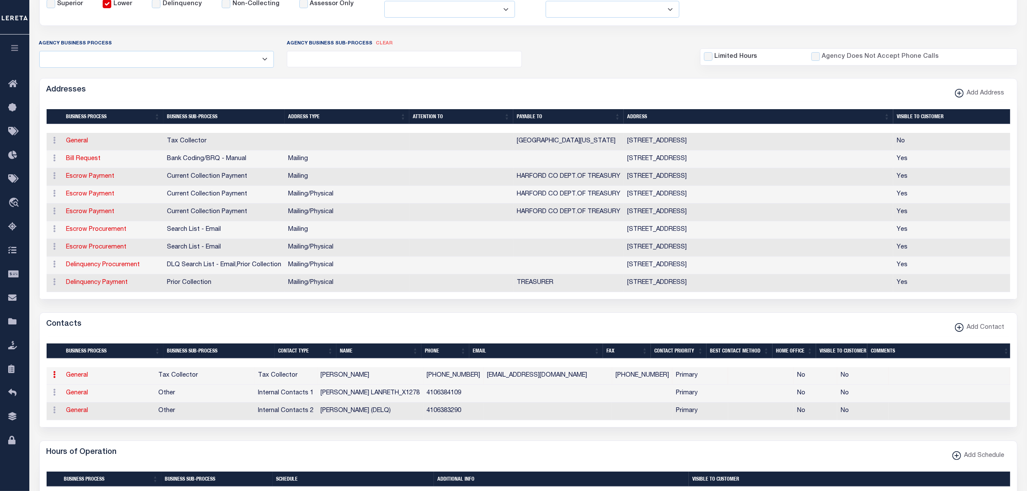
select select "2"
select select "1"
type input "[PERSON_NAME]"
type input "SANDLESS"
type input "[PHONE_NUMBER]"
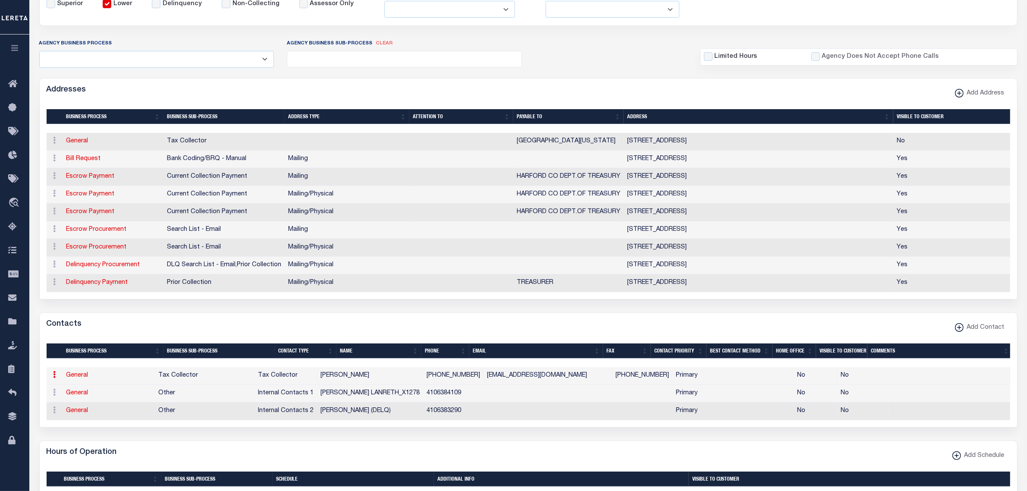
type input "[PHONE_NUMBER]"
type input "[EMAIL_ADDRESS][DOMAIN_NAME]"
select select "6"
select select "31"
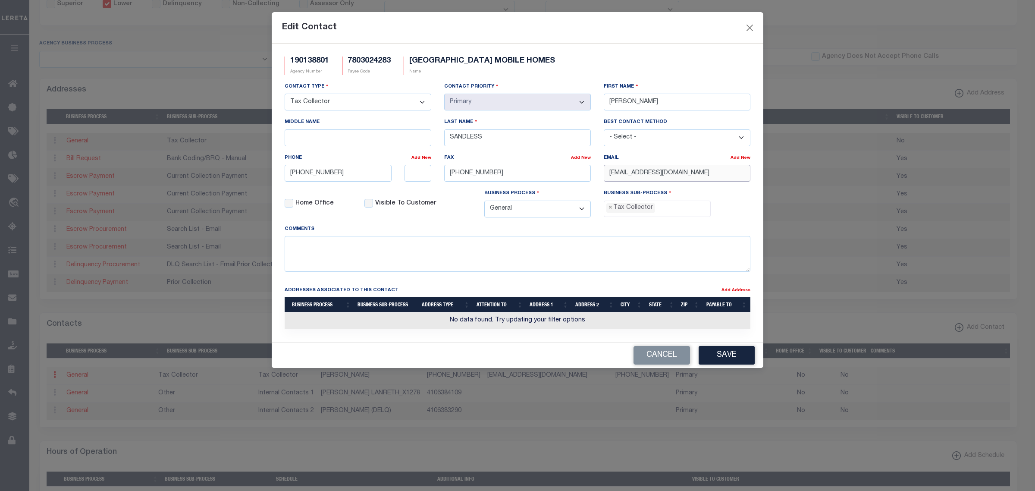
click at [663, 173] on input "TREASURY@HARDFORDCOUNTYMD.GOV" at bounding box center [677, 173] width 147 height 17
type input "[EMAIL_ADDRESS][DOMAIN_NAME]"
click at [725, 362] on button "Save" at bounding box center [727, 355] width 56 height 19
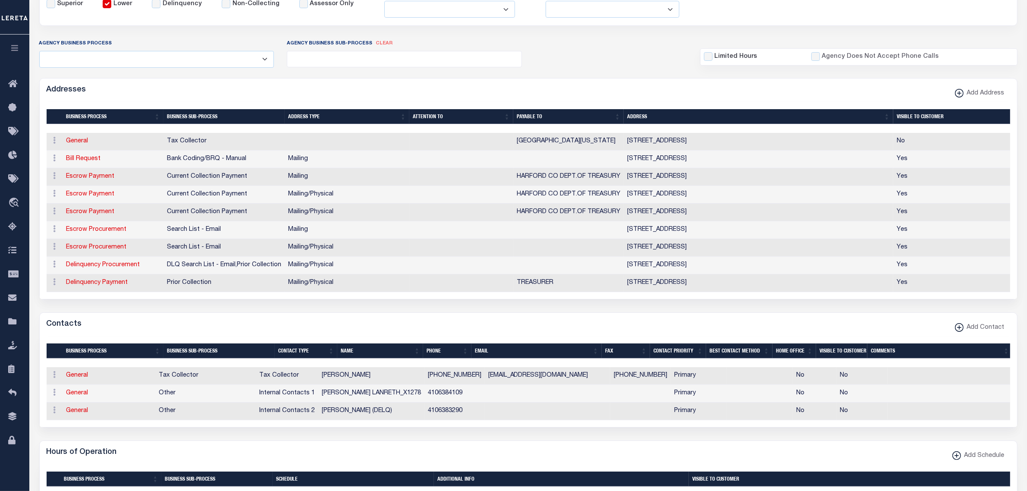
scroll to position [0, 0]
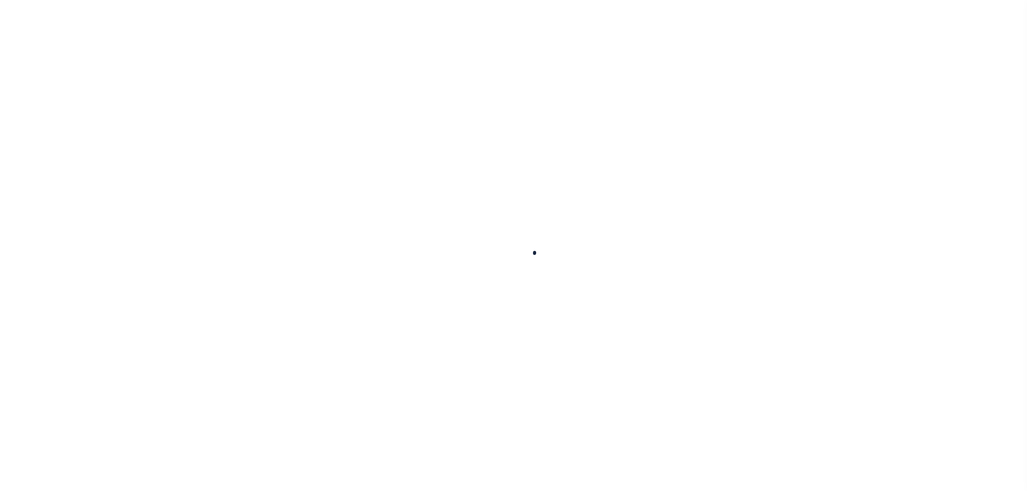
select select
checkbox input "false"
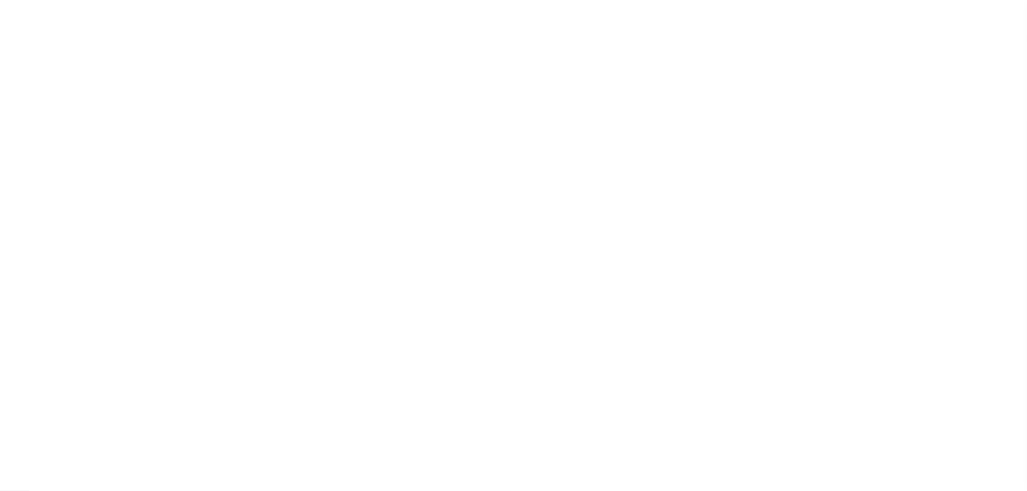
checkbox input "false"
select select
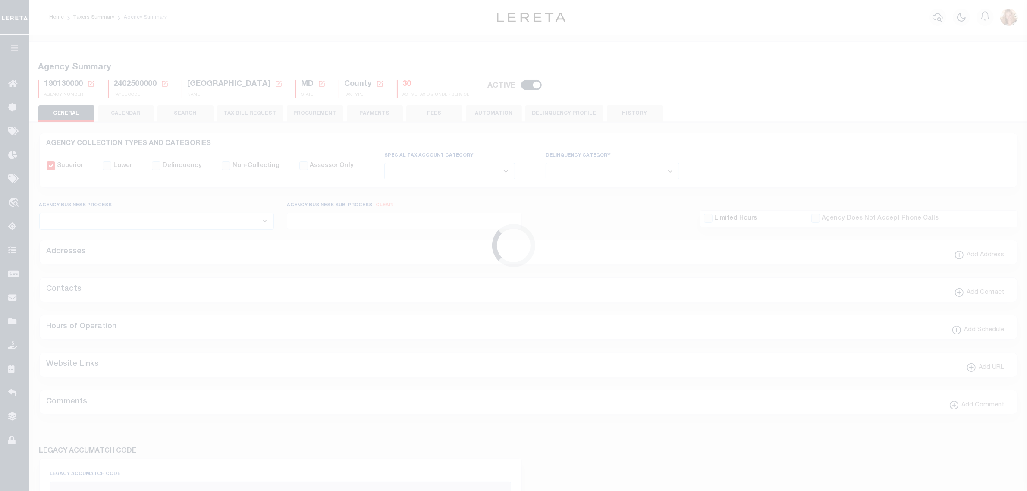
checkbox input "false"
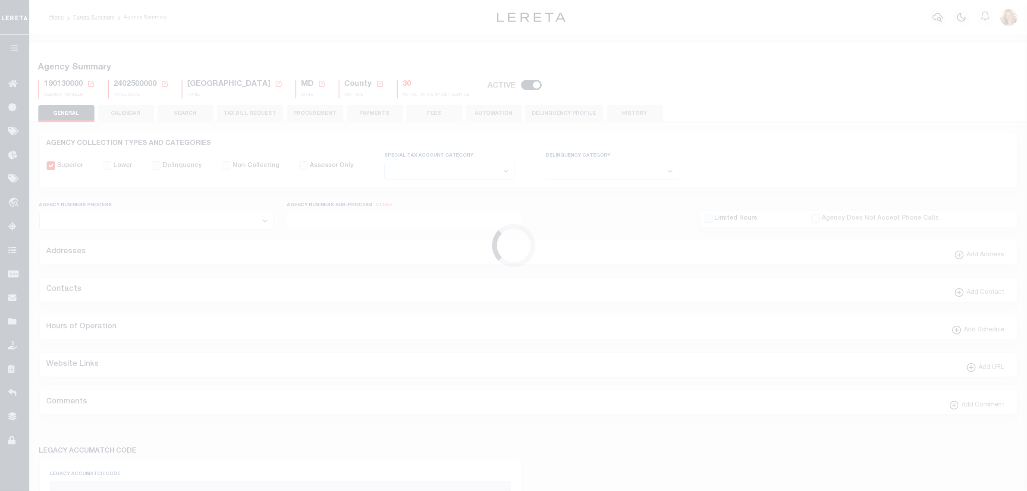
type input "2402500000"
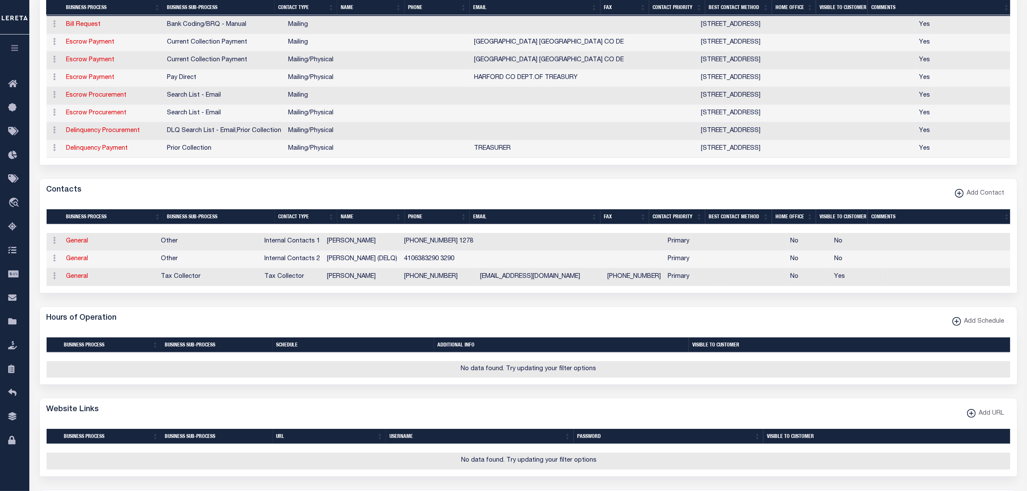
scroll to position [564, 0]
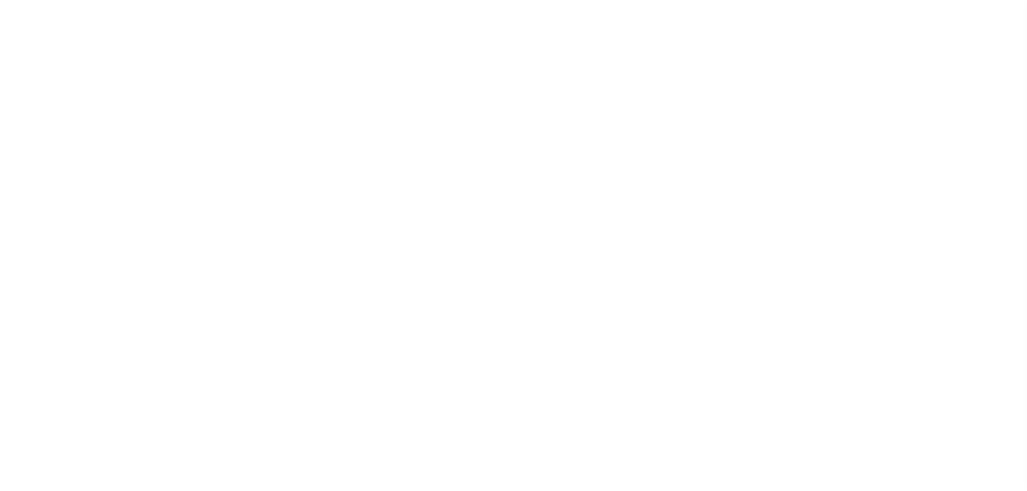
select select "2"
select select
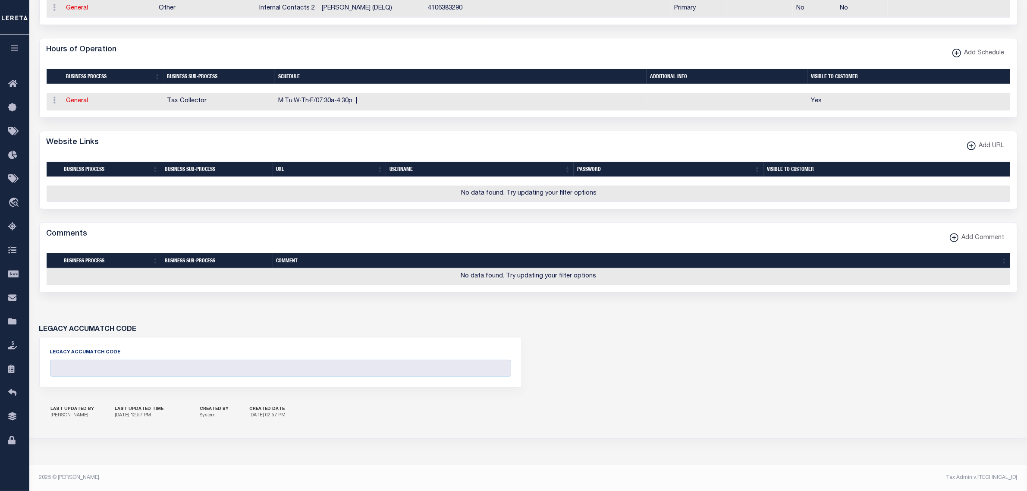
scroll to position [313, 0]
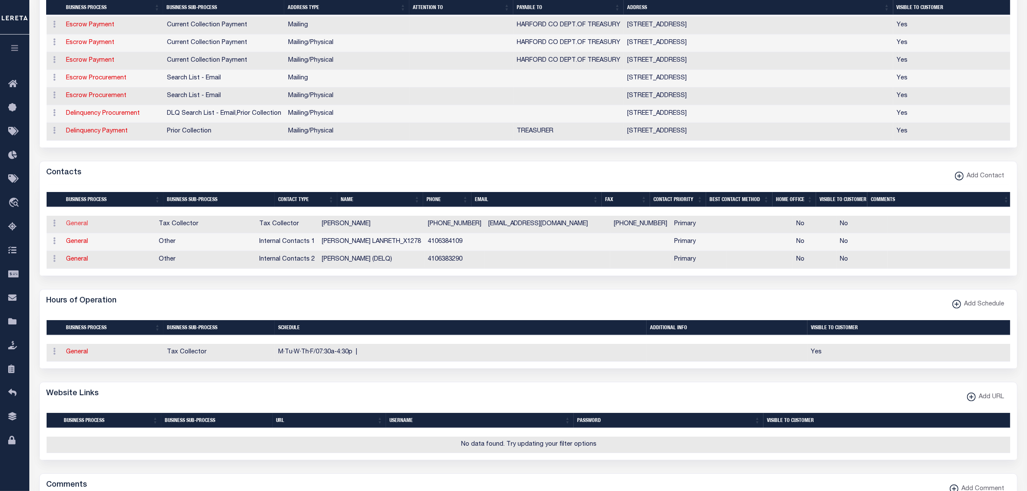
click at [73, 227] on link "General" at bounding box center [77, 224] width 22 height 6
checkbox input "false"
select select
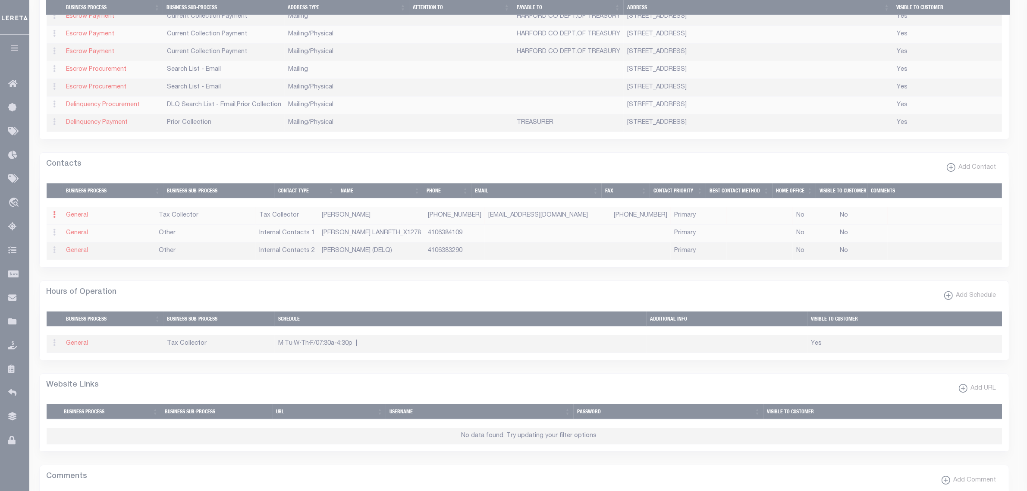
select select "2"
select select "1"
type input "[PERSON_NAME]"
type input "SANDLESS"
type input "[PHONE_NUMBER]"
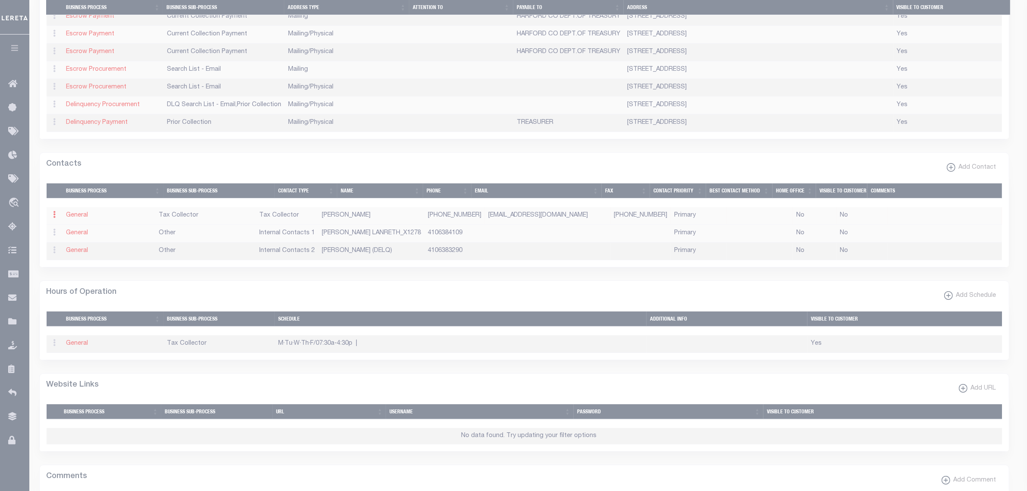
type input "[PHONE_NUMBER]"
type input "[EMAIL_ADDRESS][DOMAIN_NAME]"
select select "6"
select select "31"
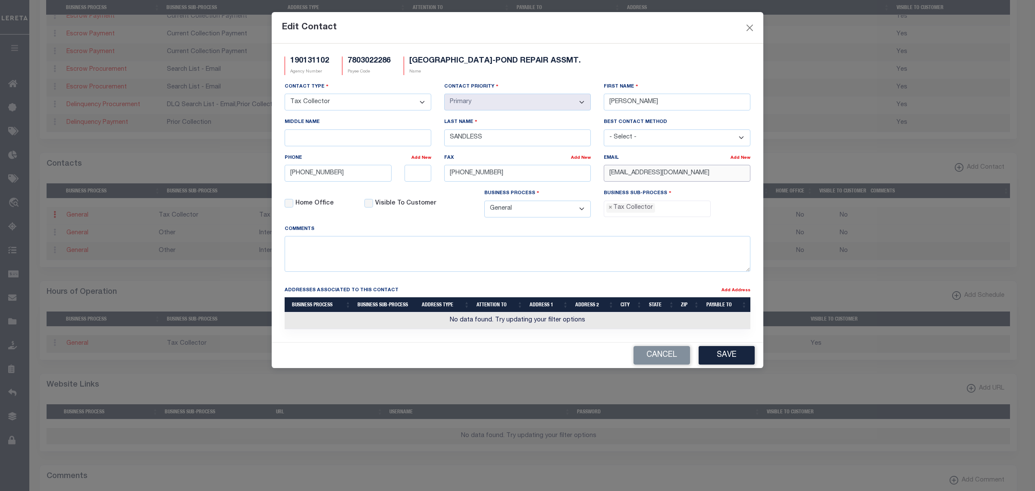
click at [661, 178] on input "[EMAIL_ADDRESS][DOMAIN_NAME]" at bounding box center [677, 173] width 147 height 17
type input "[EMAIL_ADDRESS][DOMAIN_NAME]"
click at [737, 364] on button "Save" at bounding box center [727, 355] width 56 height 19
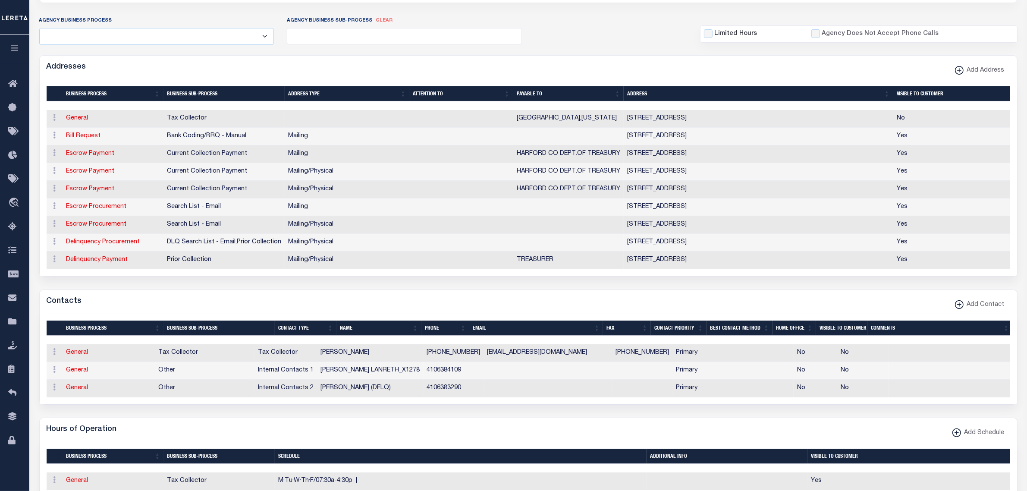
scroll to position [270, 0]
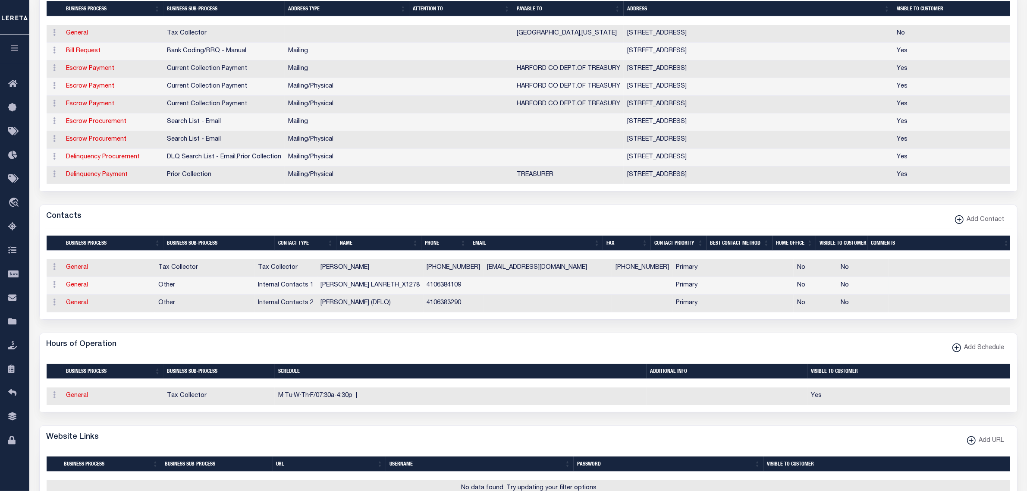
drag, startPoint x: 81, startPoint y: 277, endPoint x: 304, endPoint y: 289, distance: 223.7
click at [81, 270] on link "General" at bounding box center [77, 267] width 22 height 6
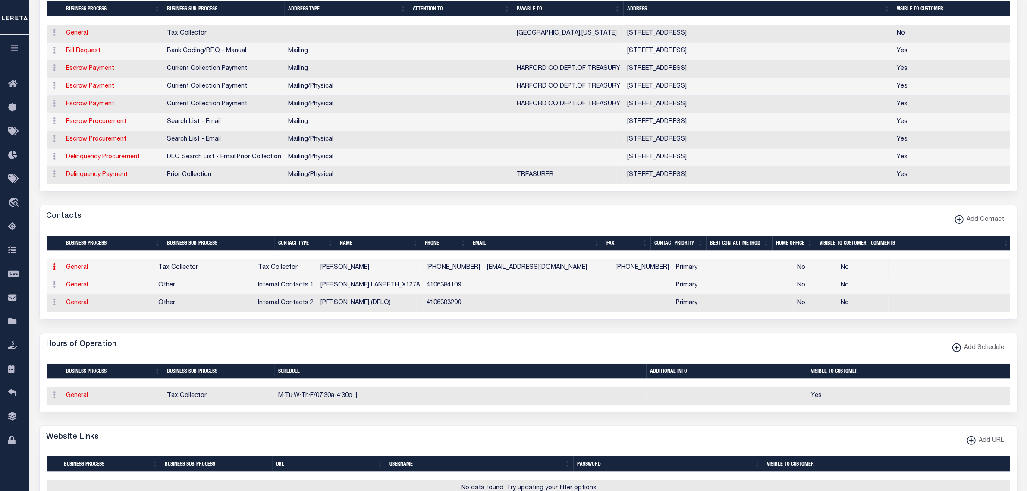
select select "2"
select select "1"
type input "[PERSON_NAME]"
type input "SANDLESS"
type input "[PHONE_NUMBER]"
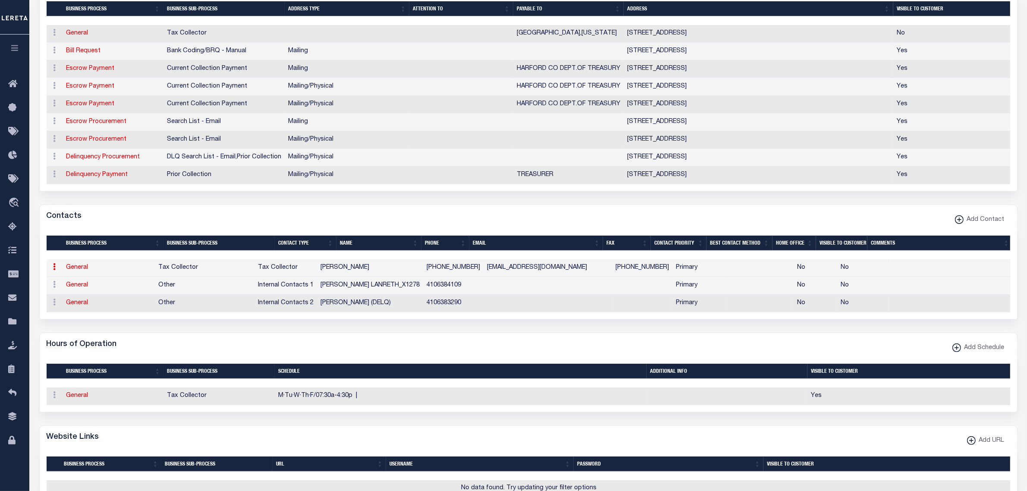
type input "[PHONE_NUMBER]"
type input "[EMAIL_ADDRESS][DOMAIN_NAME]"
select select "6"
select select "31"
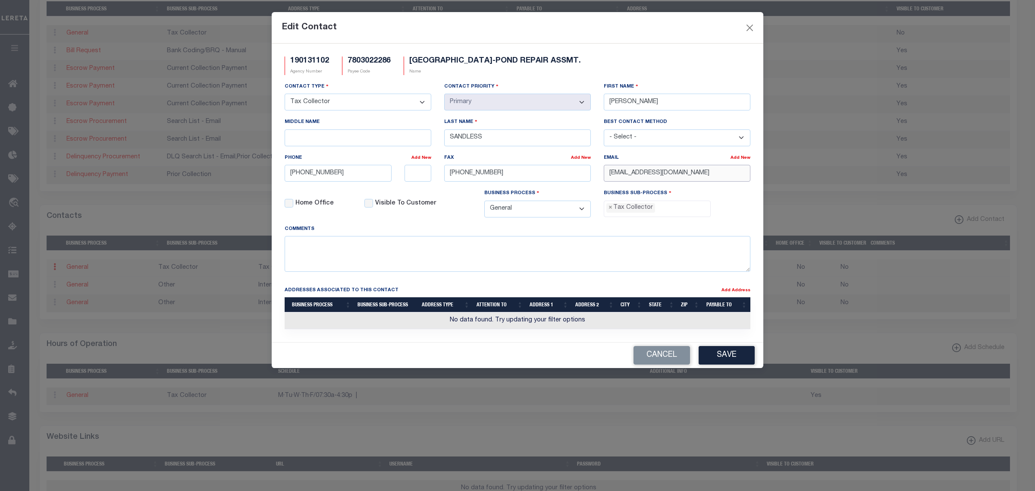
click at [662, 175] on input "[EMAIL_ADDRESS][DOMAIN_NAME]" at bounding box center [677, 173] width 147 height 17
type input "[EMAIL_ADDRESS][DOMAIN_NAME]"
click at [742, 357] on button "Save" at bounding box center [727, 355] width 56 height 19
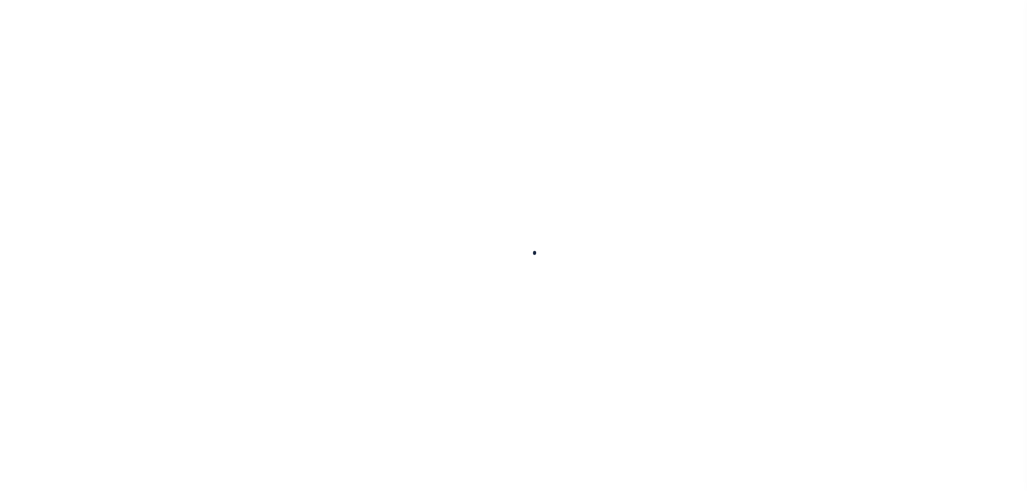
select select
checkbox input "false"
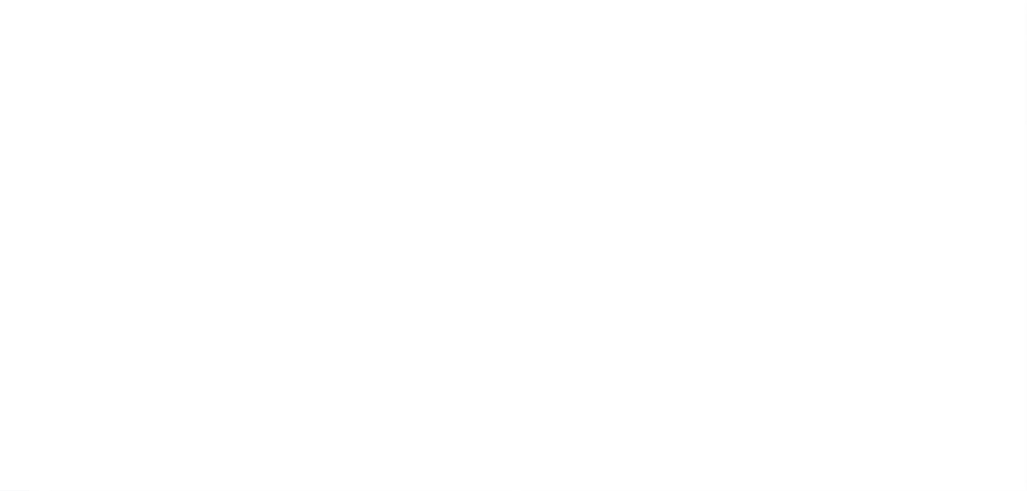
checkbox input "false"
type input "2402500000"
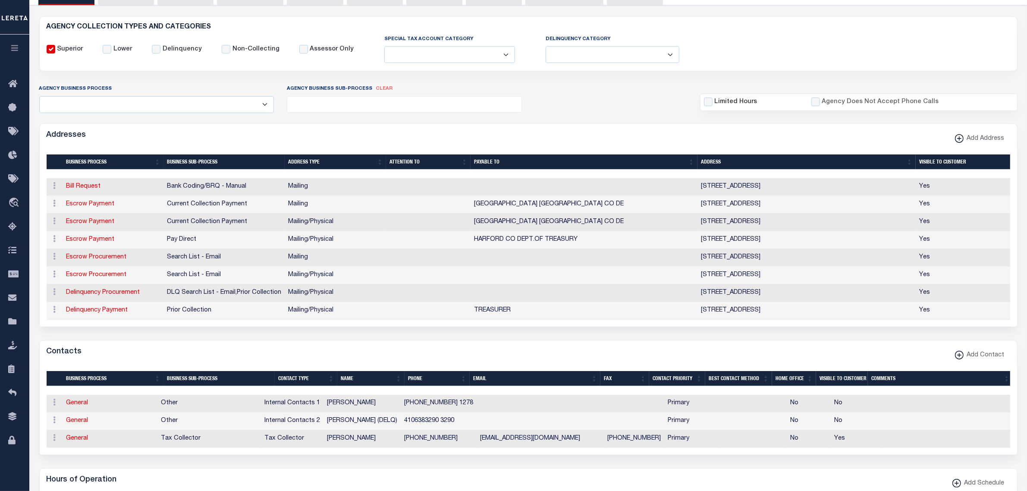
scroll to position [162, 0]
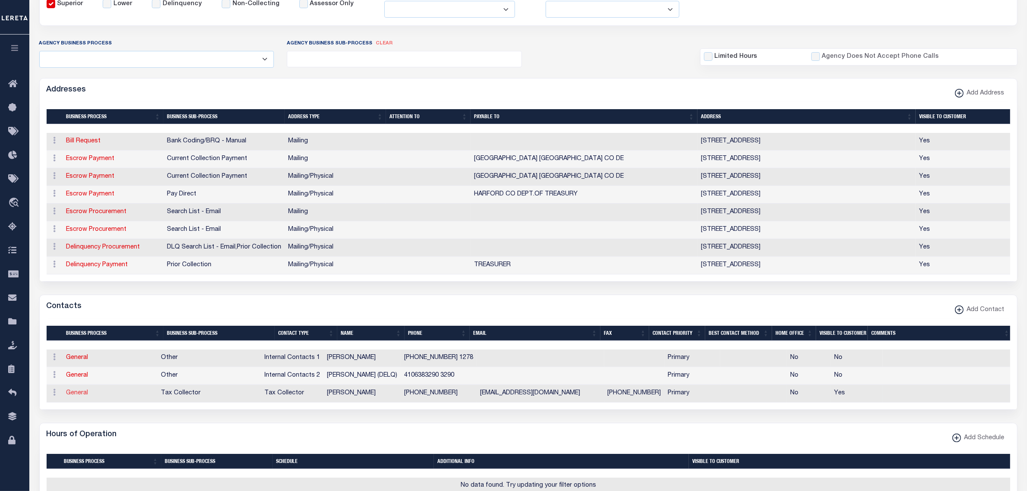
click at [76, 396] on link "General" at bounding box center [77, 393] width 22 height 6
checkbox input "false"
select select
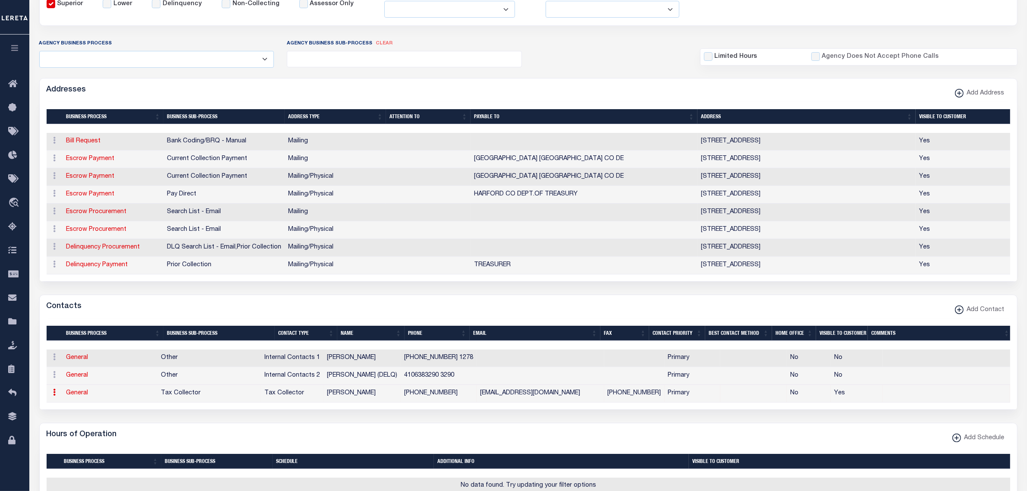
select select "2"
select select "1"
type input "[PERSON_NAME]"
type input "SANDLESS"
type input "[PHONE_NUMBER]"
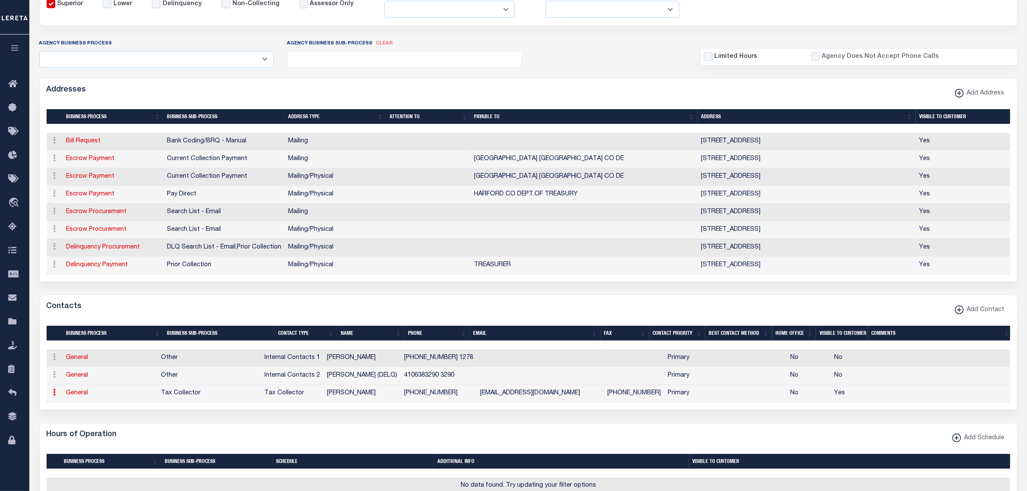
type input "[PHONE_NUMBER]"
type input "[EMAIL_ADDRESS][DOMAIN_NAME]"
checkbox input "true"
select select "6"
select select "31"
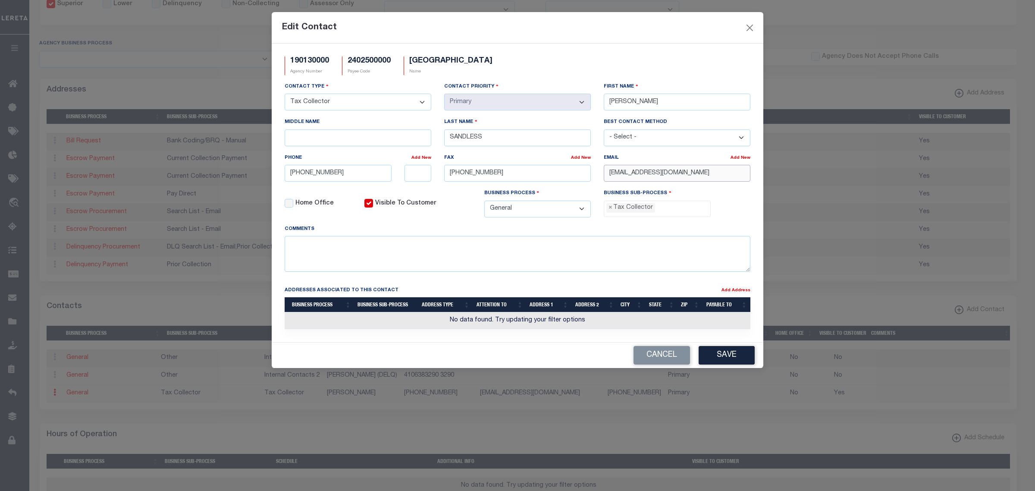
click at [660, 178] on input "[EMAIL_ADDRESS][DOMAIN_NAME]" at bounding box center [677, 173] width 147 height 17
type input "[EMAIL_ADDRESS][DOMAIN_NAME]"
click at [710, 357] on button "Save" at bounding box center [727, 355] width 56 height 19
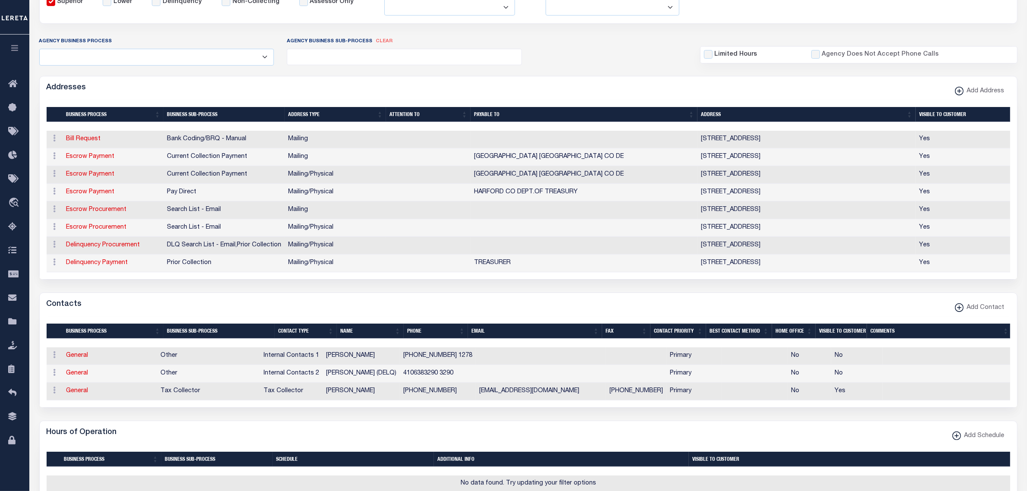
scroll to position [216, 0]
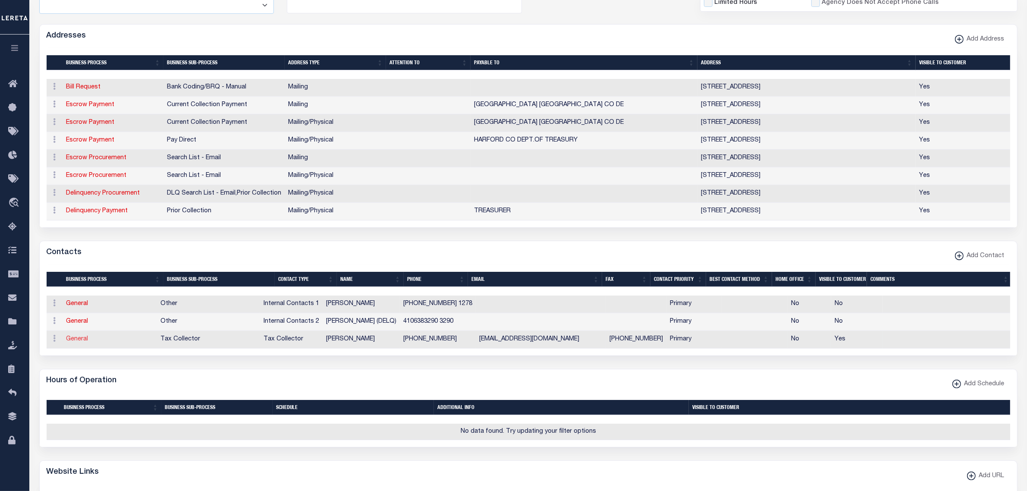
click at [78, 342] on link "General" at bounding box center [77, 339] width 22 height 6
select select
checkbox input "false"
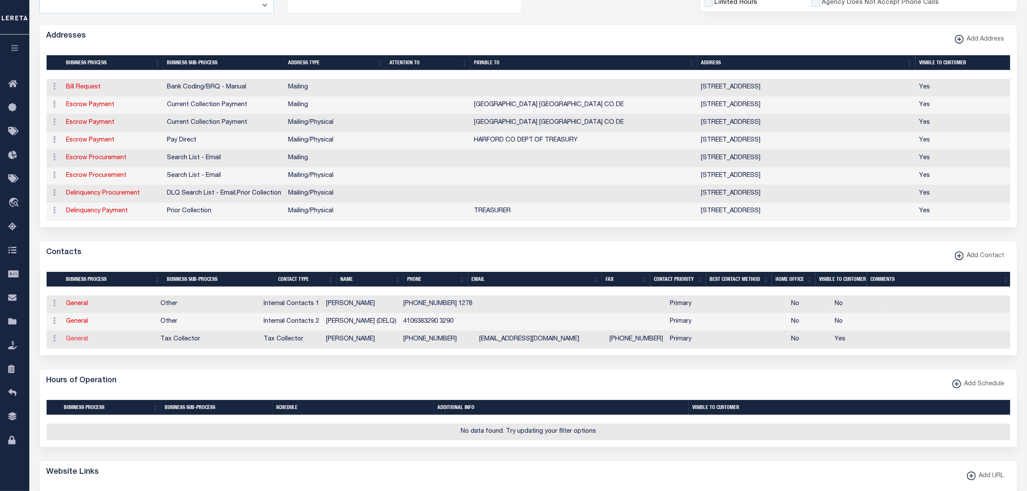
select select
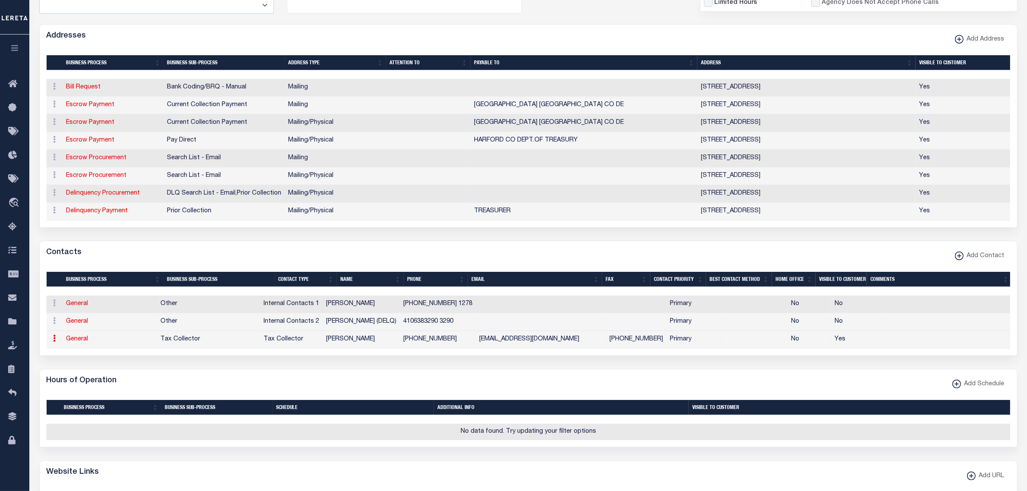
select select "2"
select select "1"
type input "ROBERT"
type input "SANDLESS"
type input "410-638-3314"
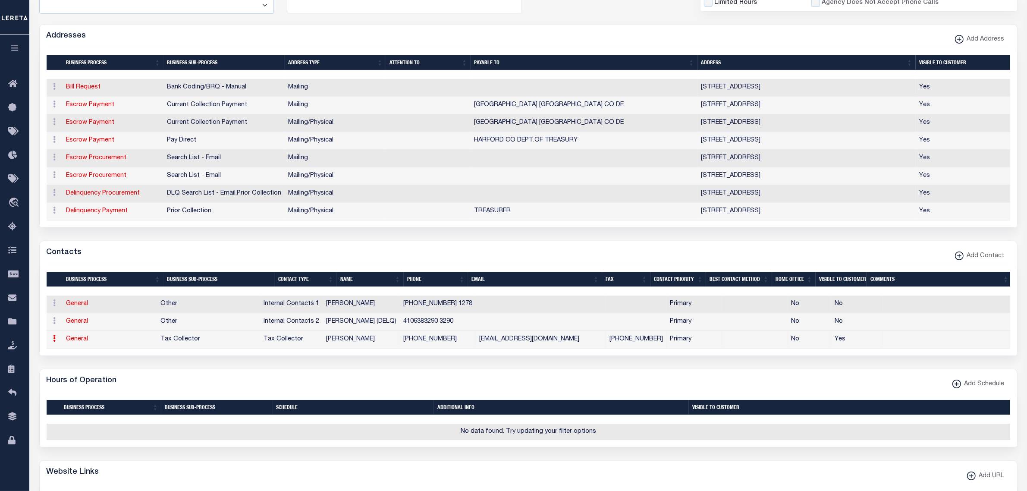
type input "410-879-4883"
type input "TREASURY@HARDFORDCOUNTYMD.GOV"
checkbox input "true"
select select "6"
select select "31"
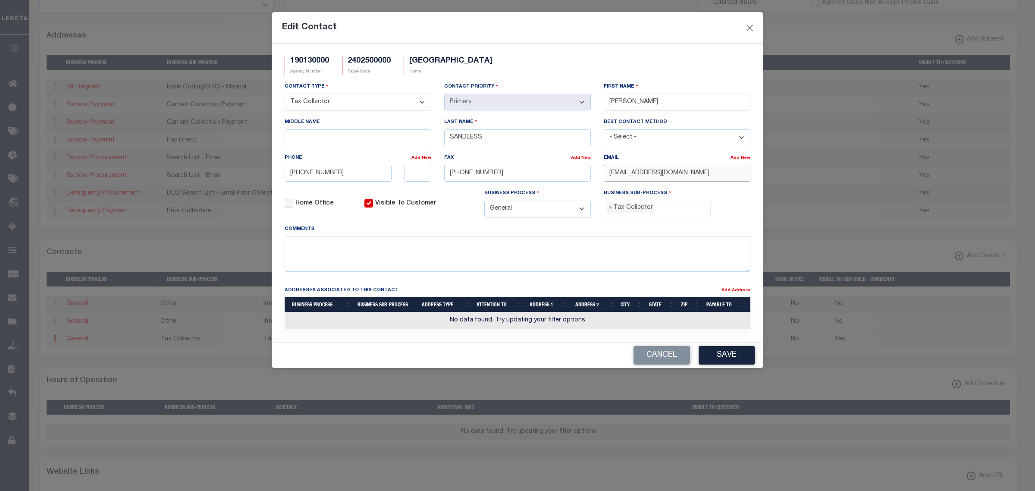
click at [664, 175] on input "TREASURY@HARDFORDCOUNTYMD.GOV" at bounding box center [677, 173] width 147 height 17
type input "TREASURY@HARFORDCOUNTYMD.GOV"
click at [706, 355] on button "Save" at bounding box center [727, 355] width 56 height 19
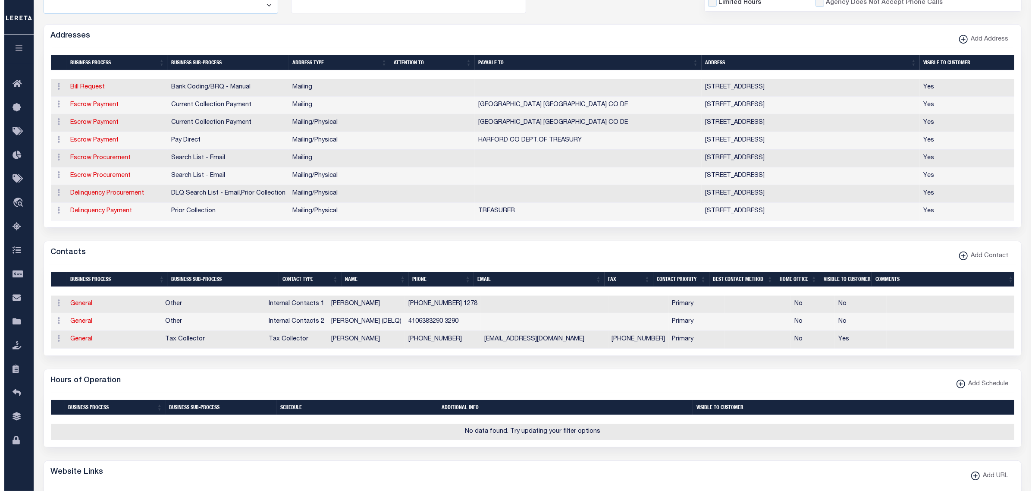
scroll to position [0, 0]
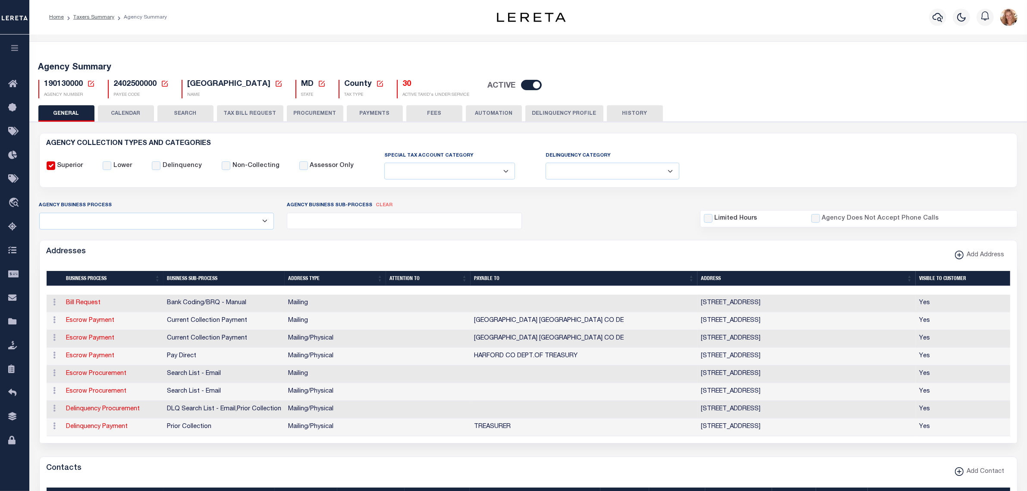
click at [406, 113] on button "FEES" at bounding box center [434, 113] width 56 height 16
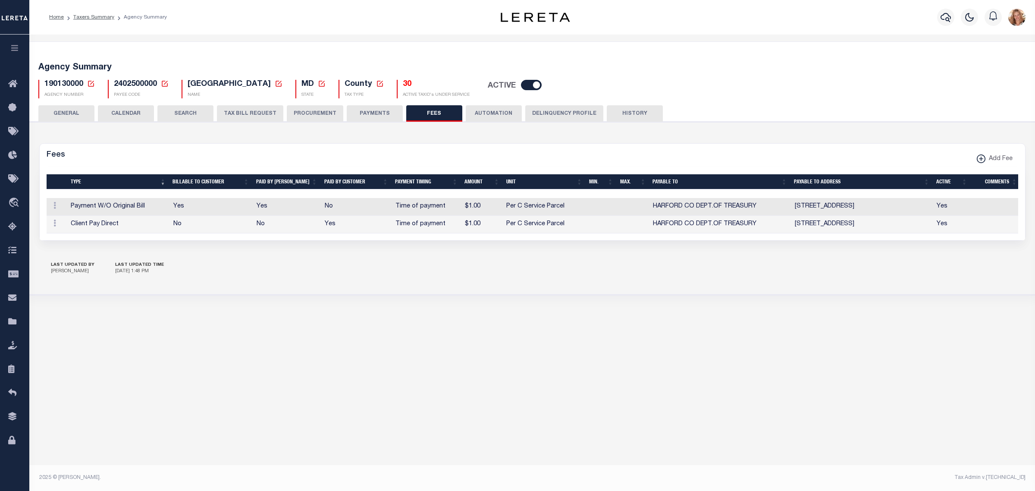
drag, startPoint x: 888, startPoint y: 398, endPoint x: 685, endPoint y: 485, distance: 220.6
click at [888, 398] on div "Agency Summary 190130000 Agency Number Edit Cancel Ok New Agency Number Cancel …" at bounding box center [532, 256] width 1006 height 442
click at [298, 336] on div "Agency Summary 190130000 Agency Number" at bounding box center [532, 191] width 1006 height 313
drag, startPoint x: 91, startPoint y: 83, endPoint x: 98, endPoint y: 85, distance: 7.5
click at [91, 83] on icon at bounding box center [91, 84] width 8 height 8
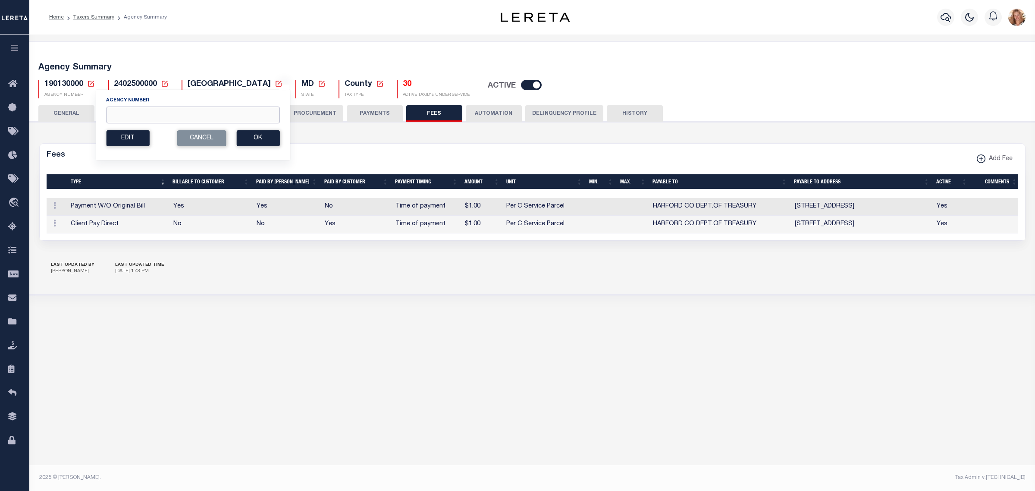
click at [128, 121] on input "Agency Number" at bounding box center [192, 115] width 173 height 17
type input "190131102"
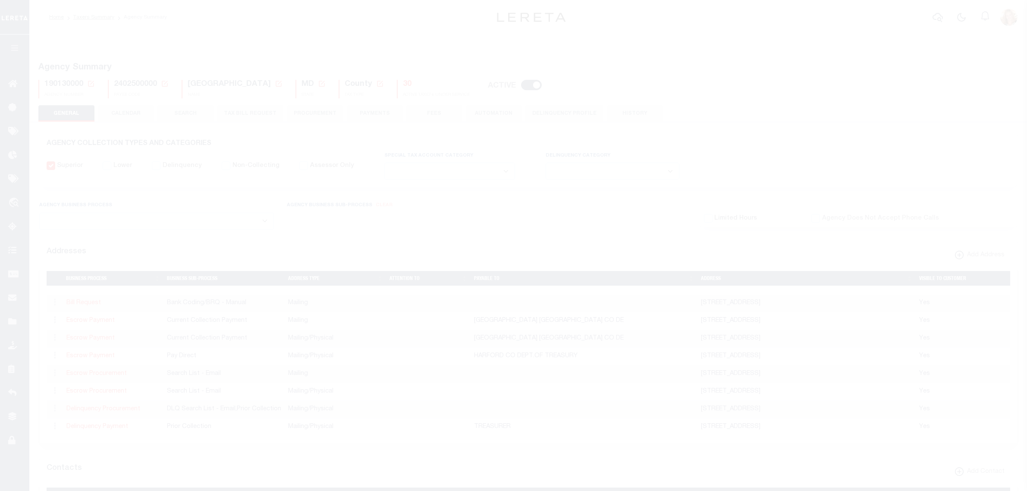
select select
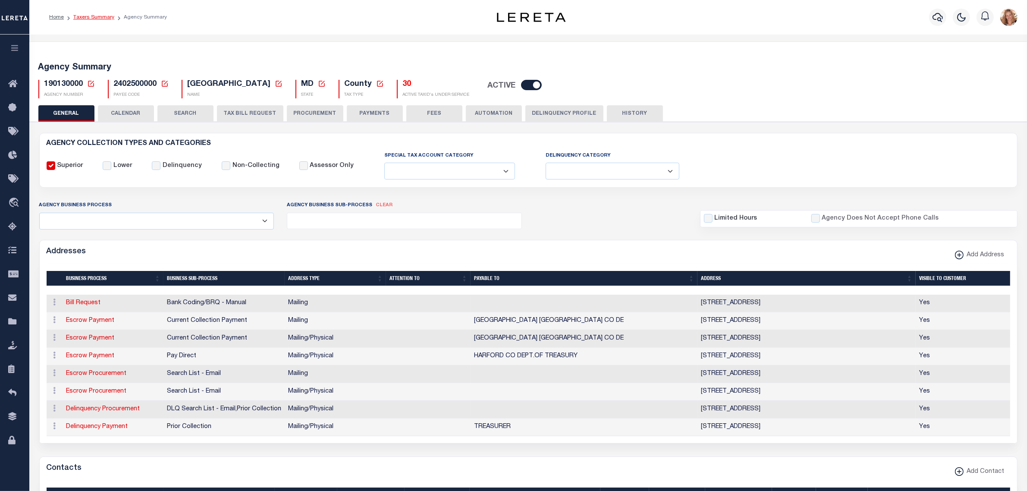
click at [100, 15] on link "Taxers Summary" at bounding box center [93, 17] width 41 height 5
